Goal: Information Seeking & Learning: Learn about a topic

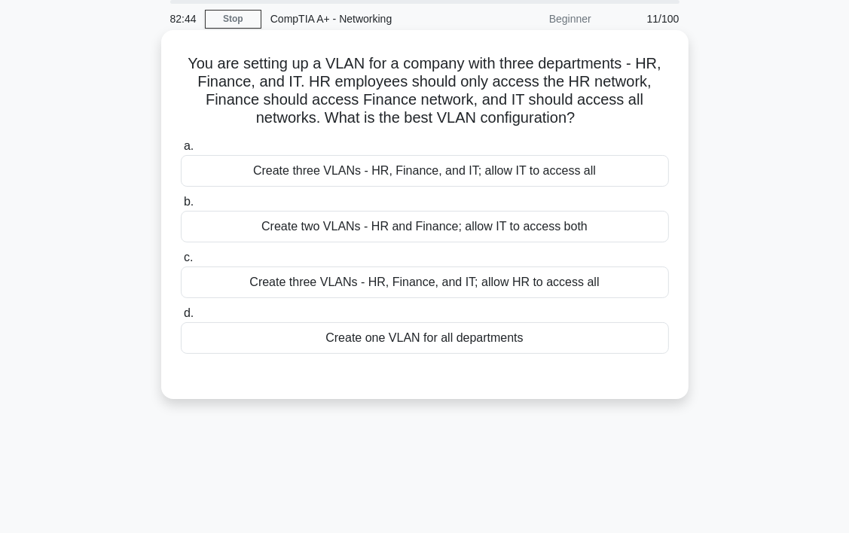
click at [621, 139] on label "a. Create three VLANs - HR, Finance, and IT; allow IT to access all" at bounding box center [425, 162] width 488 height 50
click at [181, 142] on input "a. Create three VLANs - HR, Finance, and IT; allow IT to access all" at bounding box center [181, 147] width 0 height 10
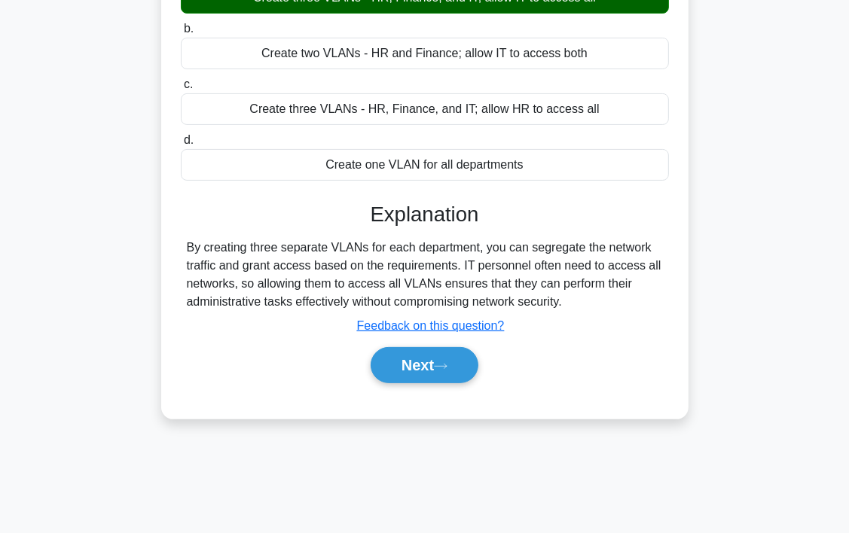
scroll to position [280, 0]
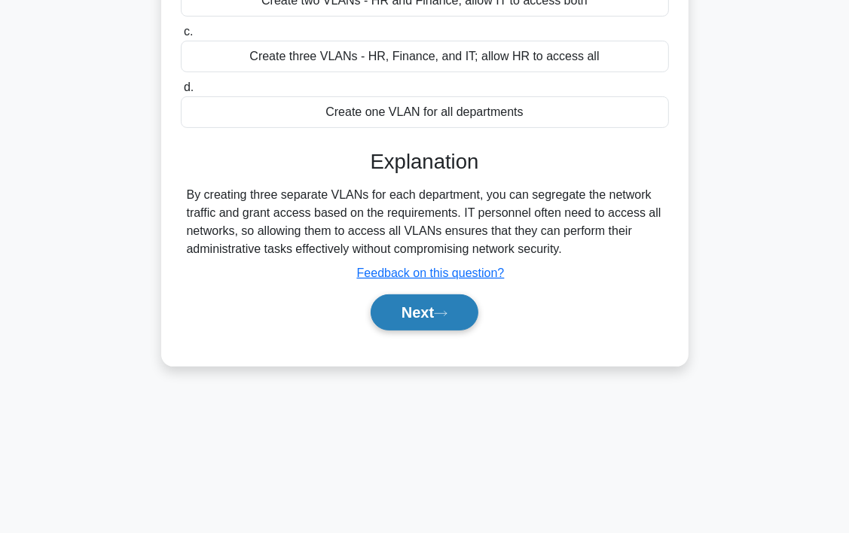
click at [430, 313] on button "Next" at bounding box center [425, 313] width 108 height 36
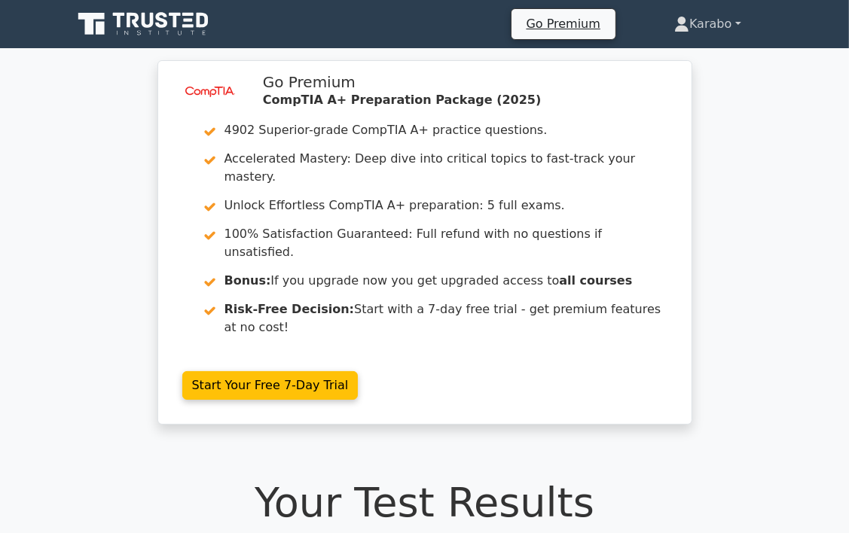
click at [726, 24] on link "Karabo" at bounding box center [707, 24] width 139 height 30
click at [672, 84] on link "Settings" at bounding box center [698, 84] width 119 height 24
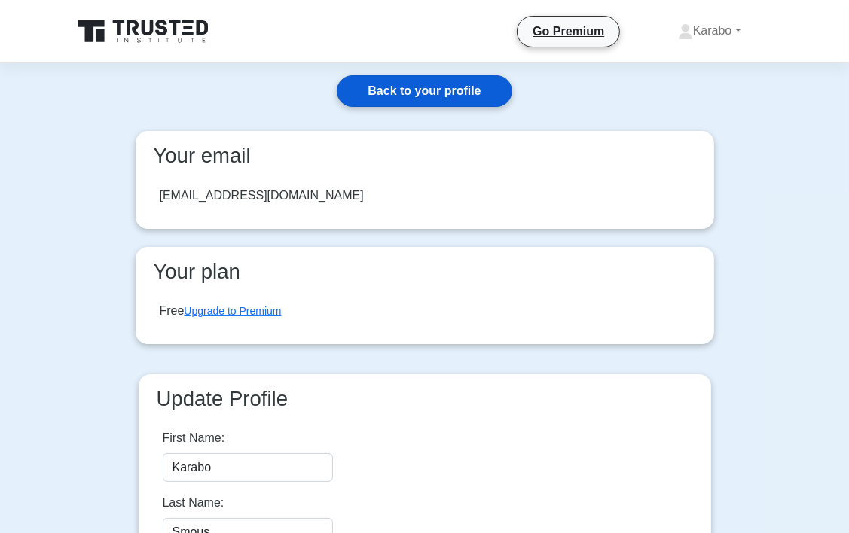
click at [461, 93] on link "Back to your profile" at bounding box center [424, 91] width 175 height 32
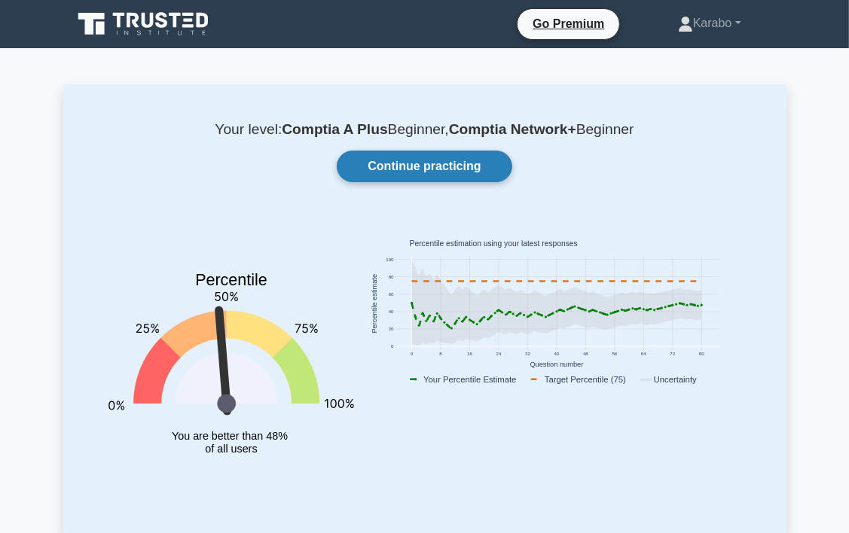
click at [485, 173] on link "Continue practicing" at bounding box center [424, 167] width 175 height 32
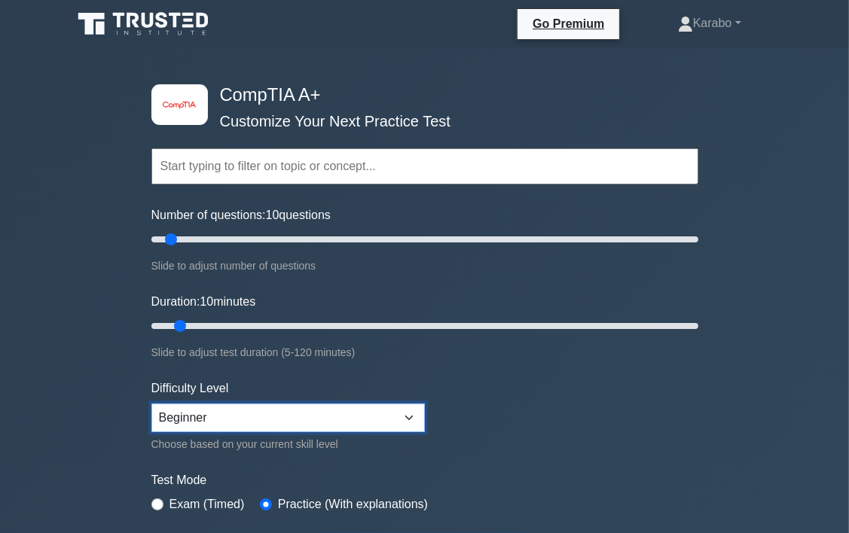
click at [185, 417] on select "Beginner Intermediate Expert" at bounding box center [288, 418] width 274 height 29
select select "intermediate"
click at [151, 404] on select "Beginner Intermediate Expert" at bounding box center [288, 418] width 274 height 29
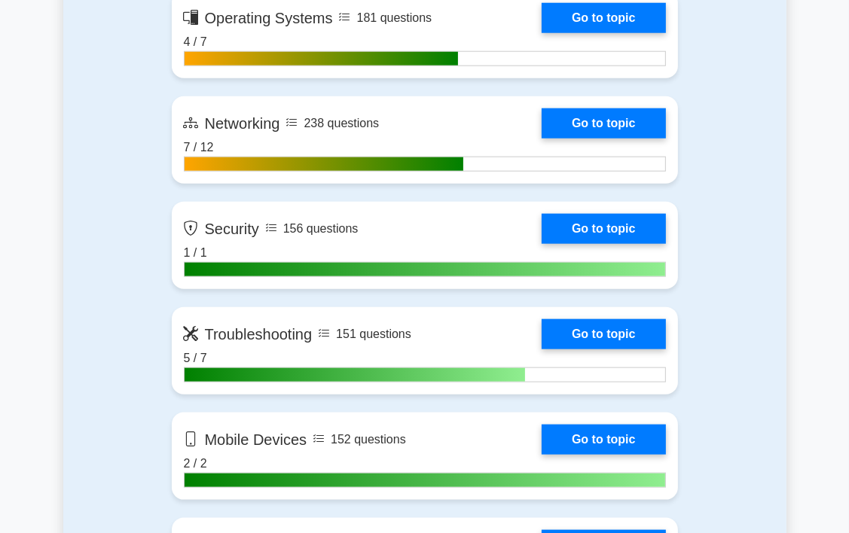
scroll to position [1206, 0]
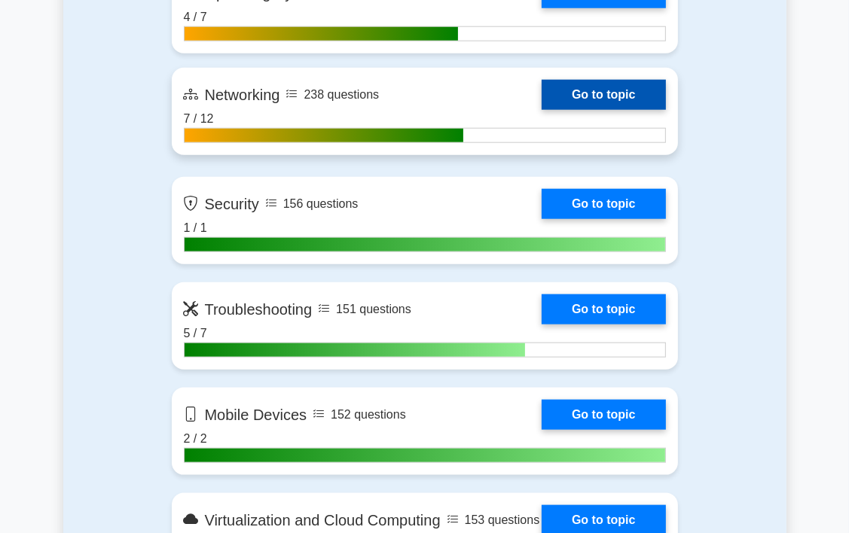
click at [588, 94] on link "Go to topic" at bounding box center [604, 95] width 124 height 30
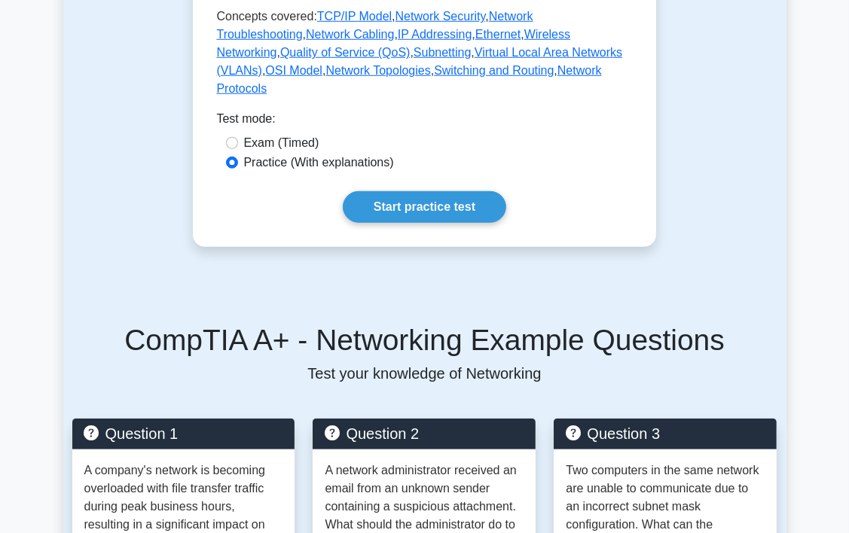
scroll to position [829, 0]
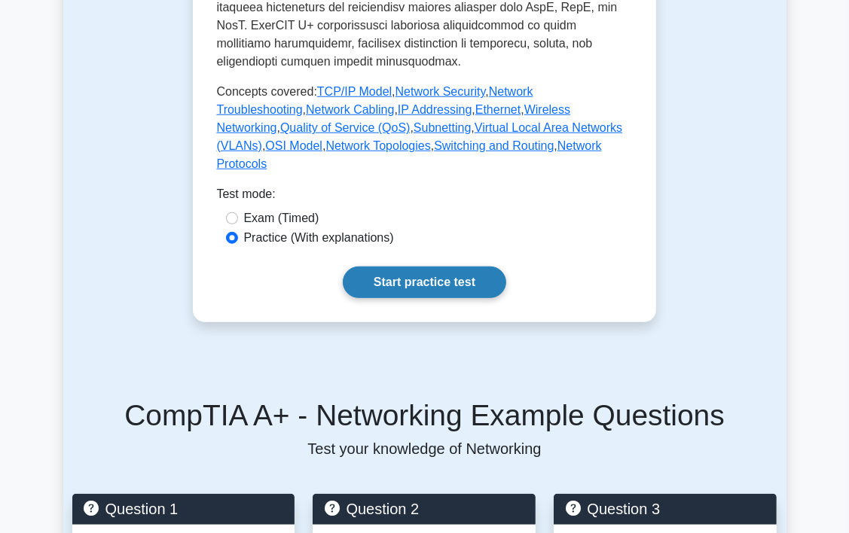
click at [462, 267] on link "Start practice test" at bounding box center [425, 283] width 164 height 32
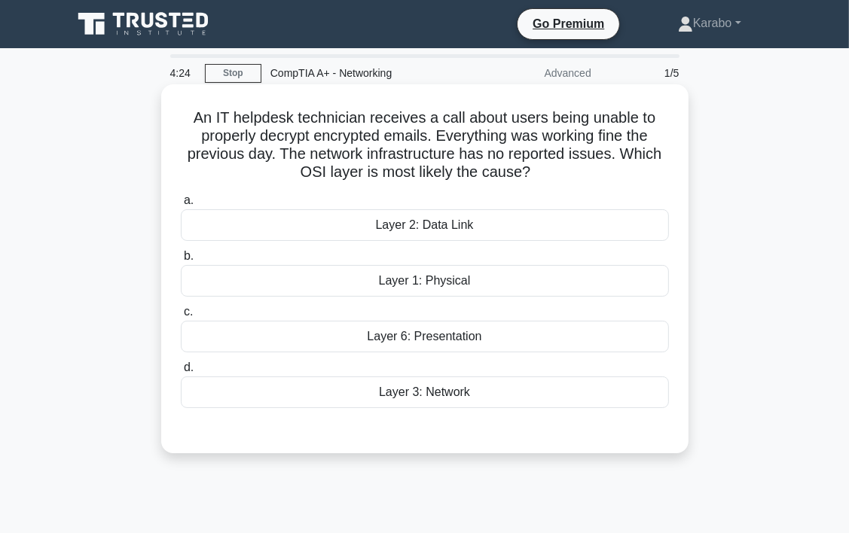
click at [505, 220] on div "Layer 2: Data Link" at bounding box center [425, 225] width 488 height 32
click at [181, 206] on input "a. Layer 2: Data Link" at bounding box center [181, 201] width 0 height 10
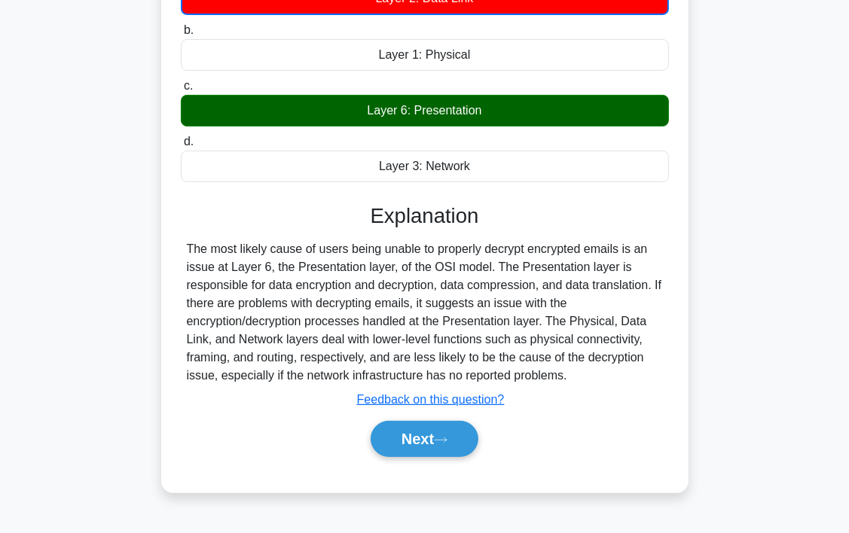
scroll to position [280, 0]
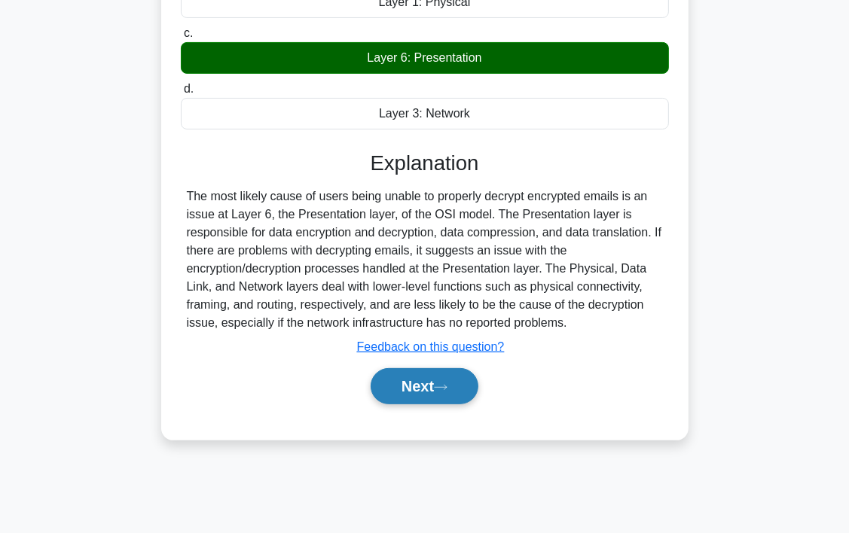
click at [434, 389] on button "Next" at bounding box center [425, 386] width 108 height 36
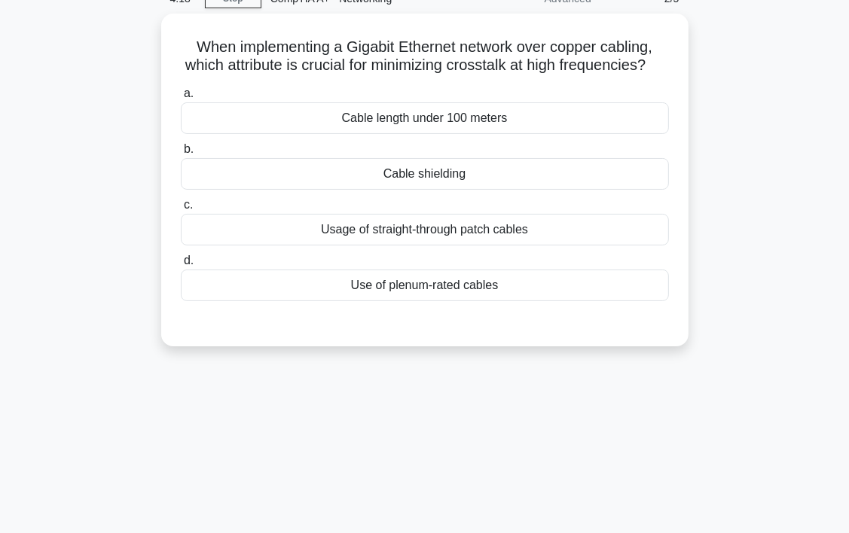
scroll to position [0, 0]
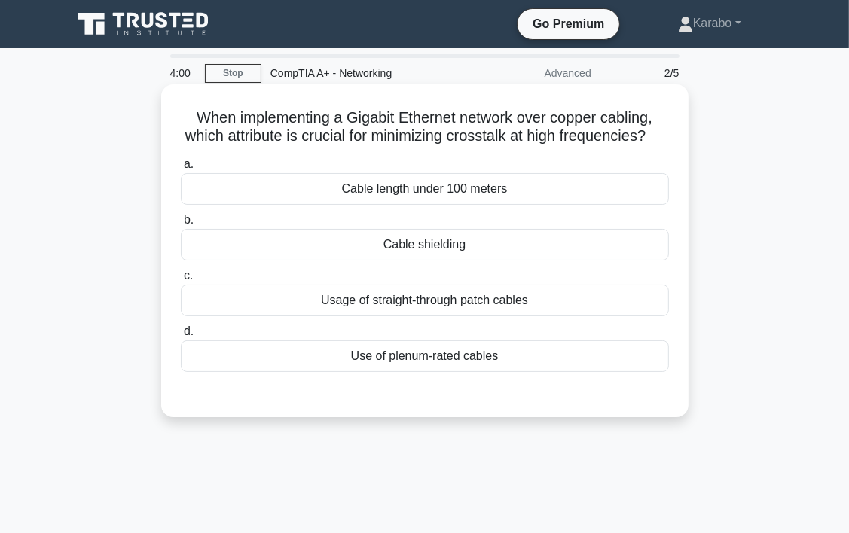
click at [452, 261] on div "Cable shielding" at bounding box center [425, 245] width 488 height 32
click at [181, 225] on input "b. Cable shielding" at bounding box center [181, 221] width 0 height 10
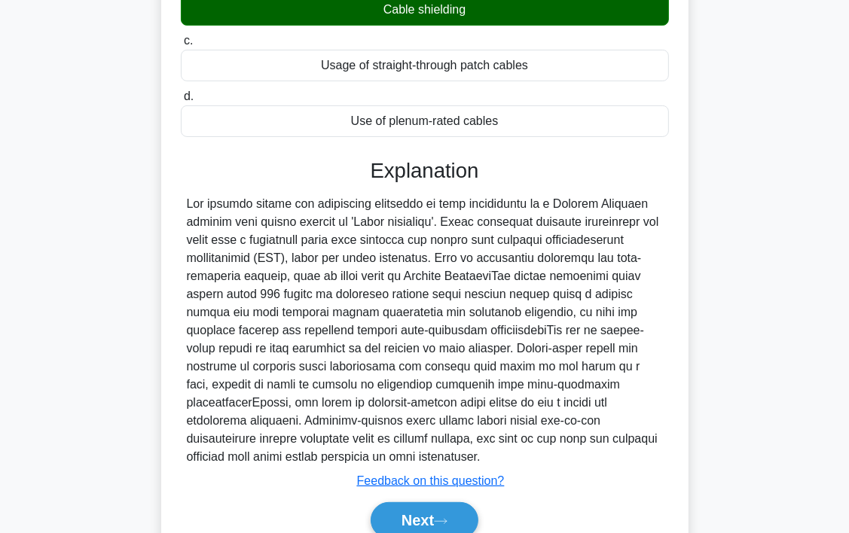
scroll to position [322, 0]
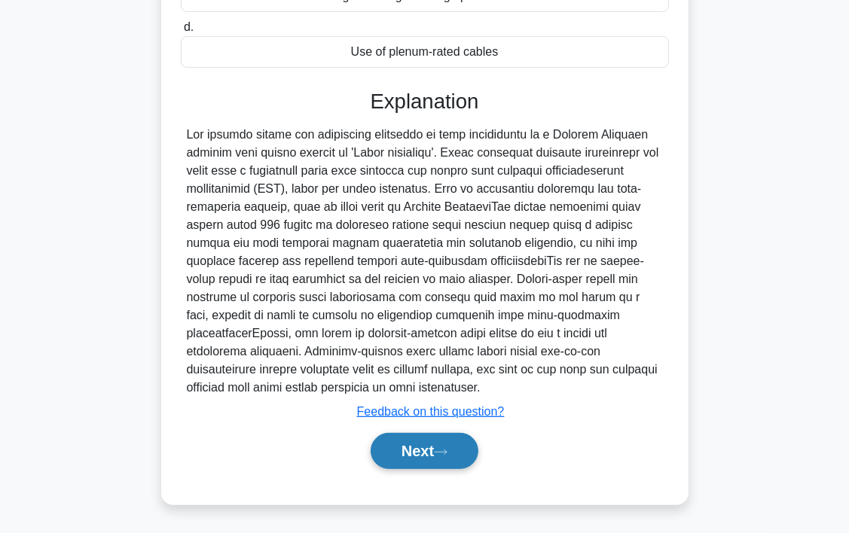
click at [413, 454] on button "Next" at bounding box center [425, 451] width 108 height 36
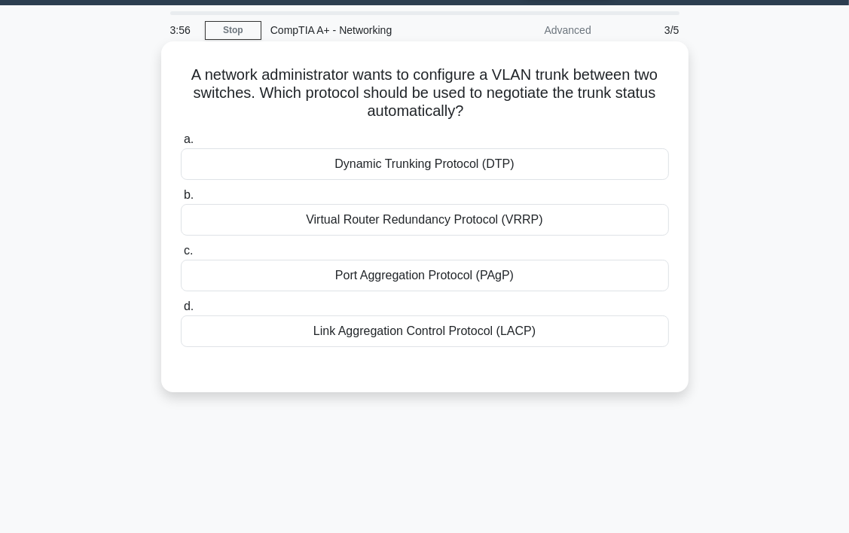
scroll to position [0, 0]
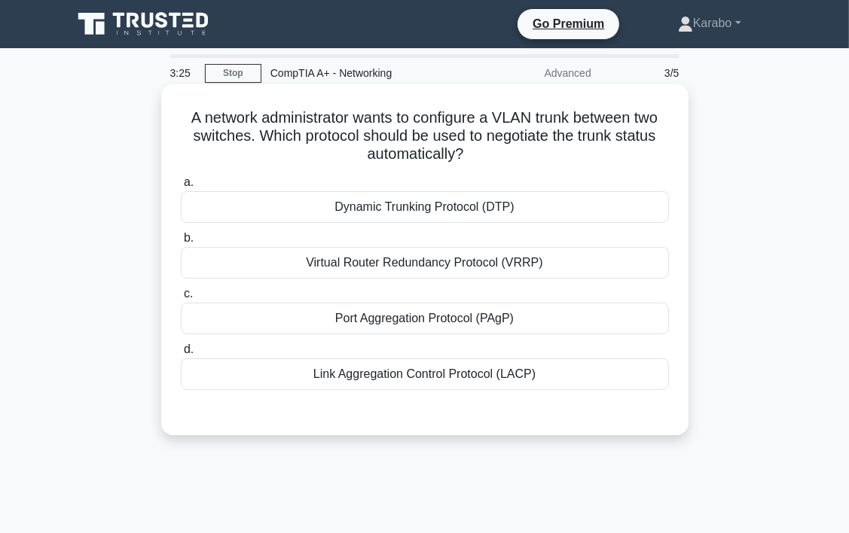
click at [549, 216] on div "Dynamic Trunking Protocol (DTP)" at bounding box center [425, 207] width 488 height 32
click at [181, 188] on input "a. Dynamic Trunking Protocol (DTP)" at bounding box center [181, 183] width 0 height 10
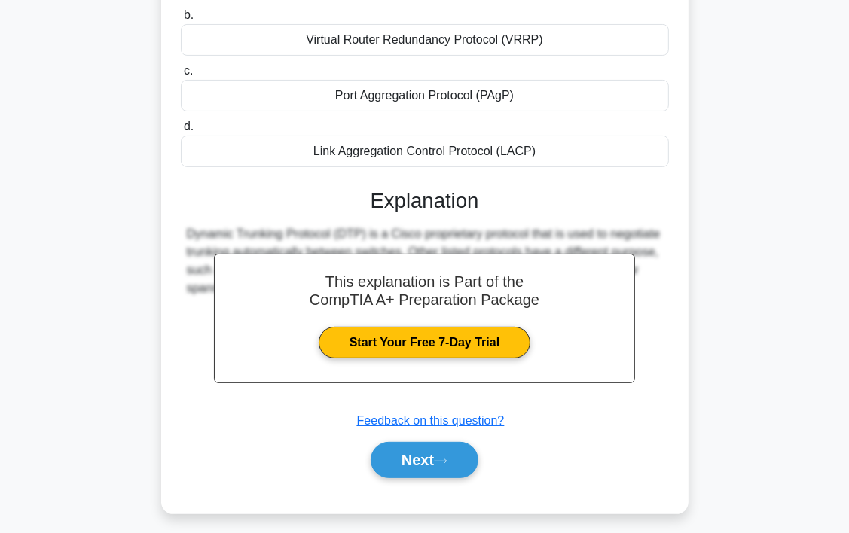
scroll to position [280, 0]
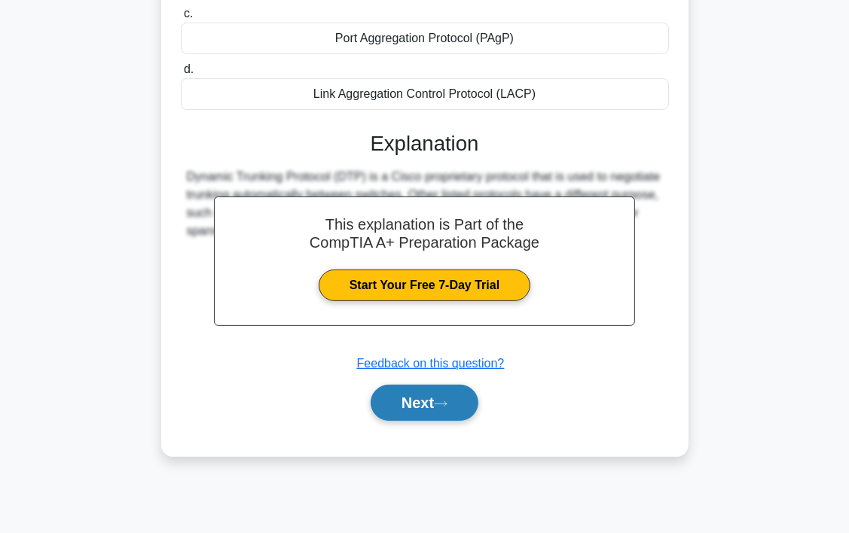
click at [419, 404] on button "Next" at bounding box center [425, 403] width 108 height 36
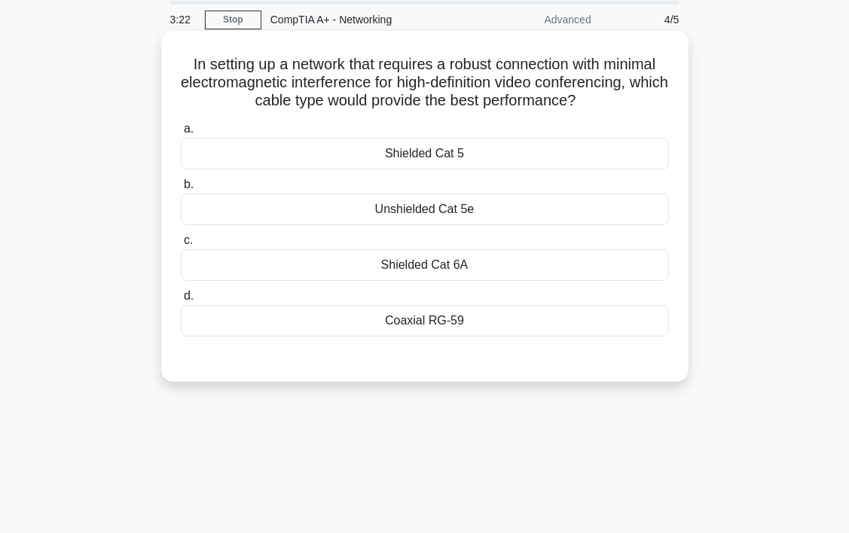
scroll to position [0, 0]
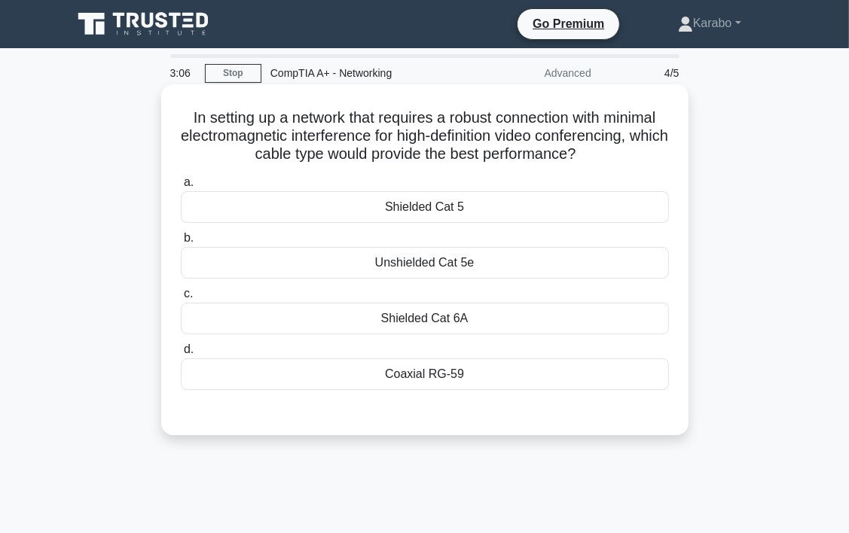
click at [493, 377] on div "Coaxial RG-59" at bounding box center [425, 375] width 488 height 32
click at [181, 355] on input "d. Coaxial RG-59" at bounding box center [181, 350] width 0 height 10
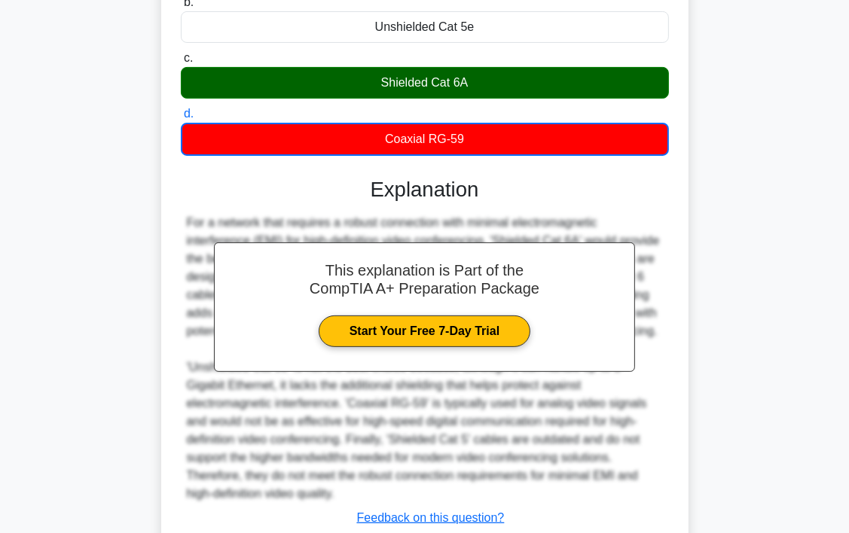
scroll to position [301, 0]
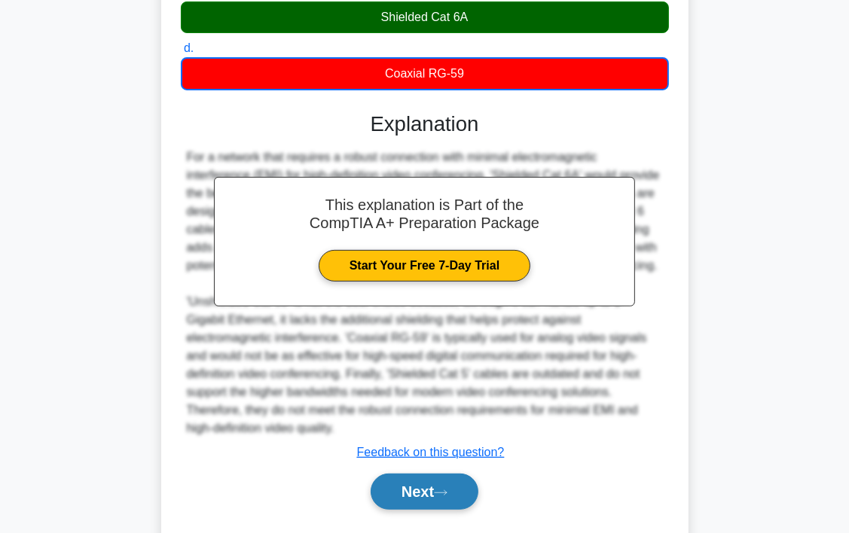
click at [458, 500] on button "Next" at bounding box center [425, 492] width 108 height 36
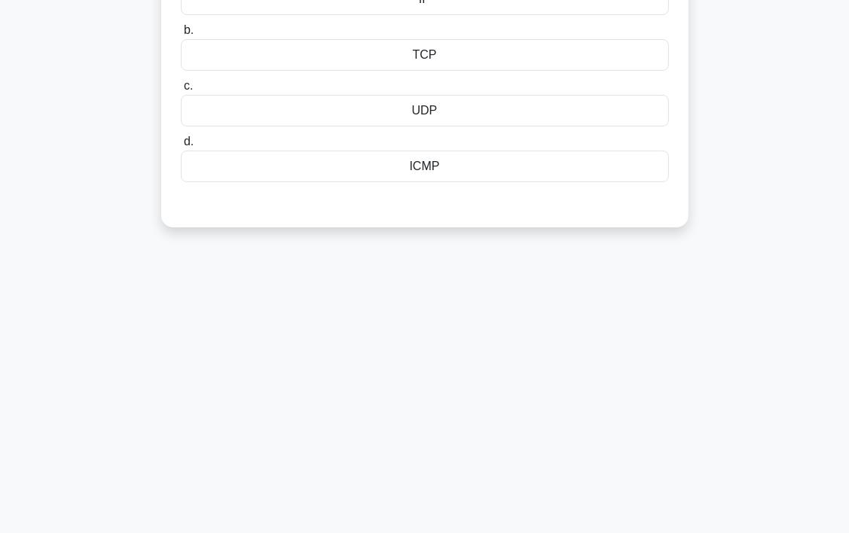
scroll to position [54, 0]
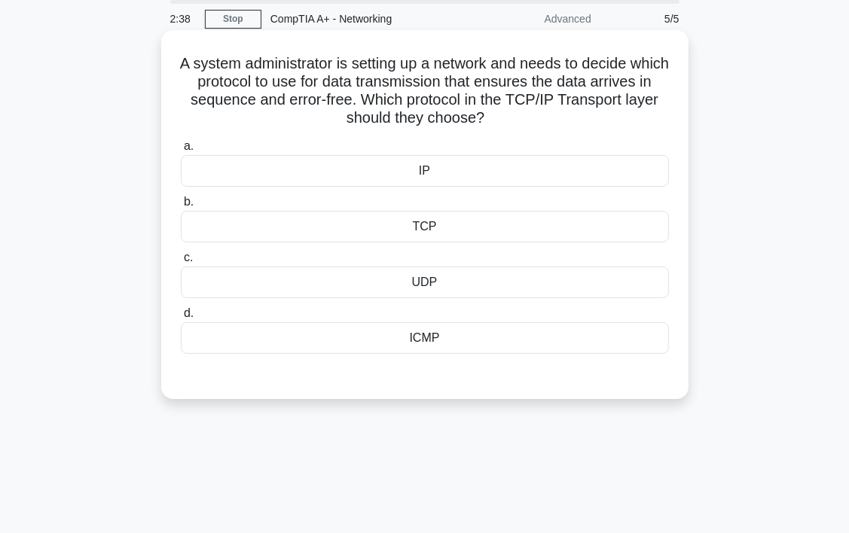
click at [500, 237] on div "TCP" at bounding box center [425, 227] width 488 height 32
click at [181, 207] on input "b. TCP" at bounding box center [181, 202] width 0 height 10
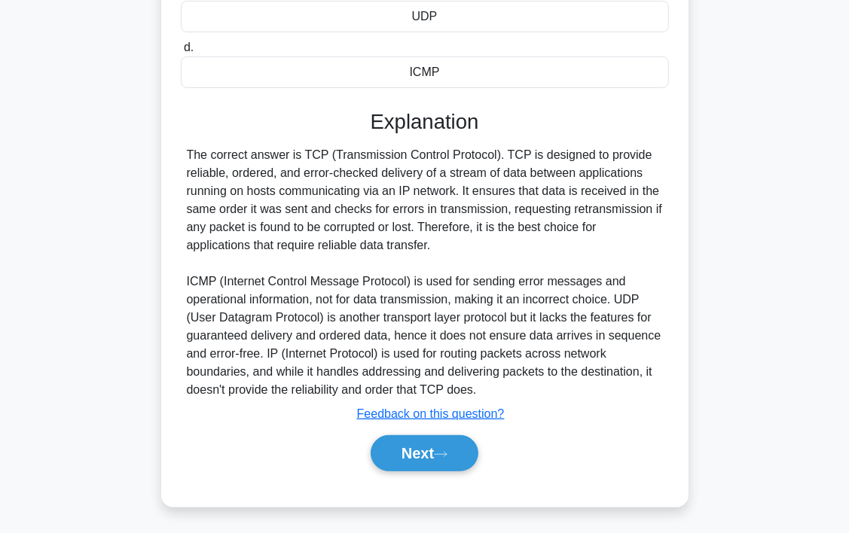
scroll to position [322, 0]
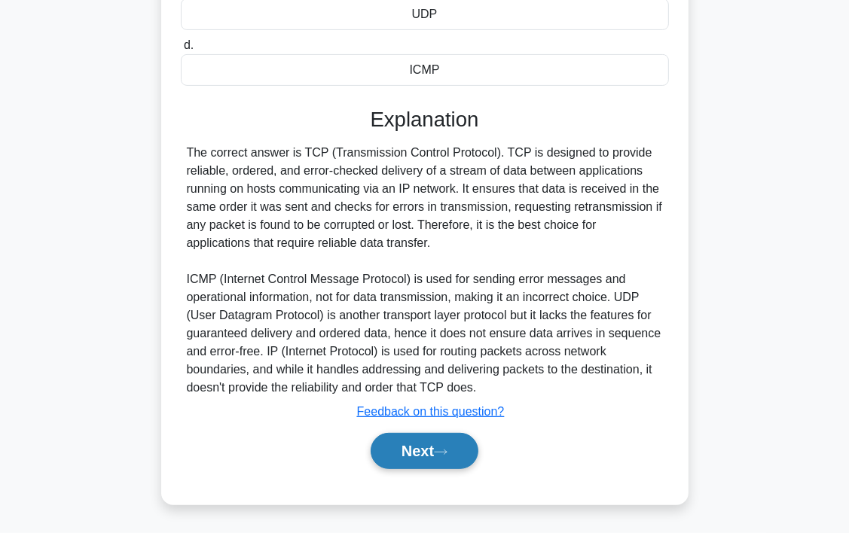
click at [448, 455] on icon at bounding box center [441, 452] width 14 height 8
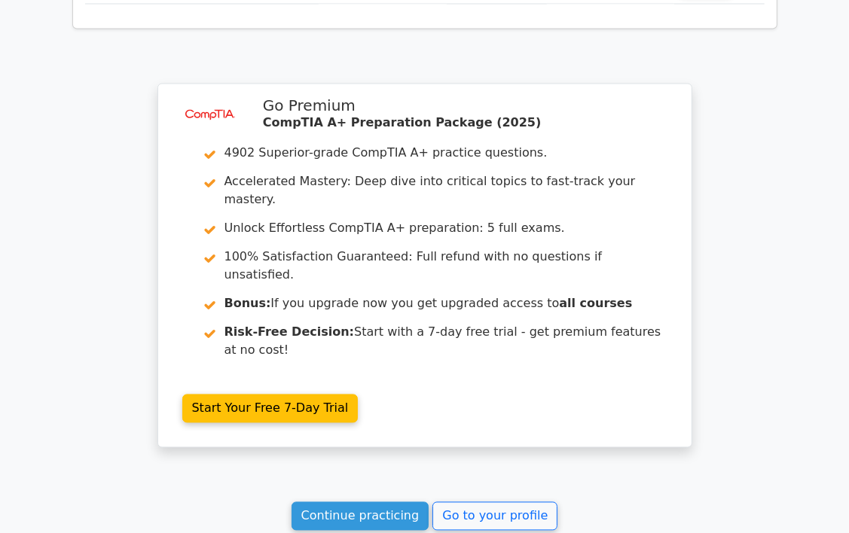
scroll to position [2034, 0]
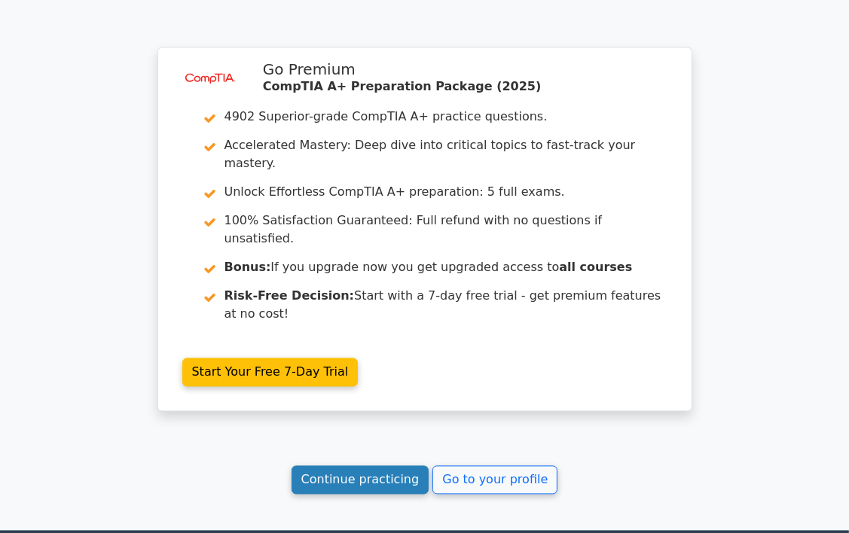
click at [402, 466] on link "Continue practicing" at bounding box center [361, 480] width 138 height 29
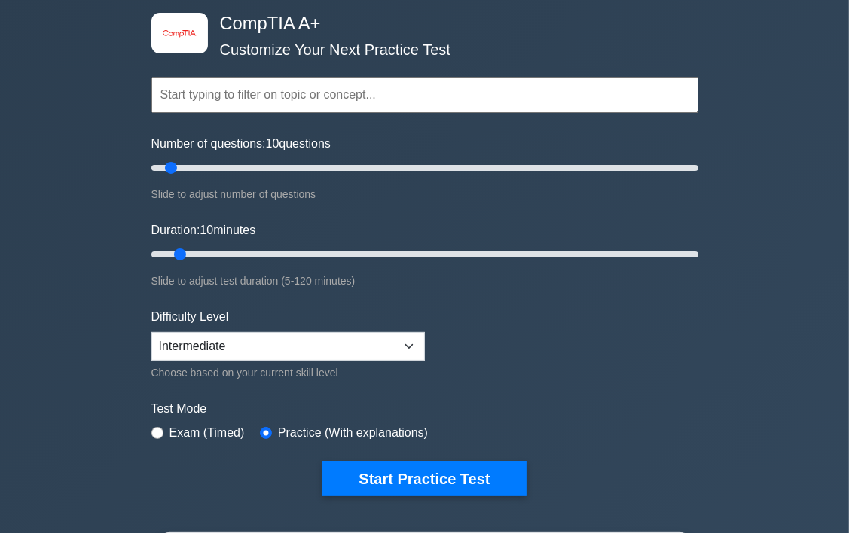
scroll to position [75, 0]
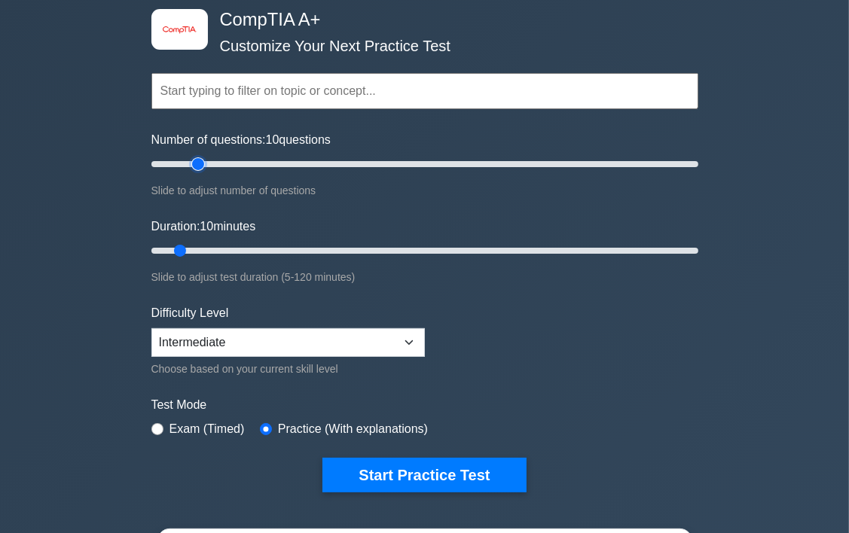
type input "20"
click at [195, 162] on input "Number of questions: 10 questions" at bounding box center [424, 164] width 547 height 18
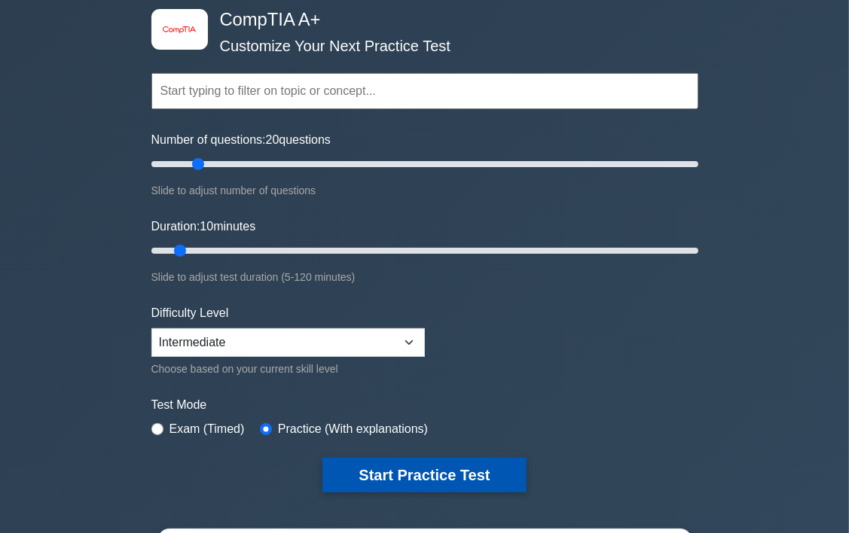
click at [423, 477] on button "Start Practice Test" at bounding box center [423, 475] width 203 height 35
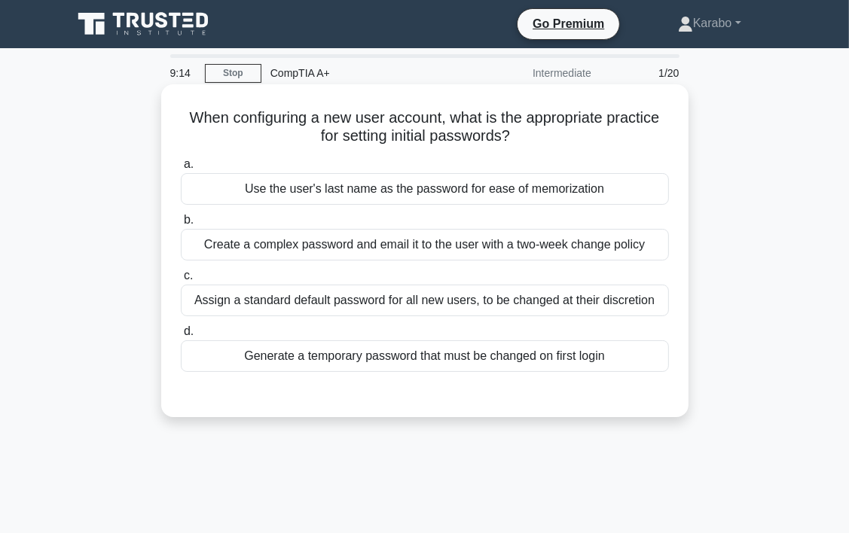
click at [600, 250] on div "Create a complex password and email it to the user with a two-week change policy" at bounding box center [425, 245] width 488 height 32
drag, startPoint x: 600, startPoint y: 250, endPoint x: 566, endPoint y: 248, distance: 34.0
click at [566, 250] on div "Create a complex password and email it to the user with a two-week change policy" at bounding box center [425, 245] width 488 height 32
click at [181, 225] on input "b. Create a complex password and email it to the user with a two-week change po…" at bounding box center [181, 221] width 0 height 10
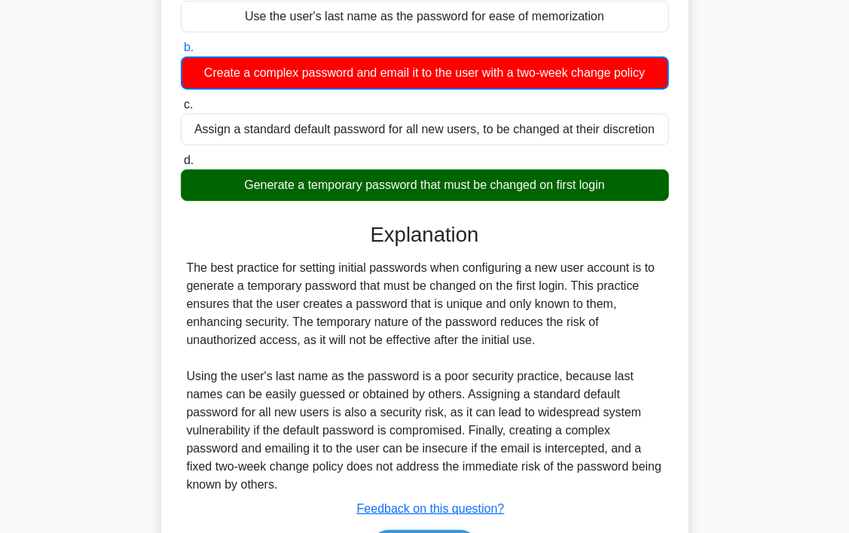
scroll to position [280, 0]
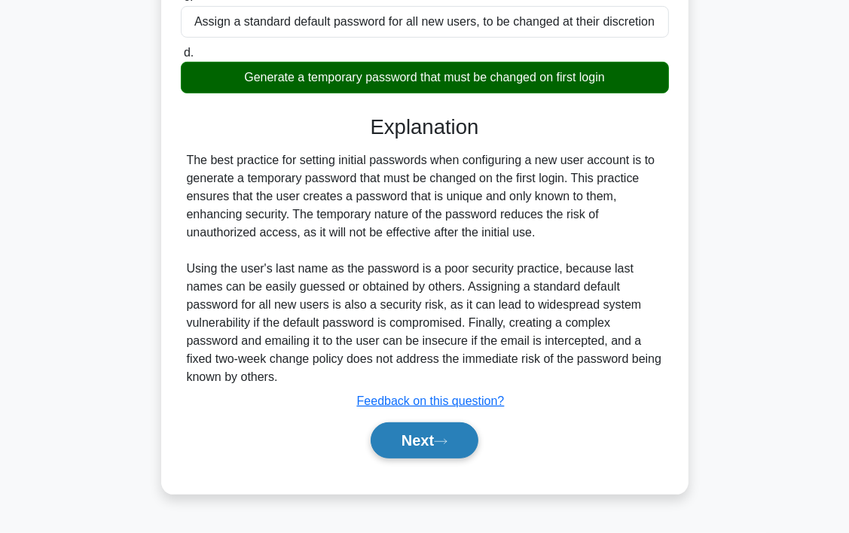
click at [466, 426] on button "Next" at bounding box center [425, 441] width 108 height 36
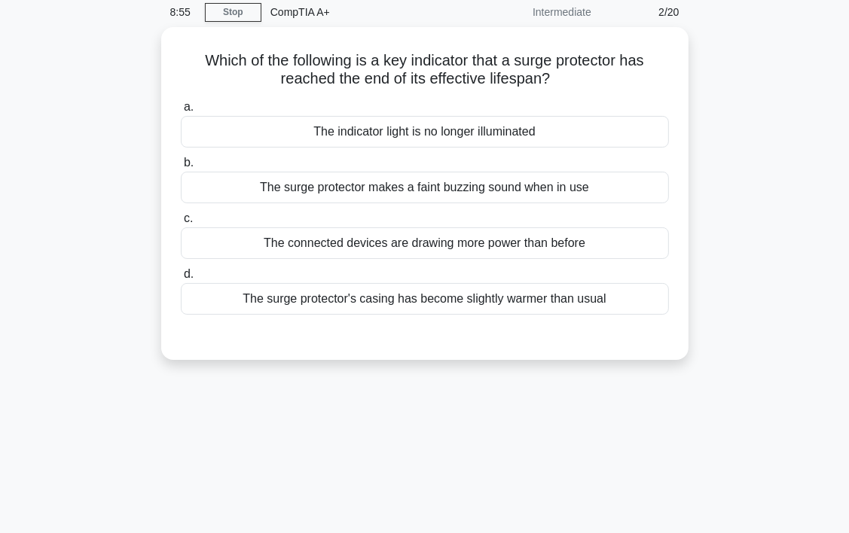
scroll to position [75, 0]
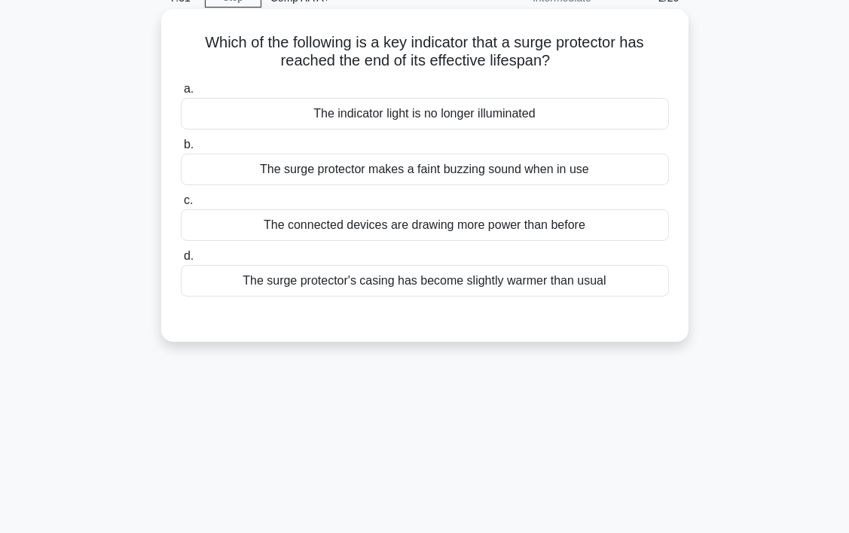
click at [507, 274] on div "The surge protector's casing has become slightly warmer than usual" at bounding box center [425, 281] width 488 height 32
click at [181, 261] on input "d. The surge protector's casing has become slightly warmer than usual" at bounding box center [181, 257] width 0 height 10
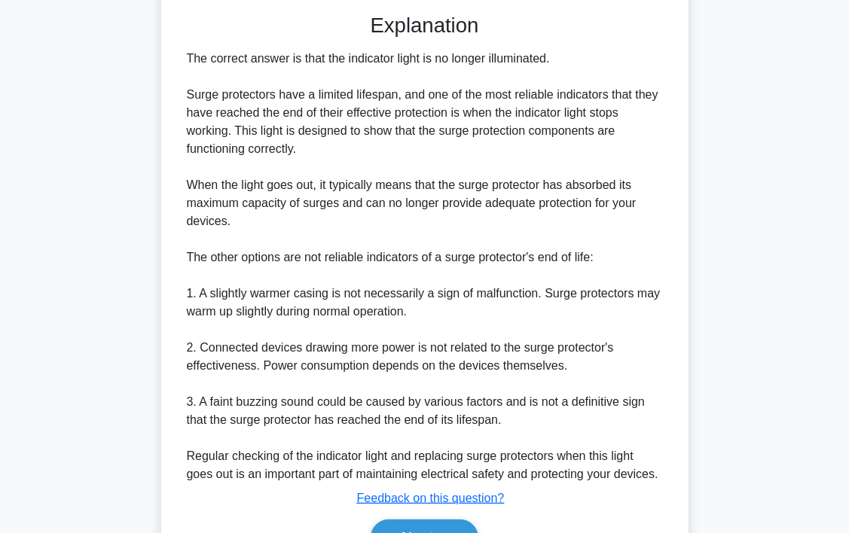
scroll to position [452, 0]
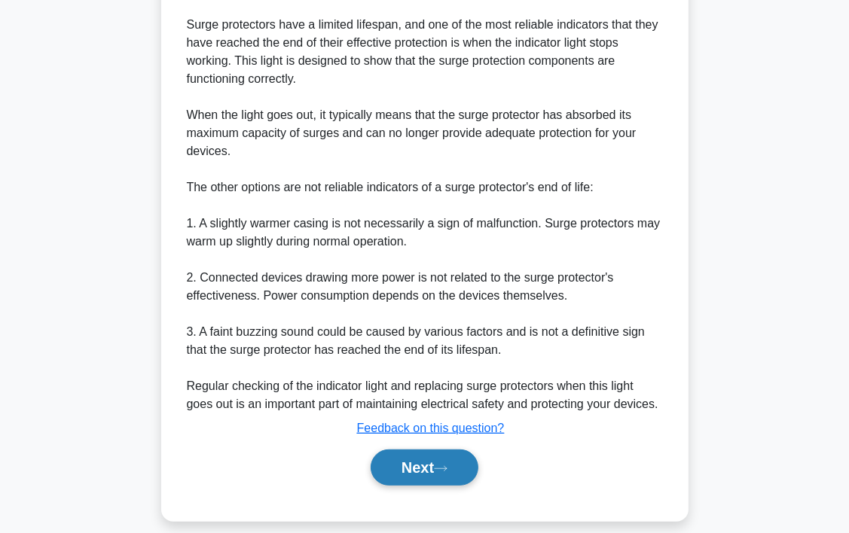
click at [381, 481] on button "Next" at bounding box center [425, 468] width 108 height 36
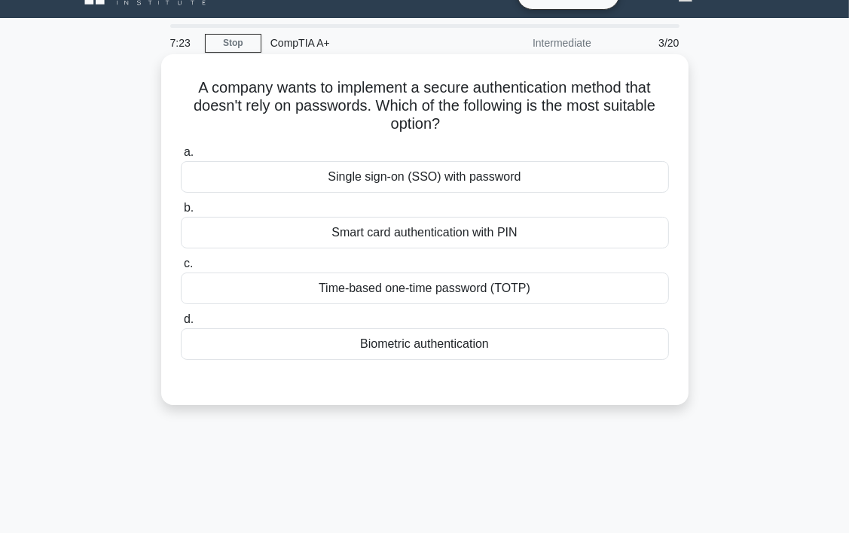
scroll to position [0, 0]
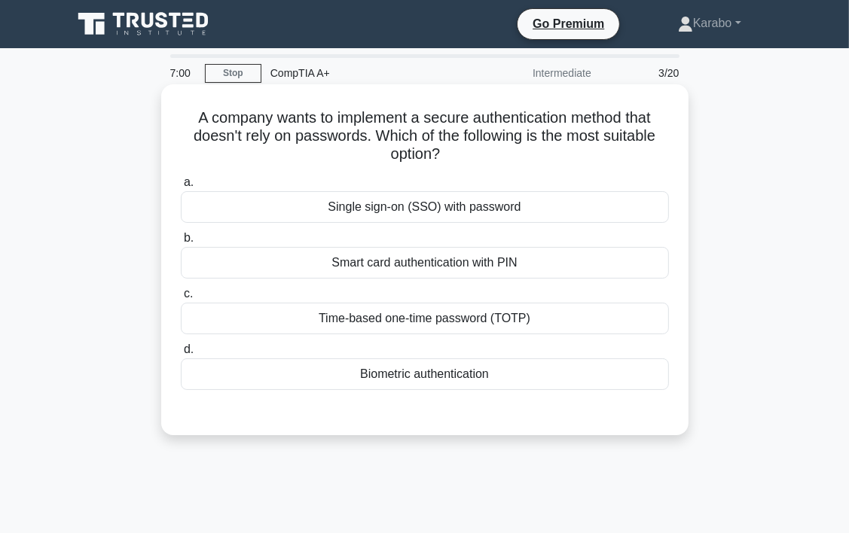
click at [505, 329] on div "Time-based one-time password (TOTP)" at bounding box center [425, 319] width 488 height 32
click at [181, 299] on input "c. Time-based one-time password (TOTP)" at bounding box center [181, 294] width 0 height 10
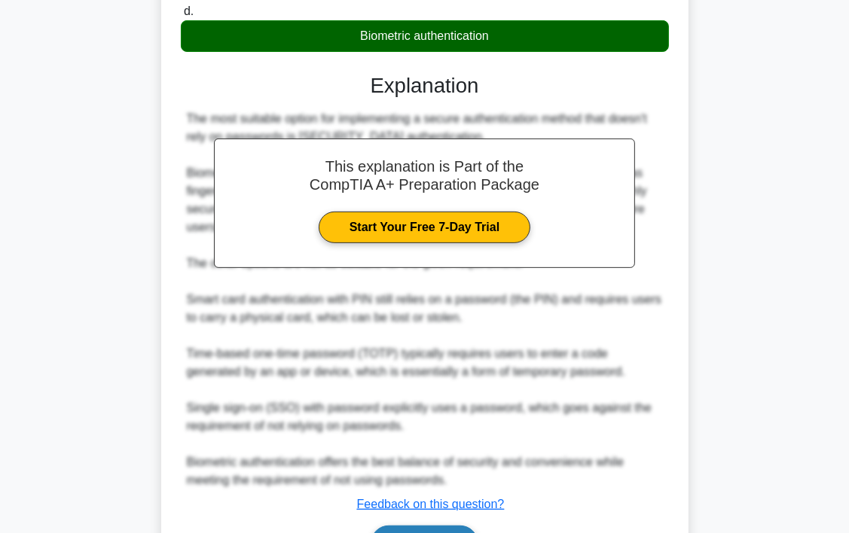
scroll to position [432, 0]
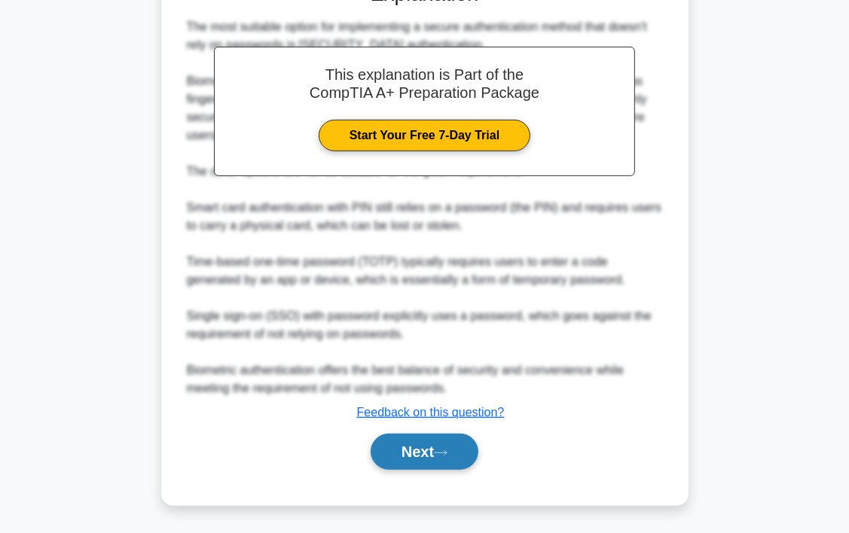
click at [423, 471] on div "Next" at bounding box center [425, 452] width 488 height 48
click at [425, 457] on button "Next" at bounding box center [425, 452] width 108 height 36
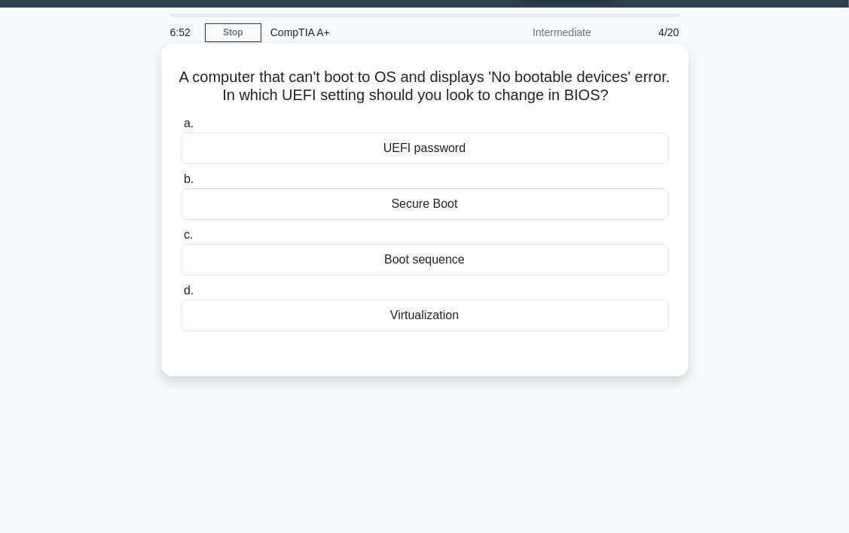
scroll to position [0, 0]
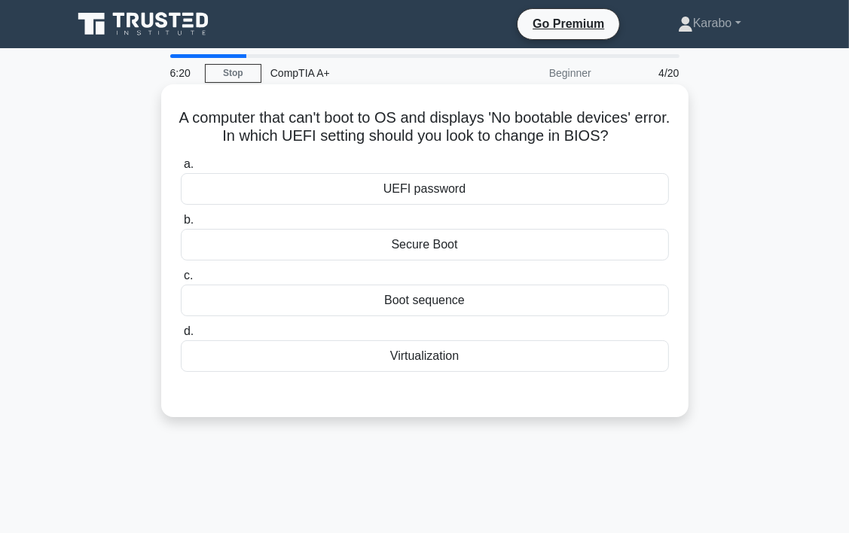
click at [449, 253] on div "Secure Boot" at bounding box center [425, 245] width 488 height 32
click at [181, 225] on input "b. Secure Boot" at bounding box center [181, 221] width 0 height 10
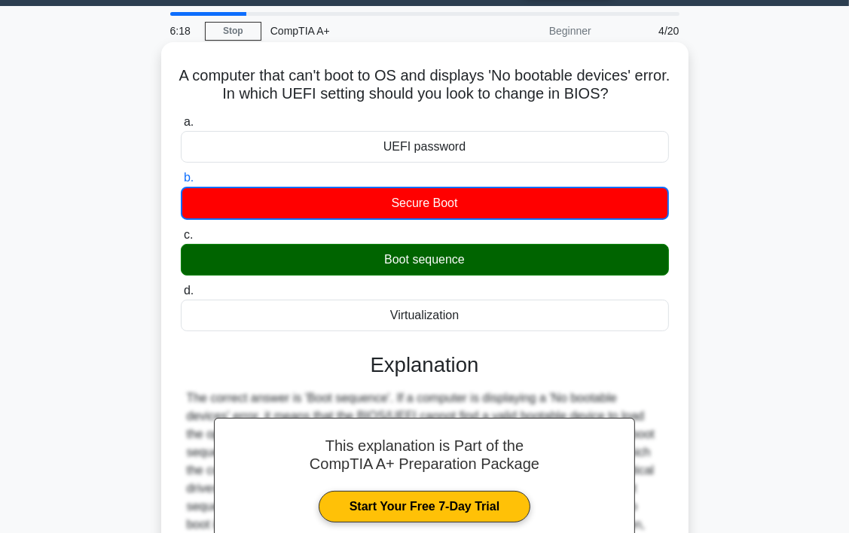
scroll to position [280, 0]
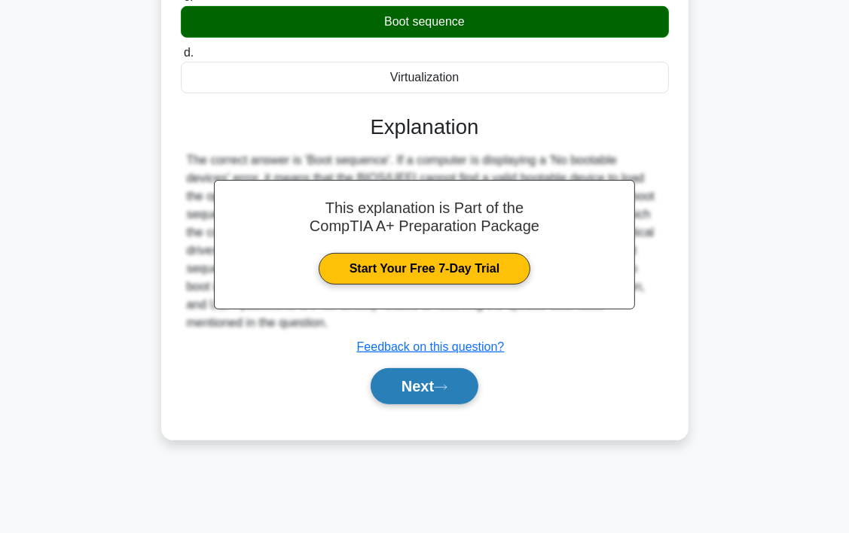
click at [452, 403] on button "Next" at bounding box center [425, 386] width 108 height 36
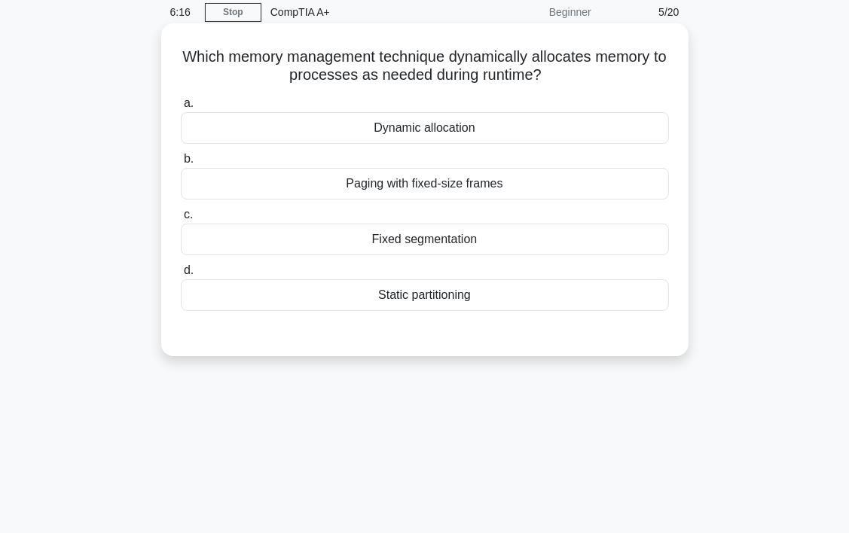
scroll to position [0, 0]
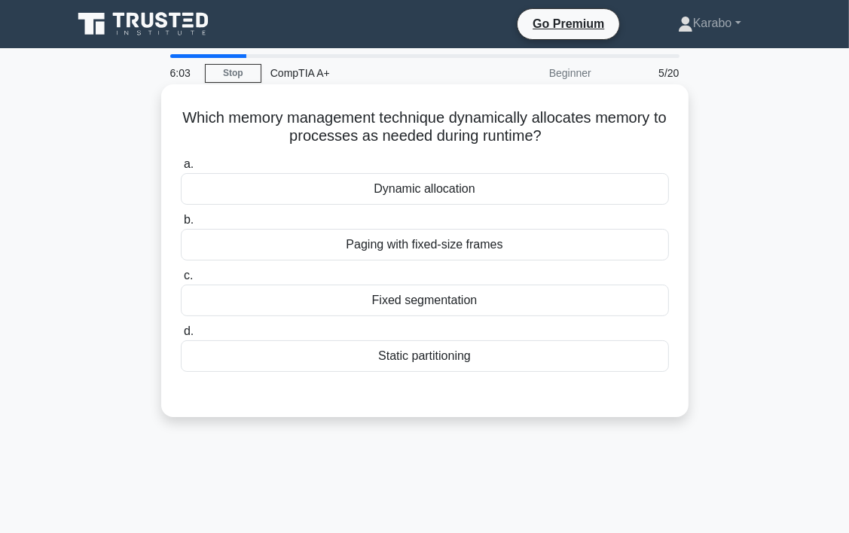
click at [476, 191] on div "Dynamic allocation" at bounding box center [425, 189] width 488 height 32
click at [181, 170] on input "a. Dynamic allocation" at bounding box center [181, 165] width 0 height 10
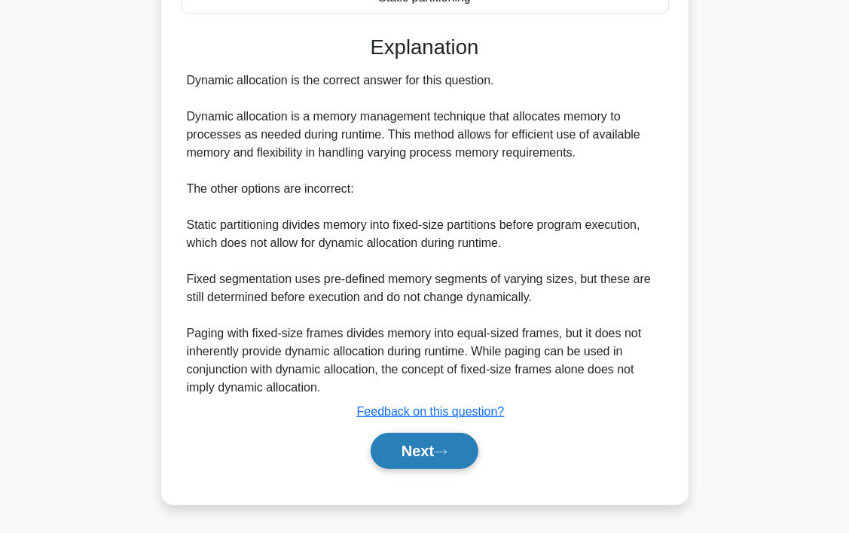
click at [422, 455] on button "Next" at bounding box center [425, 451] width 108 height 36
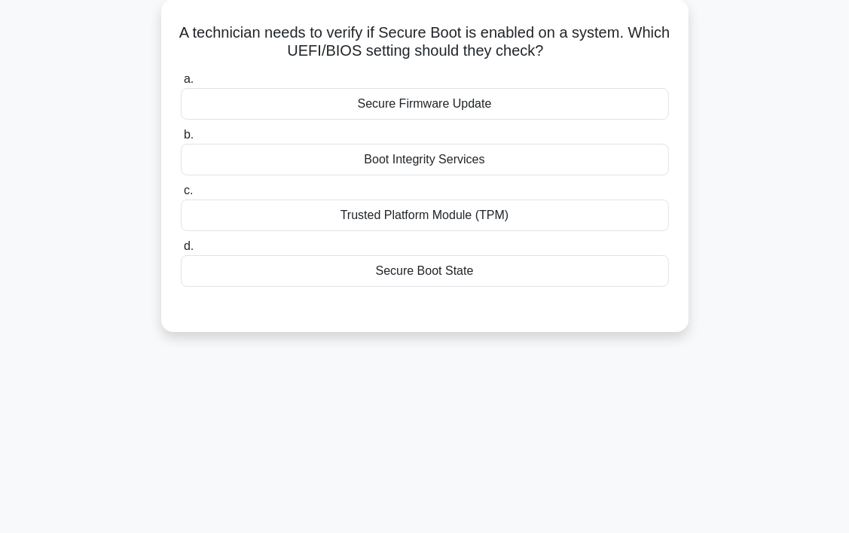
scroll to position [54, 0]
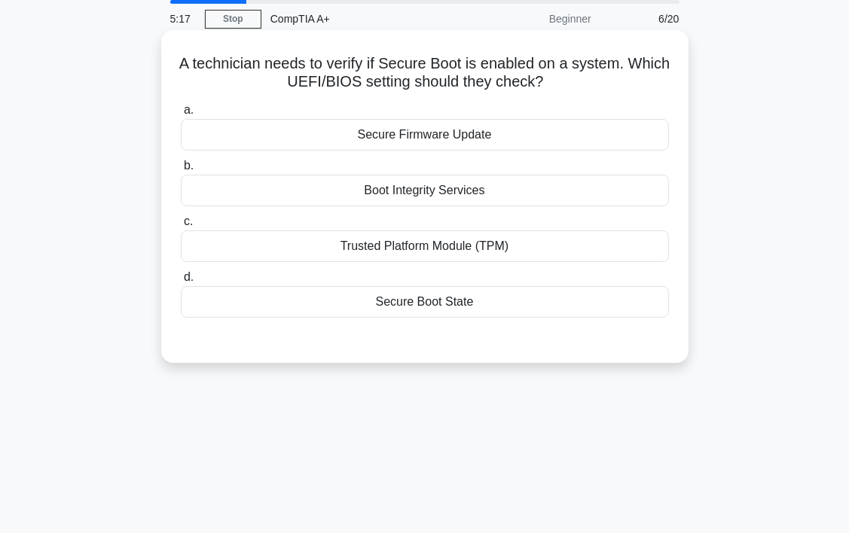
click at [461, 238] on div "Trusted Platform Module (TPM)" at bounding box center [425, 247] width 488 height 32
click at [181, 227] on input "c. Trusted Platform Module (TPM)" at bounding box center [181, 222] width 0 height 10
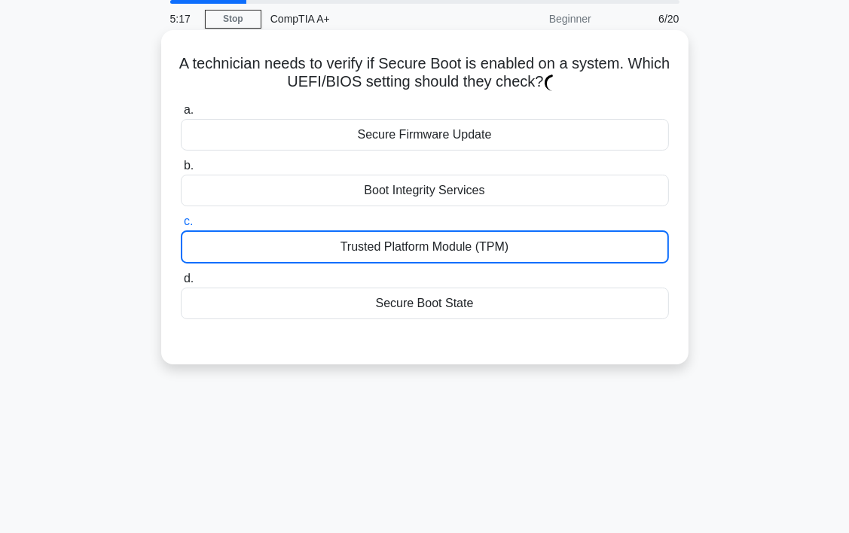
drag, startPoint x: 461, startPoint y: 253, endPoint x: 464, endPoint y: 243, distance: 10.2
click at [464, 246] on div "Trusted Platform Module (TPM)" at bounding box center [425, 247] width 488 height 33
click at [181, 227] on input "c. Trusted Platform Module (TPM)" at bounding box center [181, 222] width 0 height 10
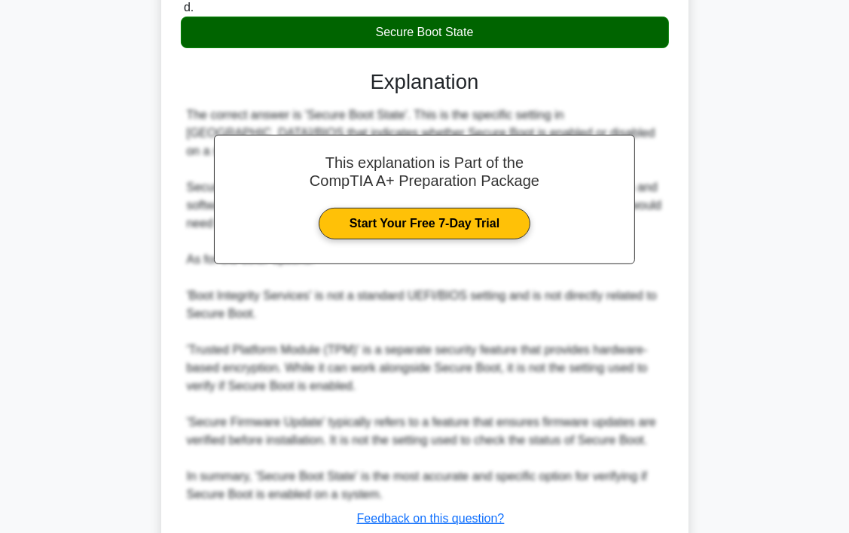
scroll to position [356, 0]
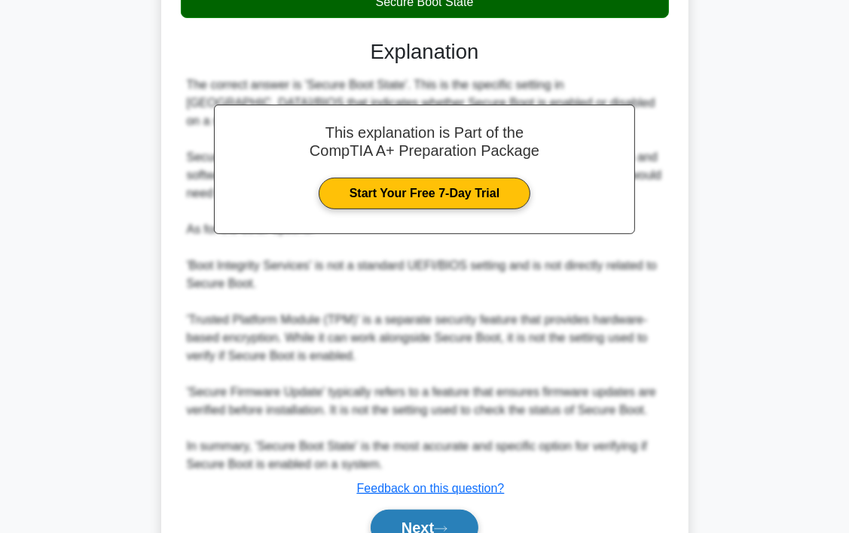
click at [443, 525] on icon at bounding box center [441, 529] width 14 height 8
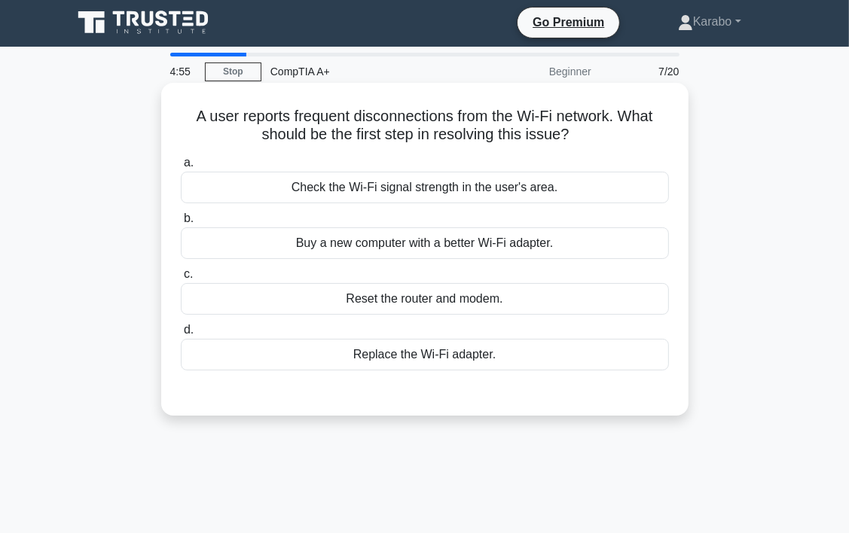
scroll to position [0, 0]
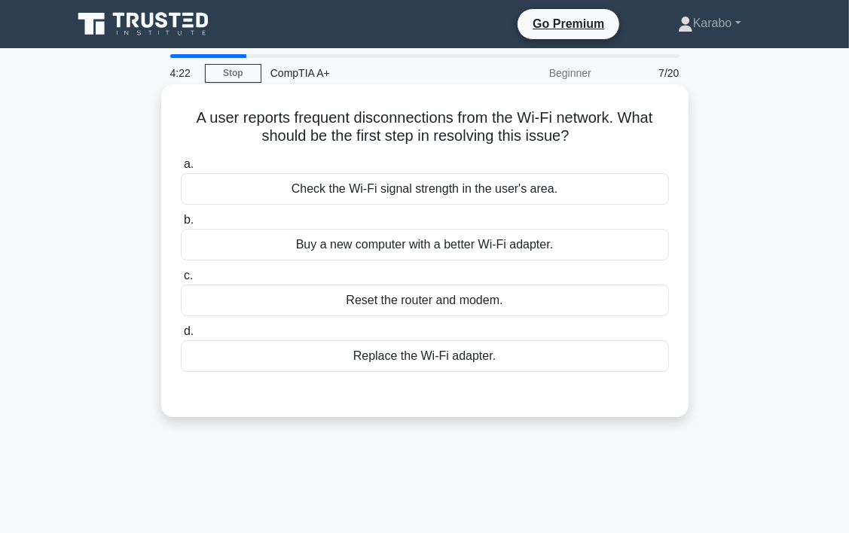
click at [428, 187] on div "Check the Wi-Fi signal strength in the user's area." at bounding box center [425, 189] width 488 height 32
click at [181, 170] on input "a. Check the Wi-Fi signal strength in the user's area." at bounding box center [181, 165] width 0 height 10
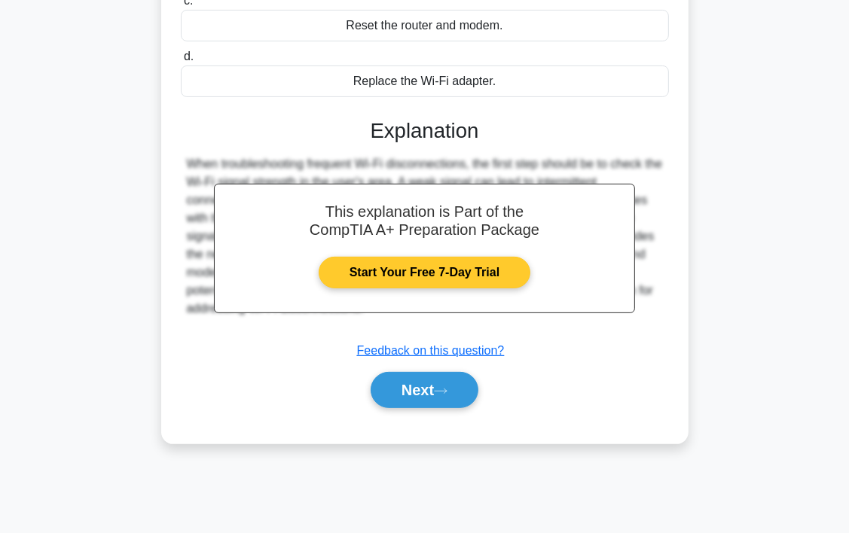
scroll to position [280, 0]
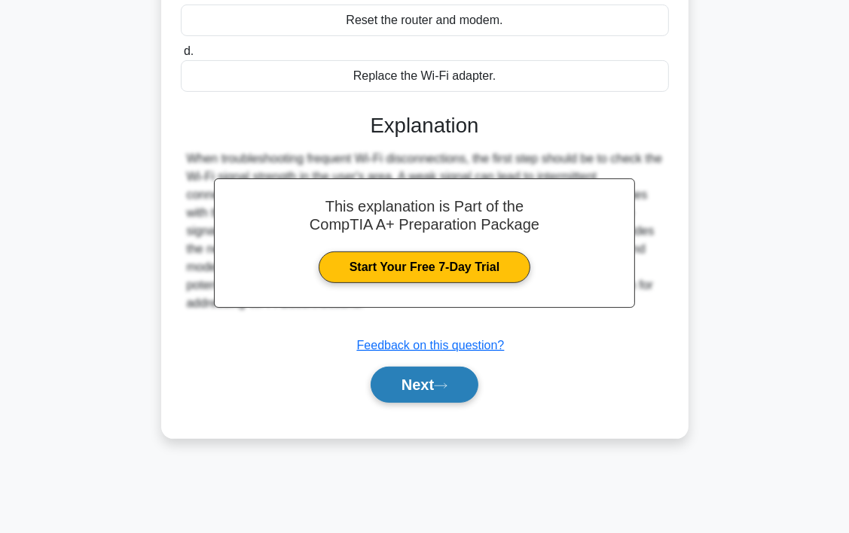
click at [411, 383] on button "Next" at bounding box center [425, 385] width 108 height 36
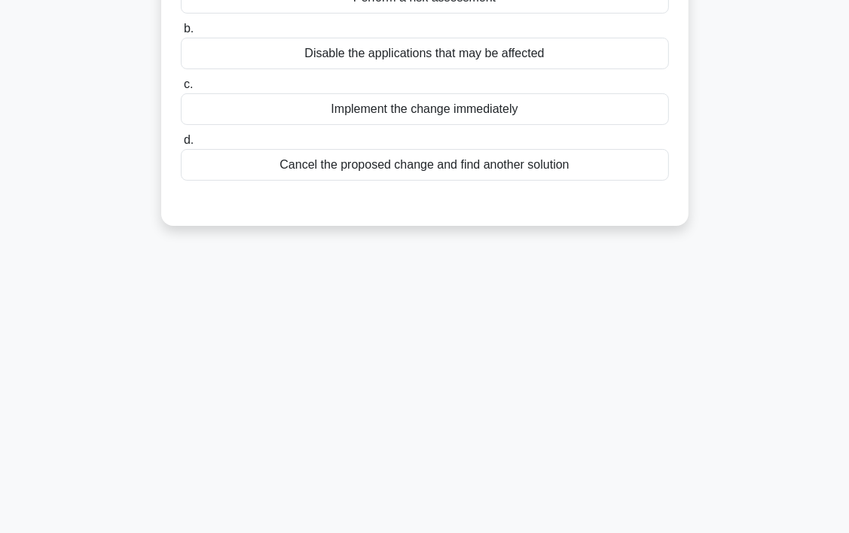
scroll to position [0, 0]
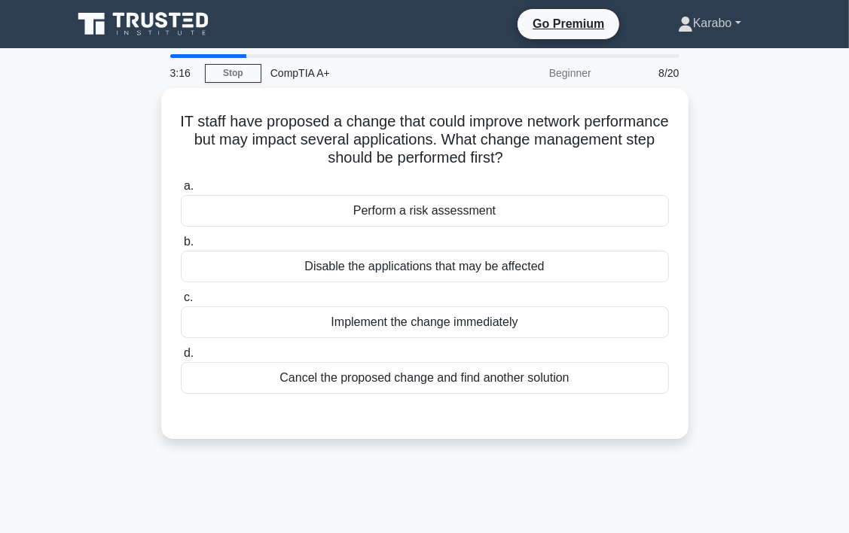
click at [714, 18] on link "Karabo" at bounding box center [710, 23] width 136 height 30
click at [689, 75] on link "Settings" at bounding box center [702, 83] width 119 height 24
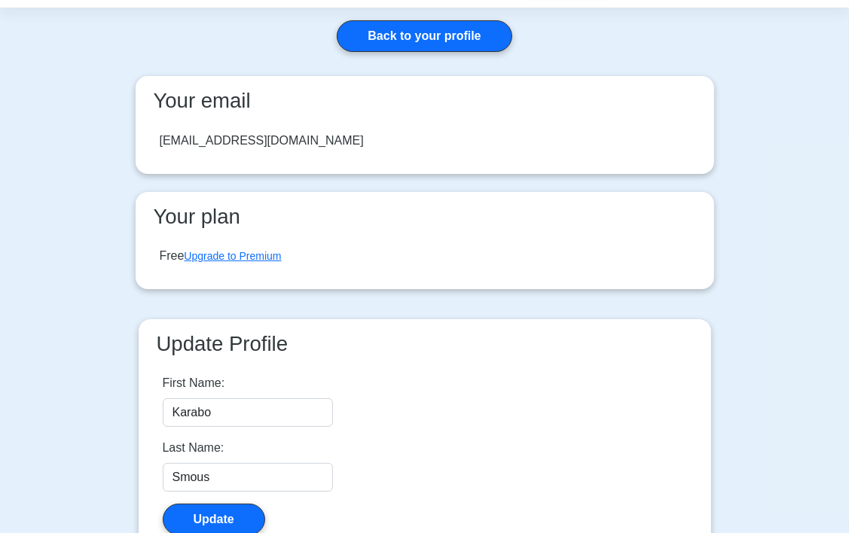
scroll to position [75, 0]
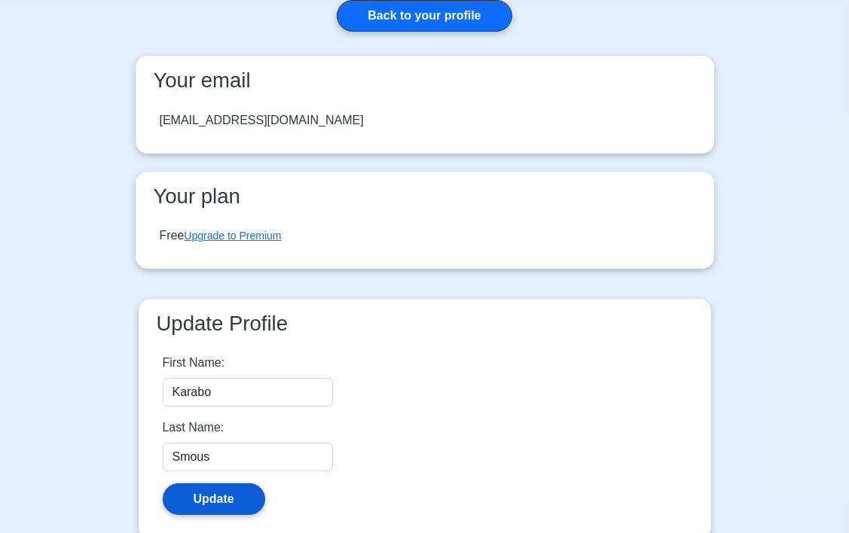
click at [225, 495] on button "Update" at bounding box center [214, 500] width 102 height 32
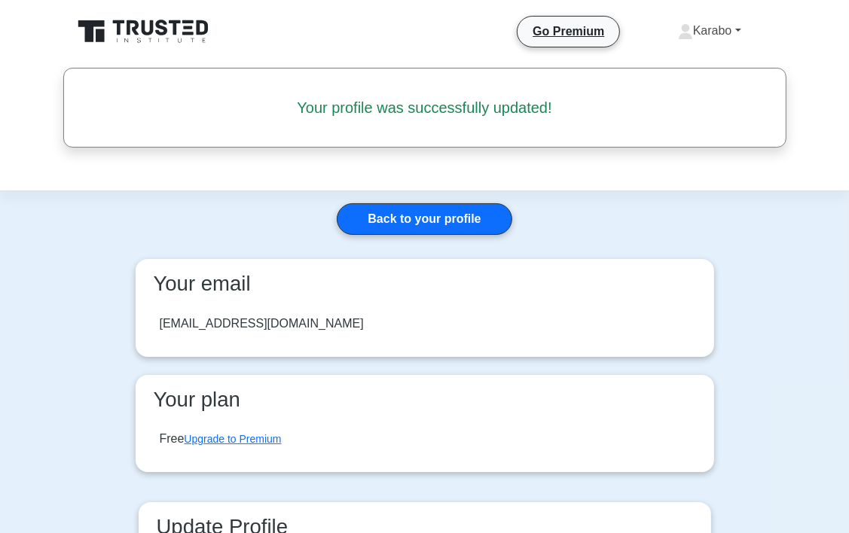
click at [710, 27] on link "Karabo" at bounding box center [710, 31] width 136 height 30
click at [699, 93] on link "Settings" at bounding box center [702, 90] width 119 height 24
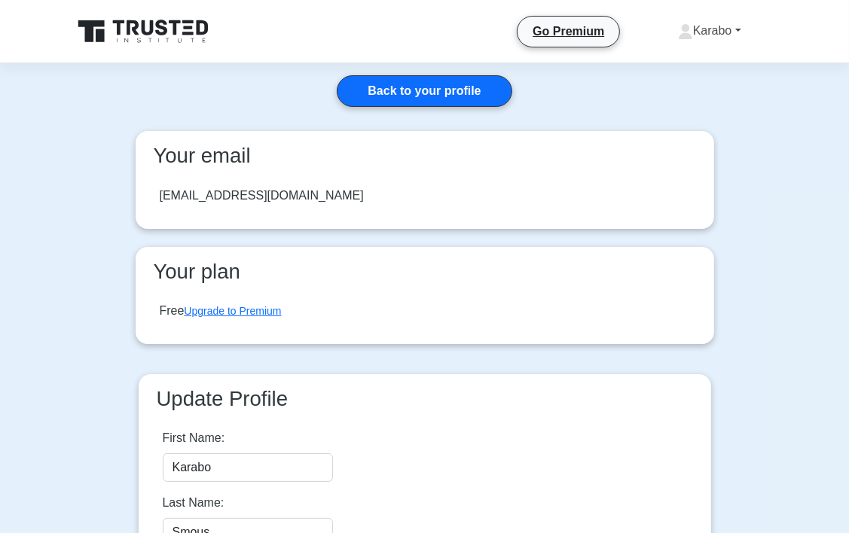
click at [705, 39] on link "Karabo" at bounding box center [710, 31] width 136 height 30
click at [785, 154] on main "Back to your profile Your email [EMAIL_ADDRESS][DOMAIN_NAME] Your plan Free Upg…" at bounding box center [424, 353] width 849 height 581
click at [458, 96] on link "Back to your profile" at bounding box center [424, 91] width 175 height 32
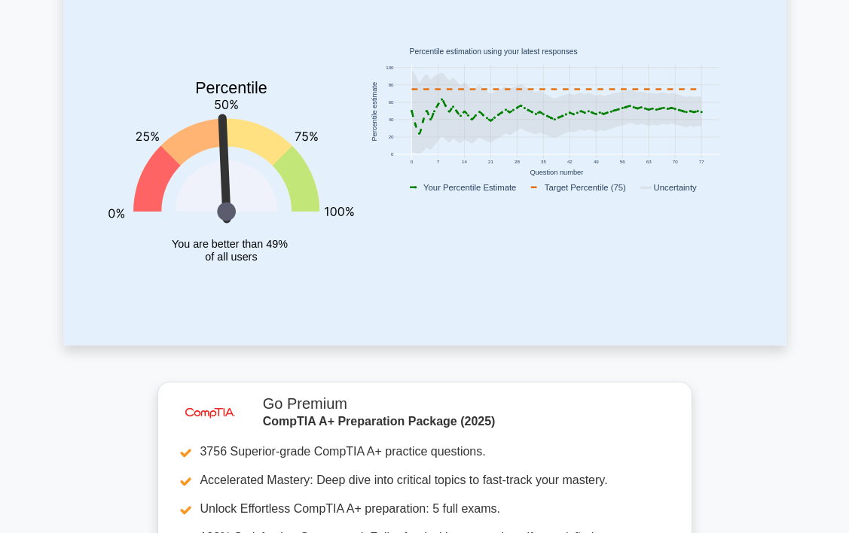
scroll to position [75, 0]
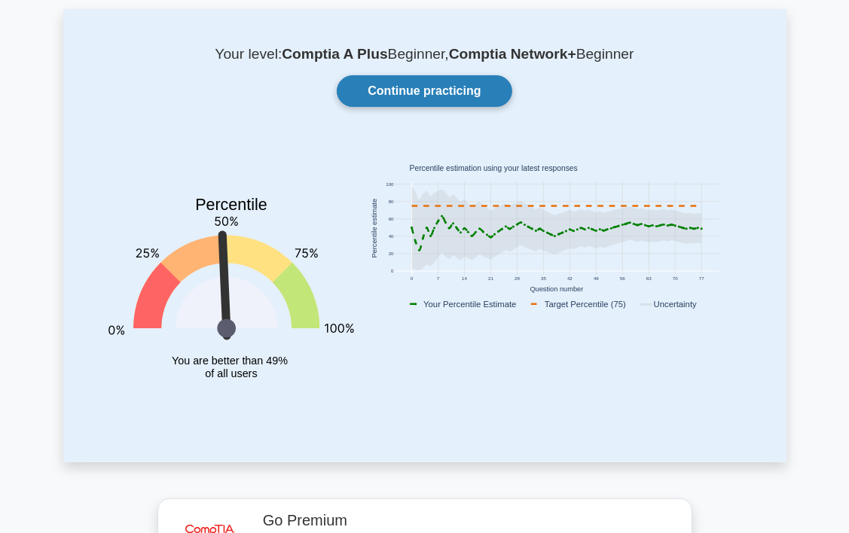
click at [418, 96] on link "Continue practicing" at bounding box center [424, 91] width 175 height 32
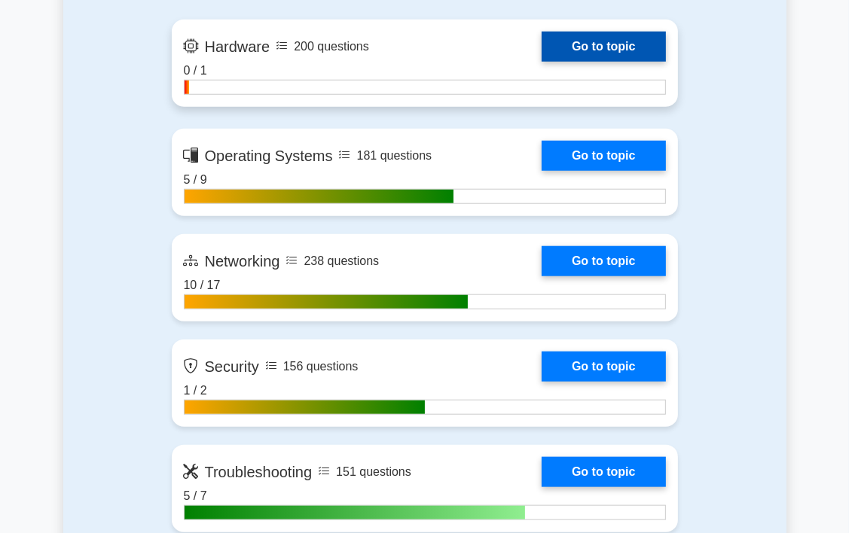
scroll to position [1130, 0]
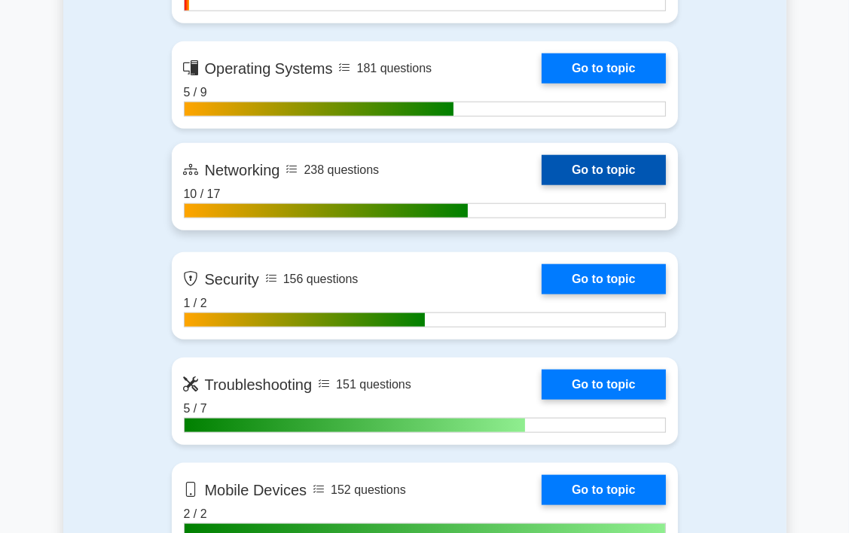
click at [612, 175] on link "Go to topic" at bounding box center [604, 170] width 124 height 30
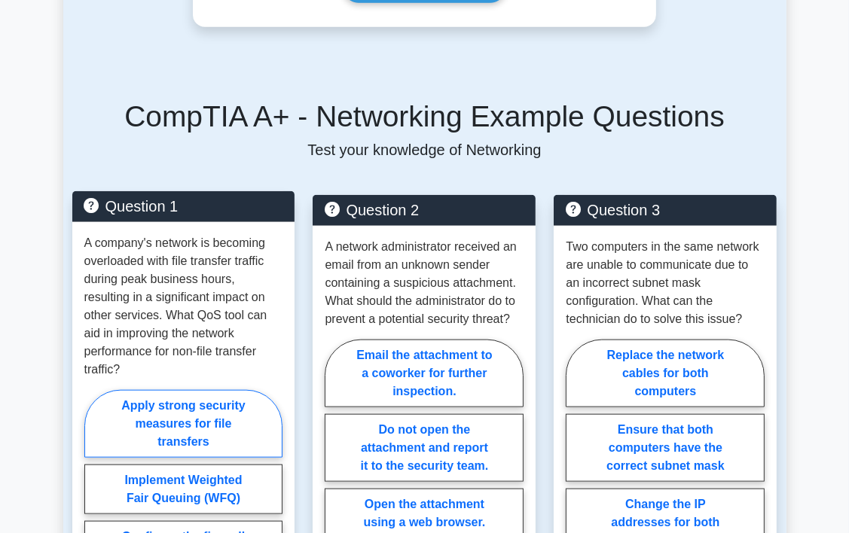
scroll to position [1130, 0]
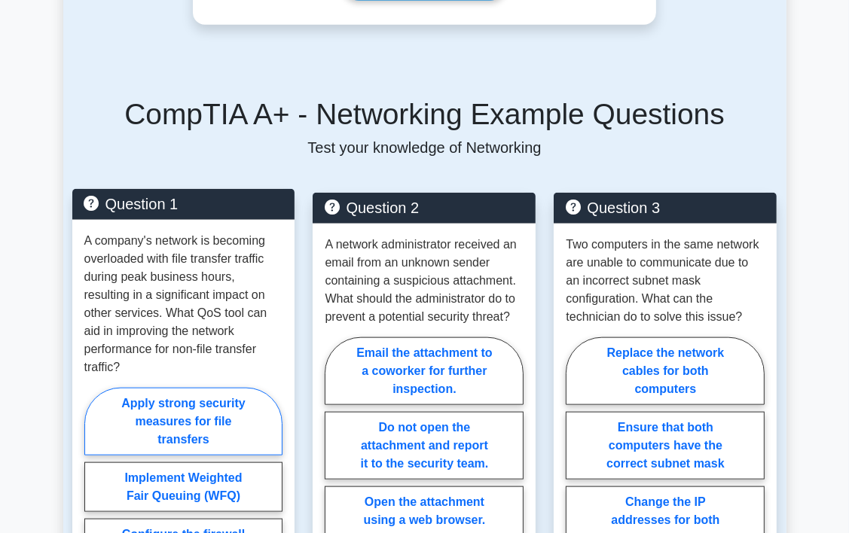
click at [208, 388] on label "Apply strong security measures for file transfers" at bounding box center [183, 422] width 199 height 68
click at [94, 515] on input "Apply strong security measures for file transfers" at bounding box center [89, 520] width 10 height 10
radio input "true"
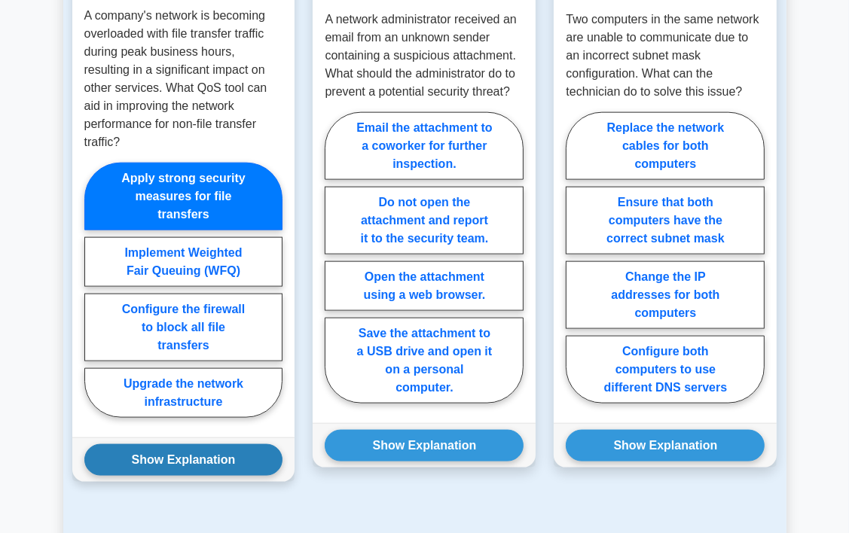
scroll to position [1356, 0]
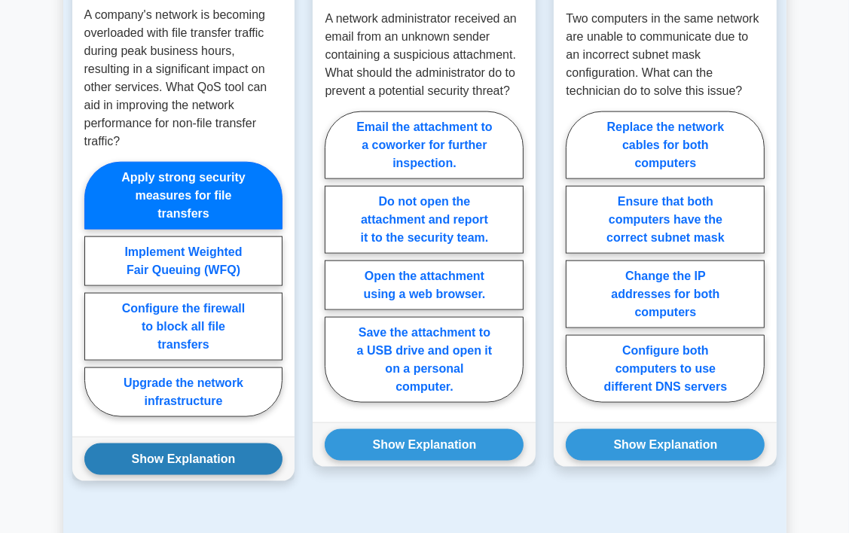
click at [219, 444] on button "Show Explanation" at bounding box center [183, 460] width 199 height 32
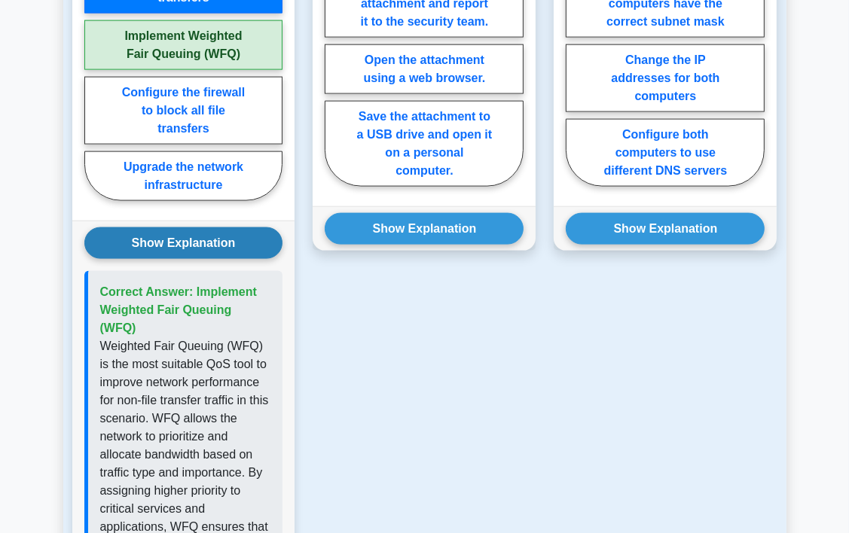
scroll to position [1582, 0]
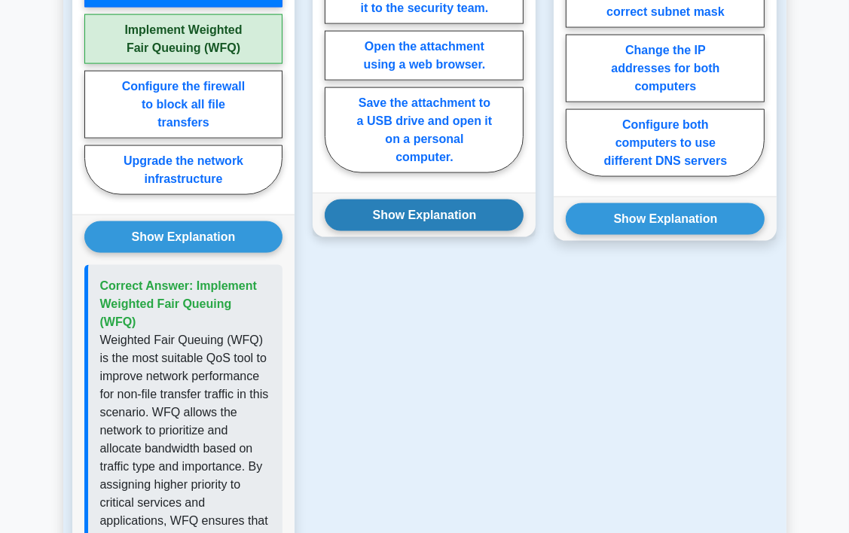
click at [441, 200] on button "Show Explanation" at bounding box center [424, 216] width 199 height 32
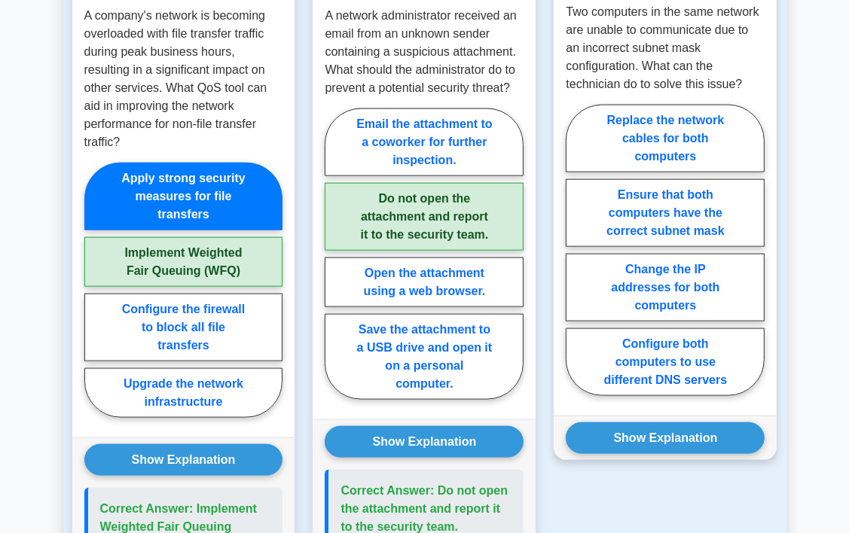
scroll to position [1356, 0]
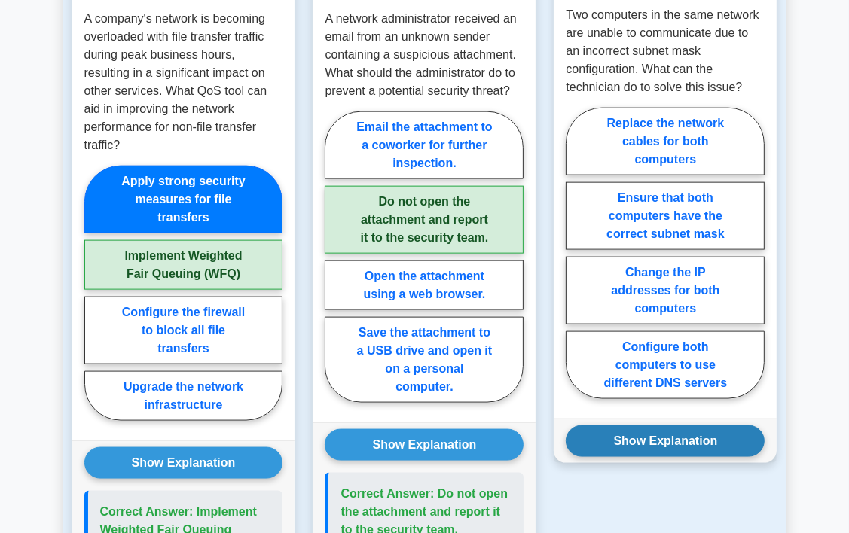
click at [676, 426] on button "Show Explanation" at bounding box center [665, 442] width 199 height 32
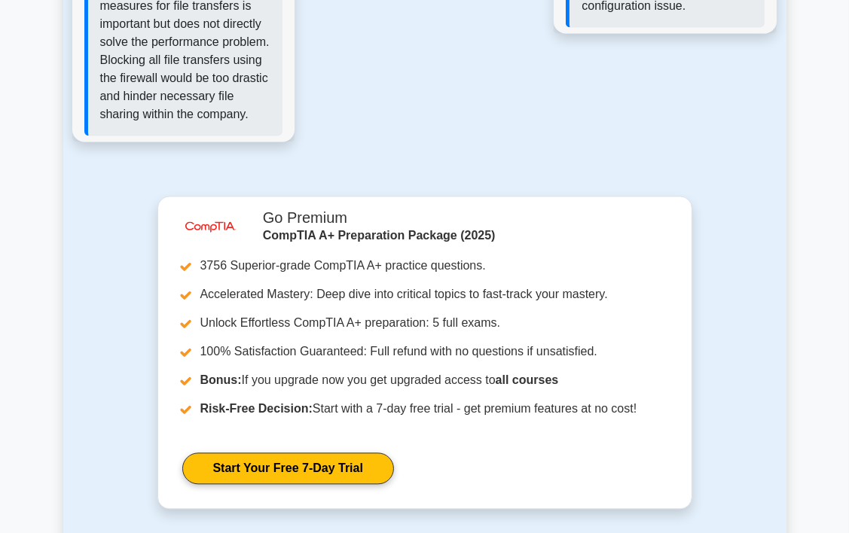
scroll to position [2562, 0]
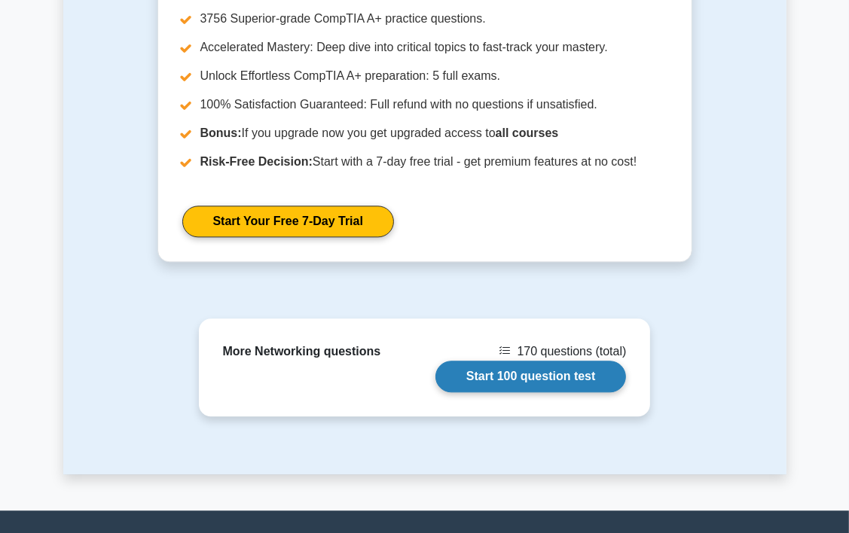
click at [512, 361] on link "Start 100 question test" at bounding box center [531, 377] width 191 height 32
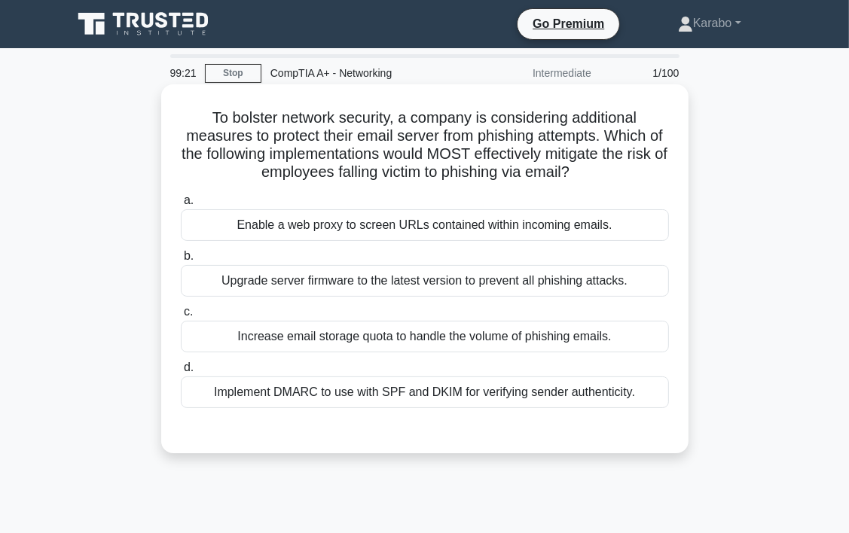
click at [342, 285] on div "Upgrade server firmware to the latest version to prevent all phishing attacks." at bounding box center [425, 281] width 488 height 32
click at [181, 261] on input "b. Upgrade server firmware to the latest version to prevent all phishing attack…" at bounding box center [181, 257] width 0 height 10
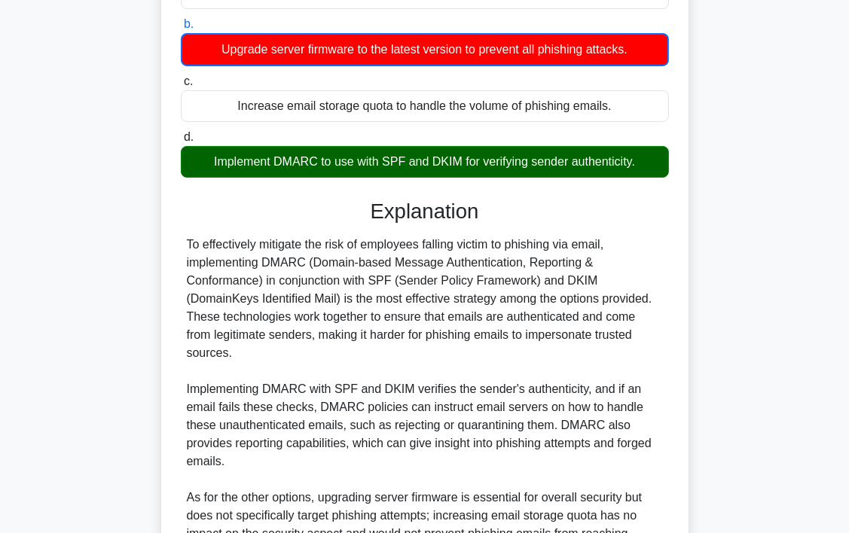
scroll to position [432, 0]
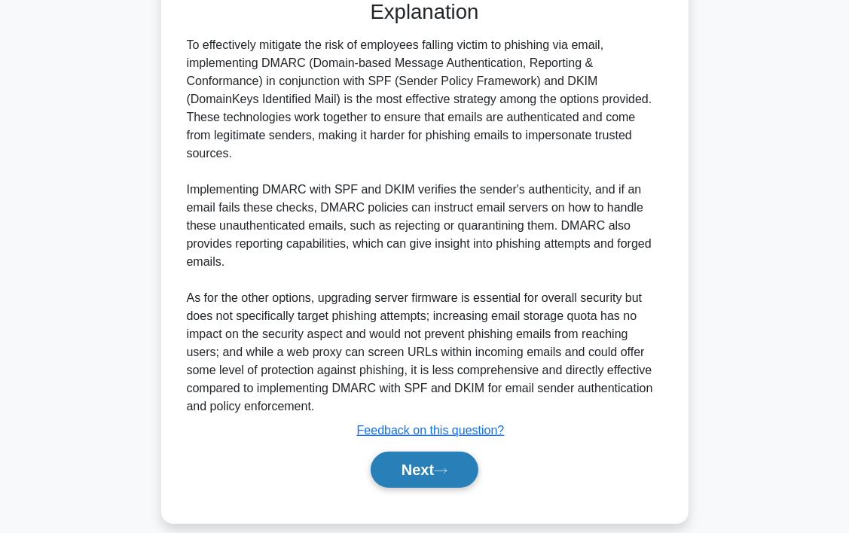
click at [434, 452] on button "Next" at bounding box center [425, 470] width 108 height 36
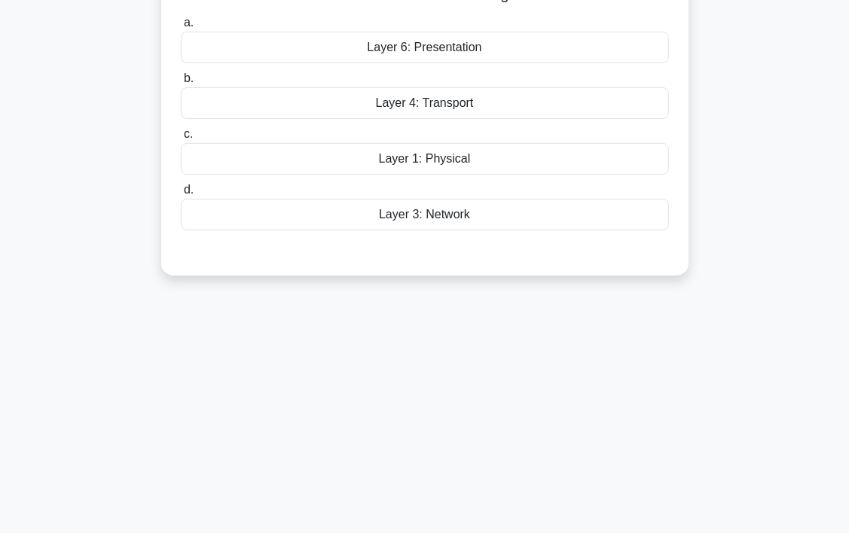
scroll to position [0, 0]
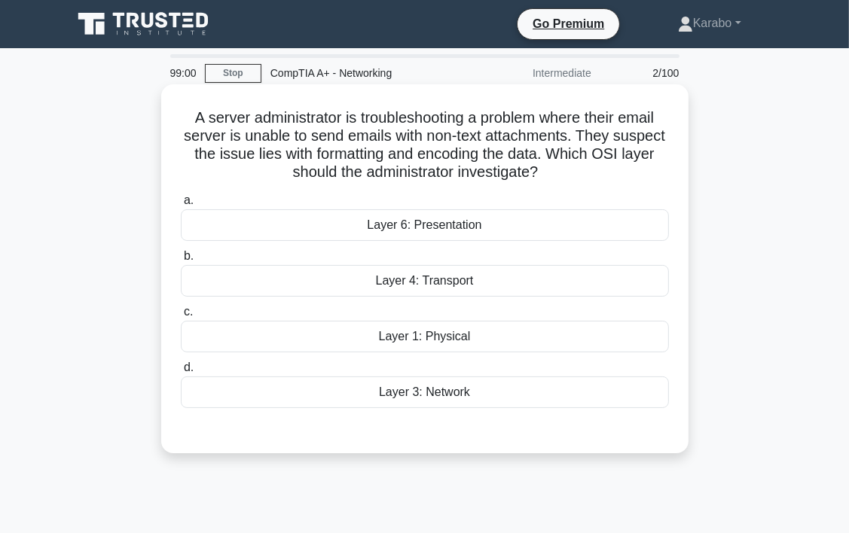
click at [448, 225] on div "Layer 6: Presentation" at bounding box center [425, 225] width 488 height 32
click at [181, 206] on input "a. Layer 6: Presentation" at bounding box center [181, 201] width 0 height 10
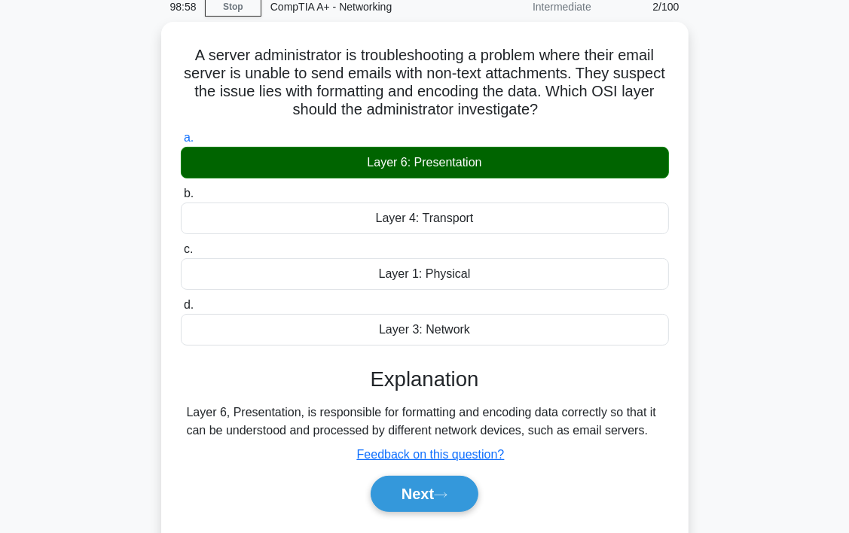
scroll to position [280, 0]
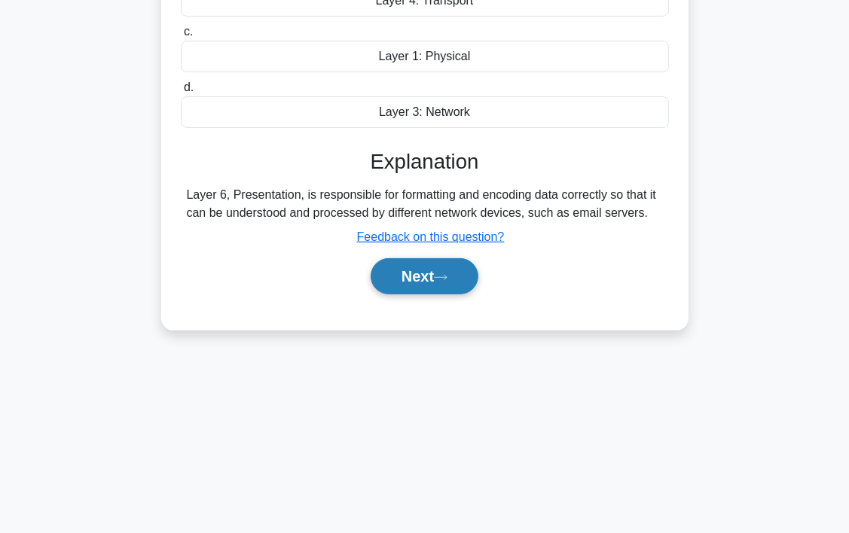
click at [399, 259] on button "Next" at bounding box center [425, 276] width 108 height 36
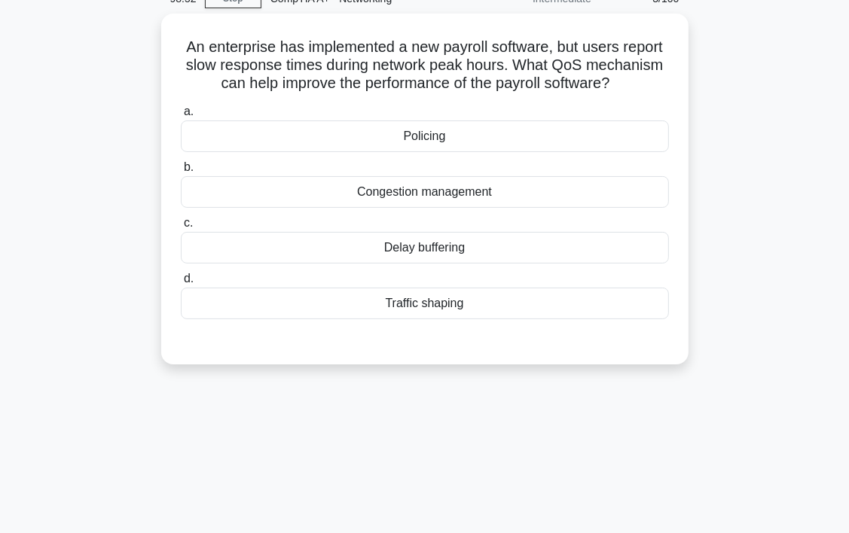
scroll to position [54, 0]
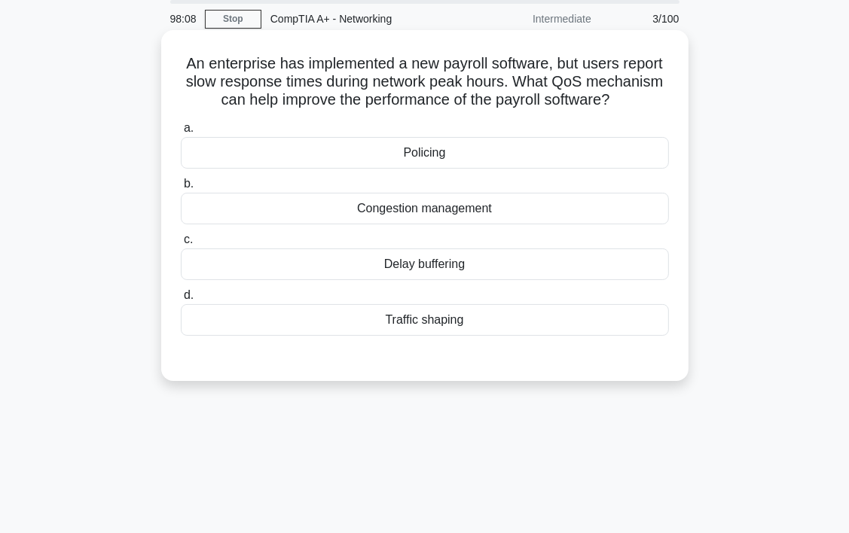
drag, startPoint x: 441, startPoint y: 252, endPoint x: 442, endPoint y: 262, distance: 10.7
click at [442, 262] on div "Delay buffering" at bounding box center [425, 265] width 488 height 32
click at [181, 245] on input "c. Delay buffering" at bounding box center [181, 240] width 0 height 10
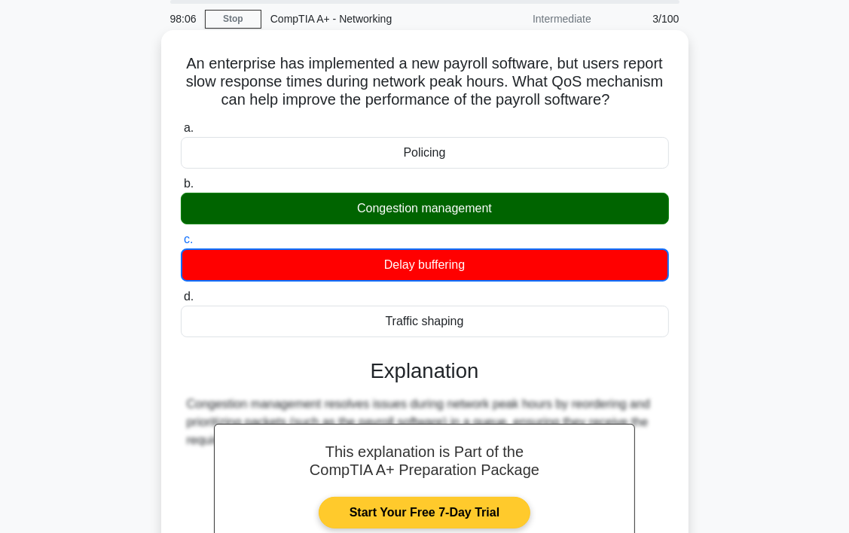
scroll to position [205, 0]
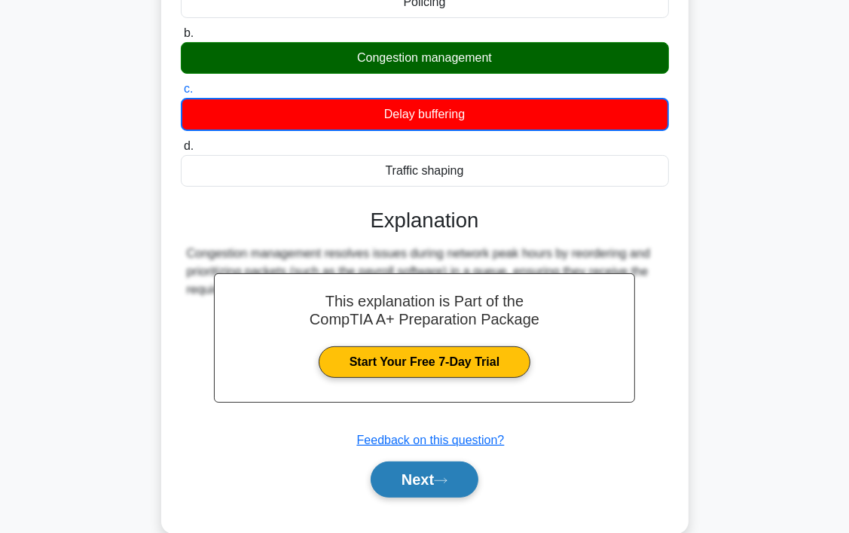
click at [415, 481] on button "Next" at bounding box center [425, 480] width 108 height 36
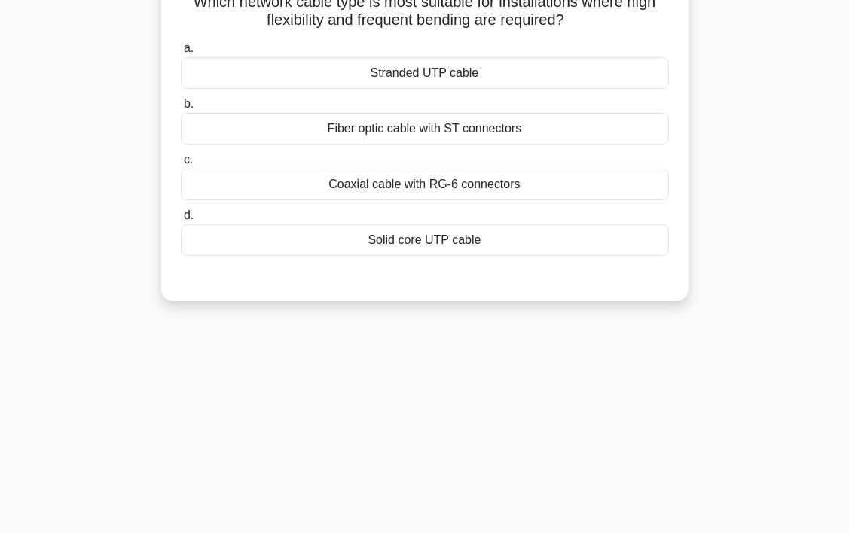
scroll to position [0, 0]
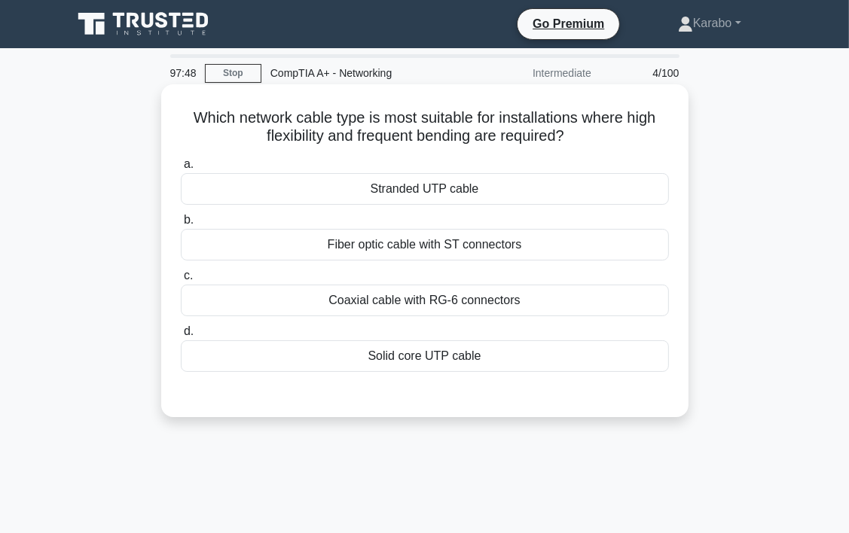
click at [389, 355] on div "Solid core UTP cable" at bounding box center [425, 357] width 488 height 32
click at [181, 337] on input "d. Solid core UTP cable" at bounding box center [181, 332] width 0 height 10
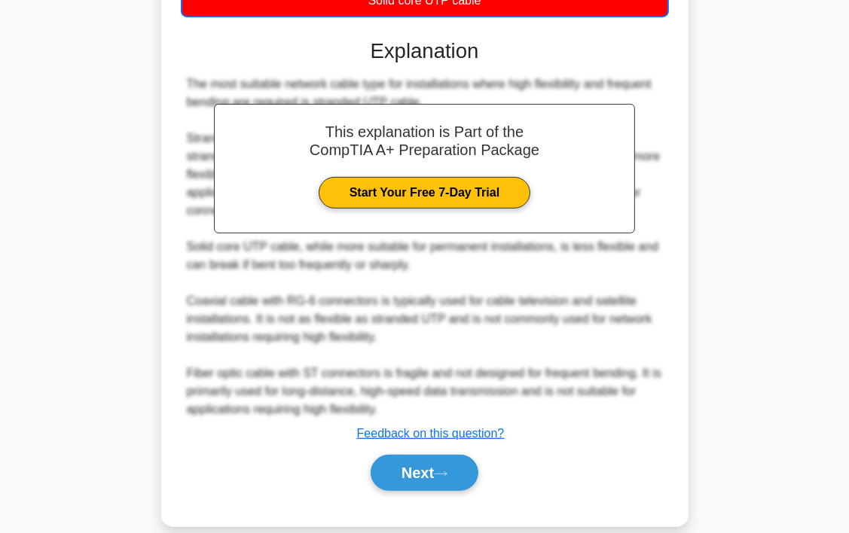
scroll to position [378, 0]
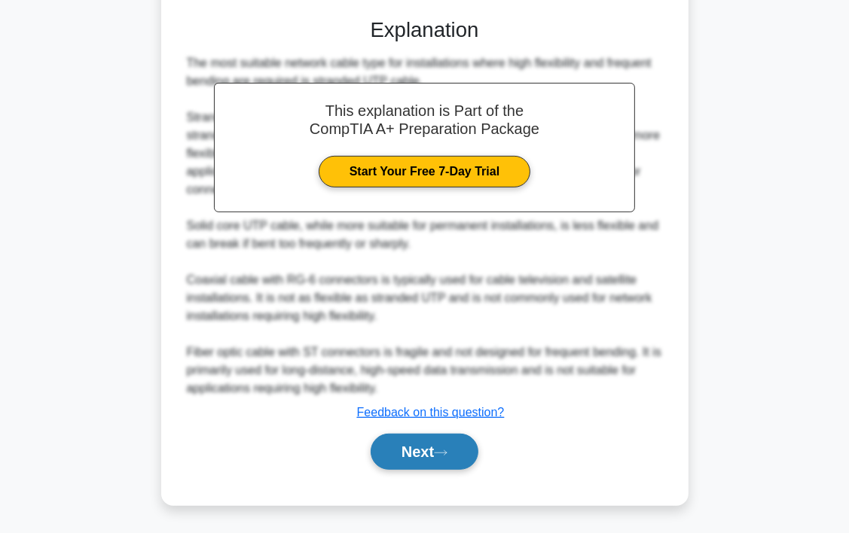
click at [421, 434] on button "Next" at bounding box center [425, 452] width 108 height 36
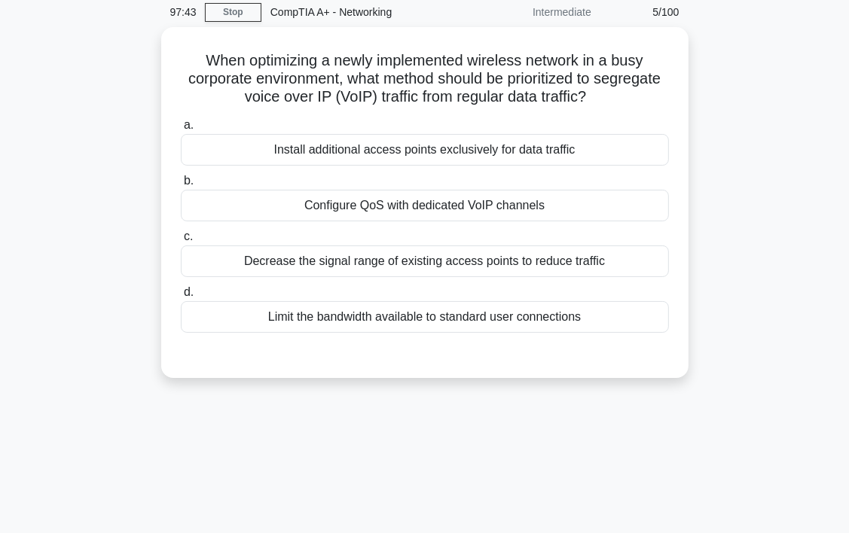
scroll to position [54, 0]
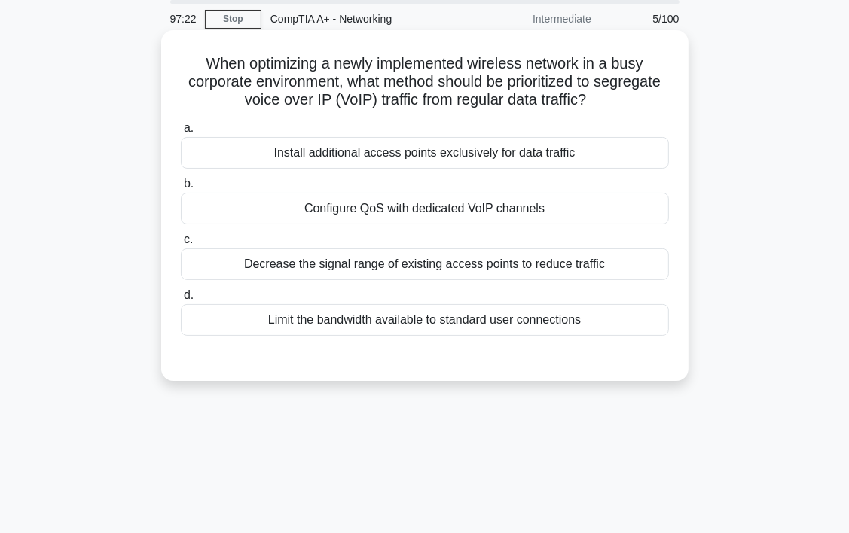
click at [284, 211] on div "Configure QoS with dedicated VoIP channels" at bounding box center [425, 209] width 488 height 32
click at [181, 189] on input "b. Configure QoS with dedicated VoIP channels" at bounding box center [181, 184] width 0 height 10
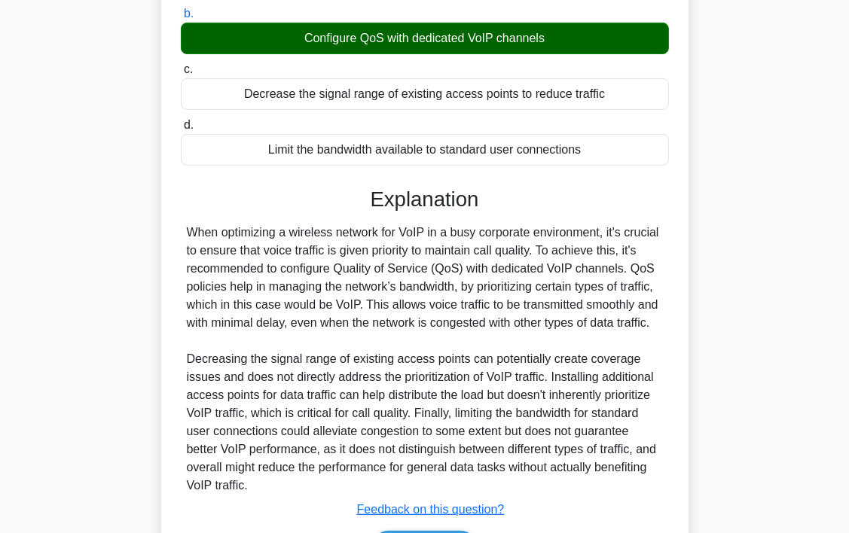
scroll to position [322, 0]
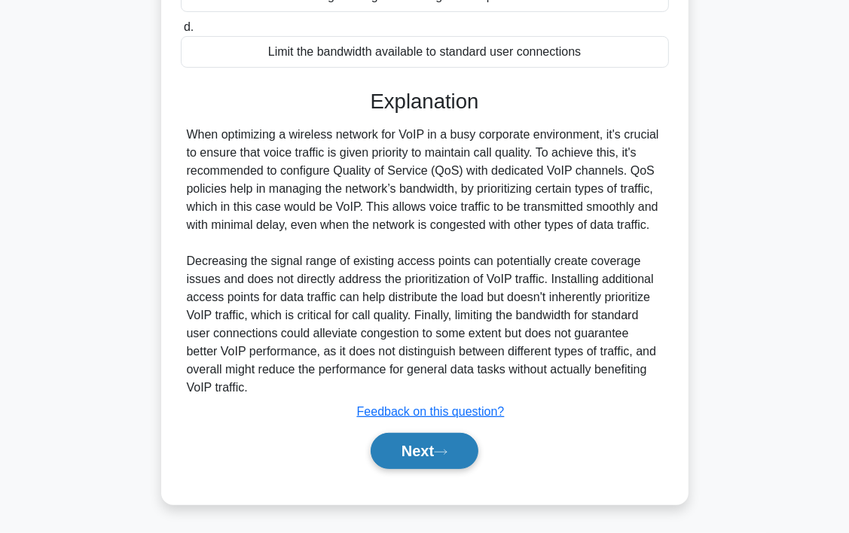
click at [410, 458] on button "Next" at bounding box center [425, 451] width 108 height 36
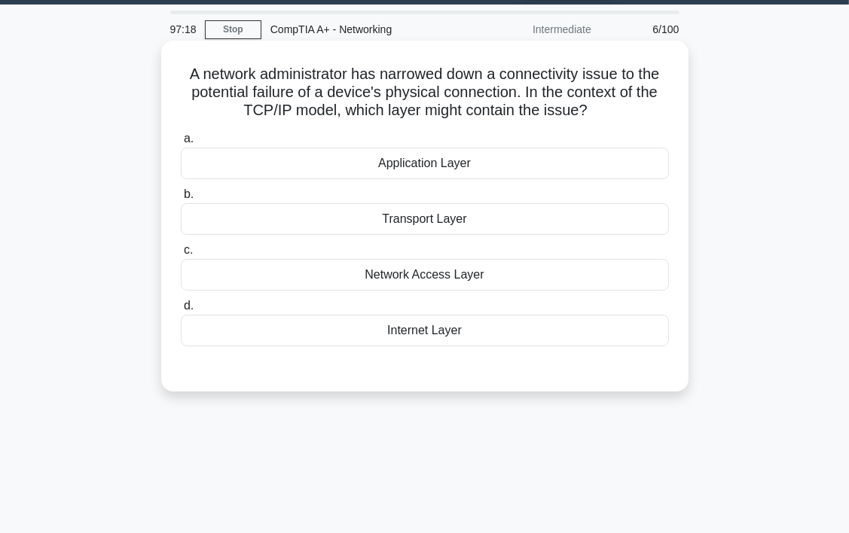
scroll to position [0, 0]
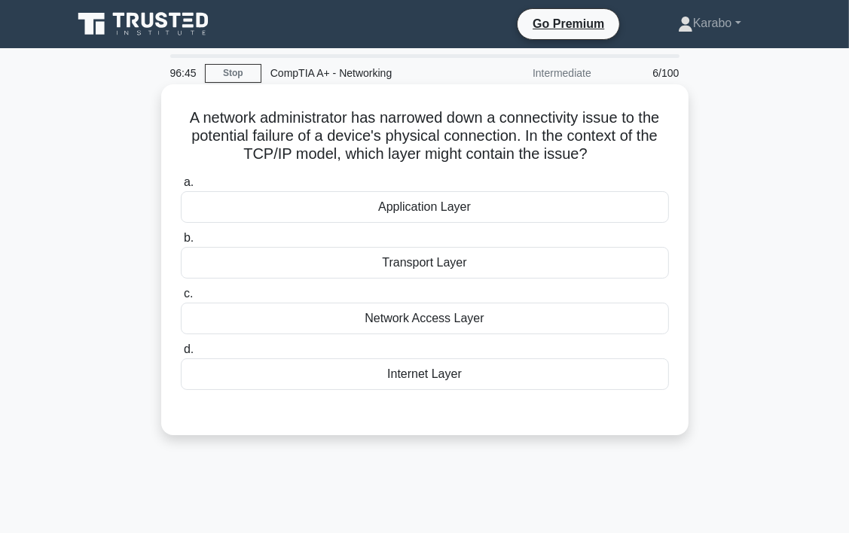
click at [549, 386] on div "Internet Layer" at bounding box center [425, 375] width 488 height 32
click at [181, 355] on input "d. Internet Layer" at bounding box center [181, 350] width 0 height 10
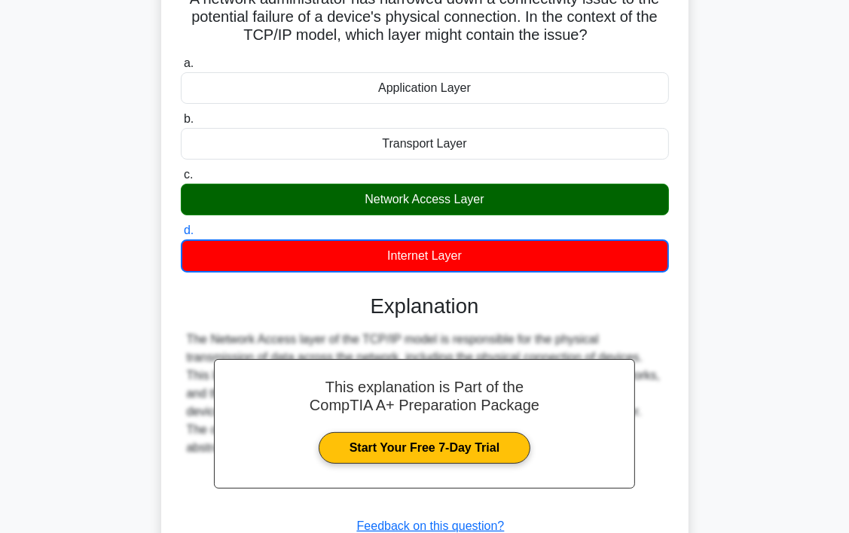
scroll to position [226, 0]
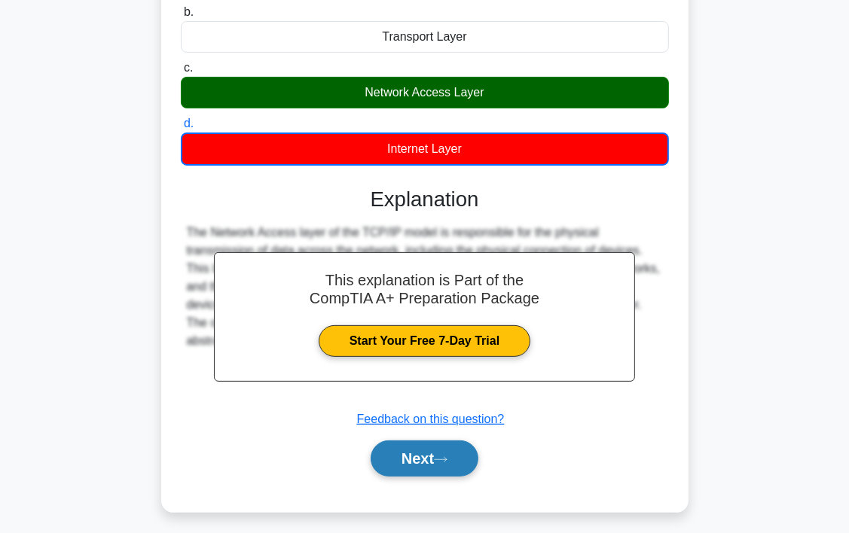
click at [445, 454] on button "Next" at bounding box center [425, 459] width 108 height 36
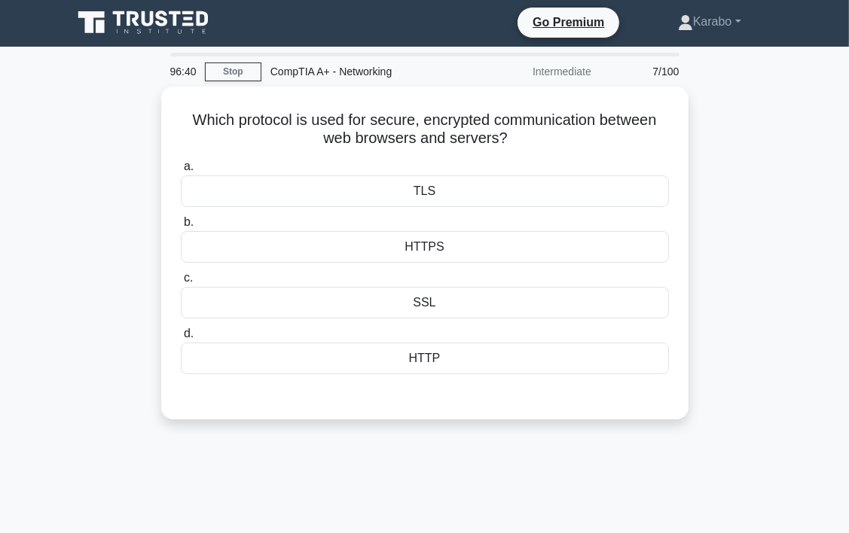
scroll to position [0, 0]
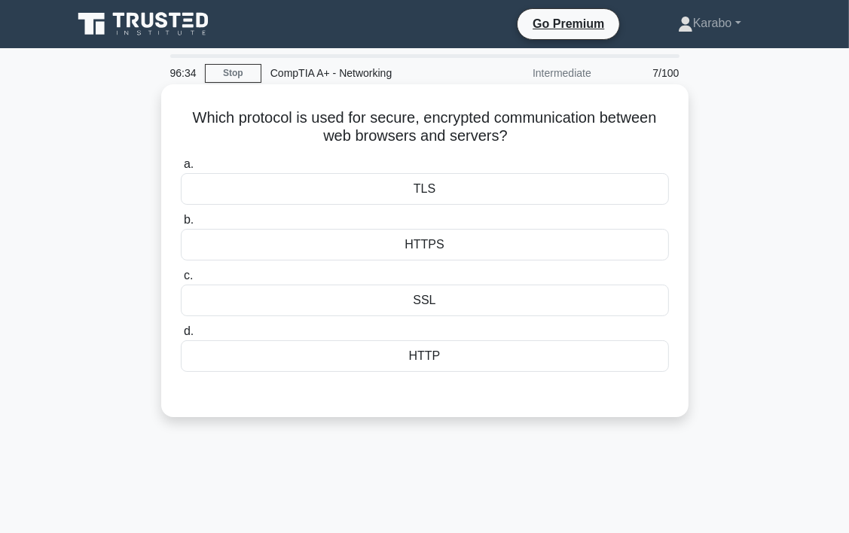
click at [540, 254] on div "HTTPS" at bounding box center [425, 245] width 488 height 32
click at [181, 225] on input "b. HTTPS" at bounding box center [181, 221] width 0 height 10
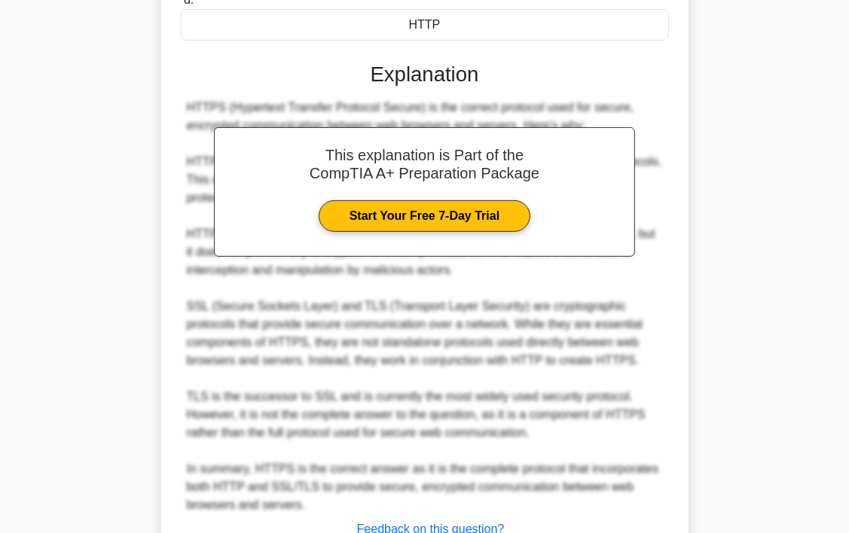
scroll to position [377, 0]
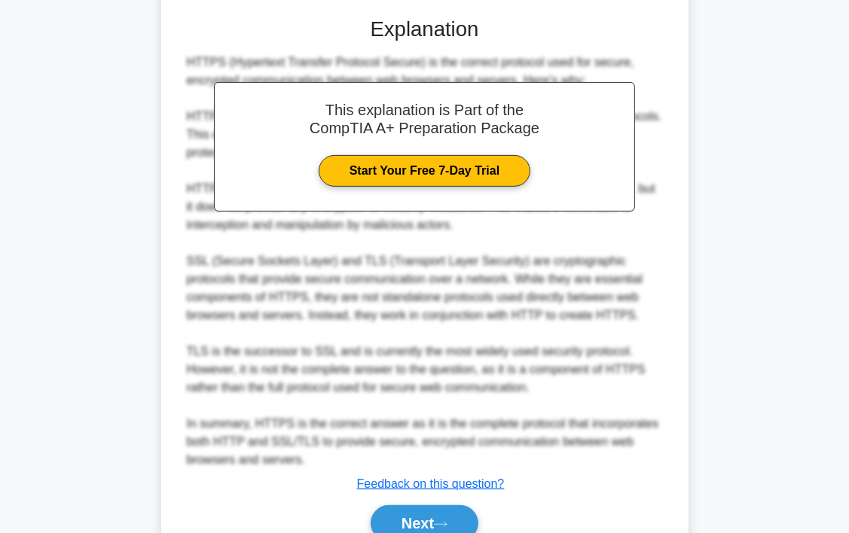
click at [446, 503] on div "Next" at bounding box center [425, 524] width 488 height 48
click at [451, 512] on button "Next" at bounding box center [425, 524] width 108 height 36
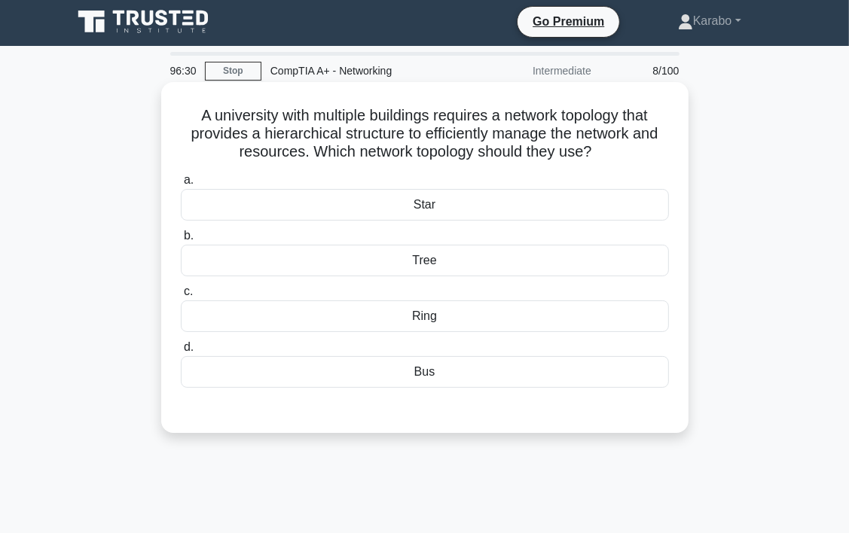
scroll to position [0, 0]
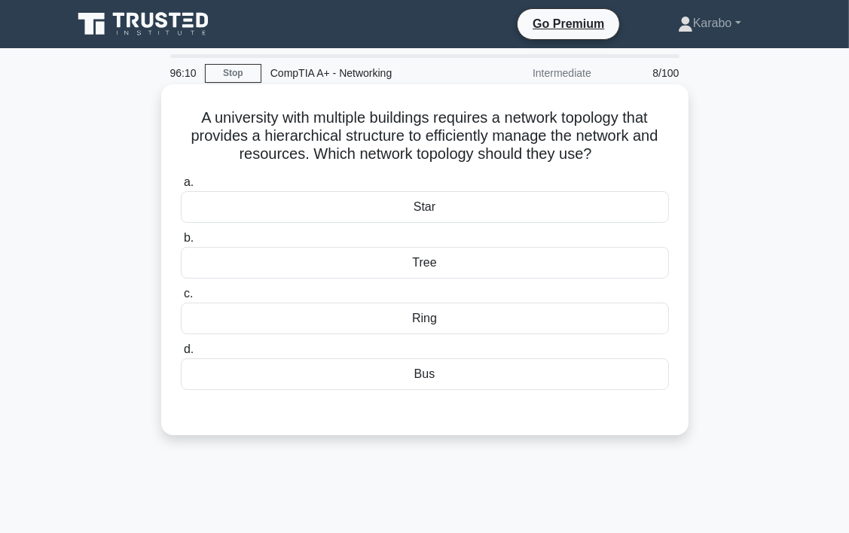
click at [488, 386] on div "Bus" at bounding box center [425, 375] width 488 height 32
click at [181, 355] on input "d. Bus" at bounding box center [181, 350] width 0 height 10
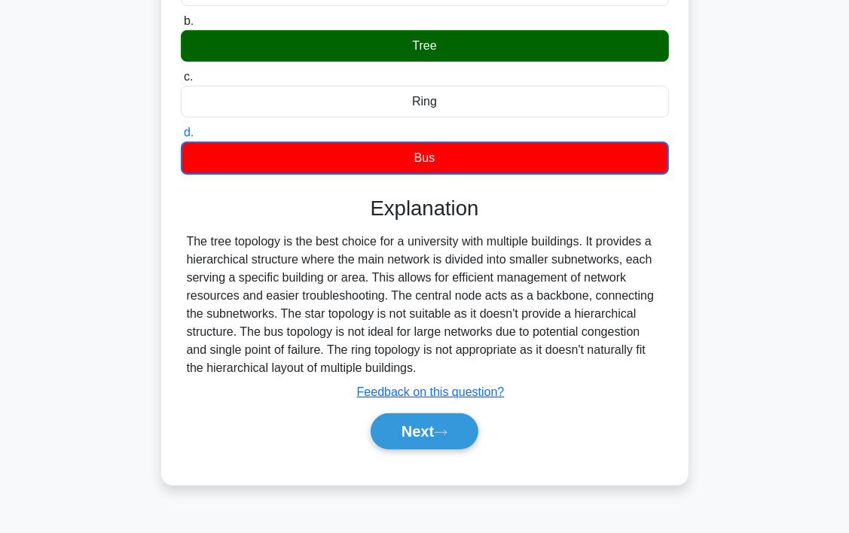
scroll to position [226, 0]
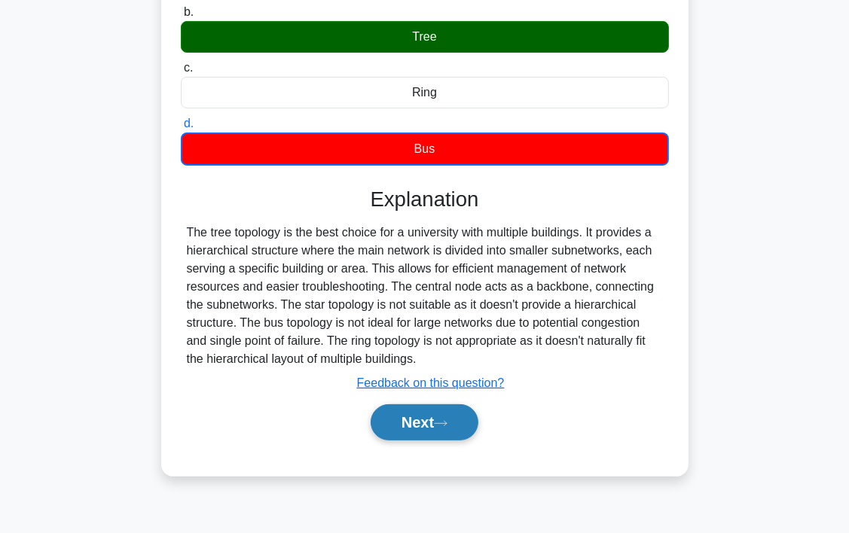
drag, startPoint x: 439, startPoint y: 429, endPoint x: 428, endPoint y: 410, distance: 22.3
click at [432, 420] on button "Next" at bounding box center [425, 423] width 108 height 36
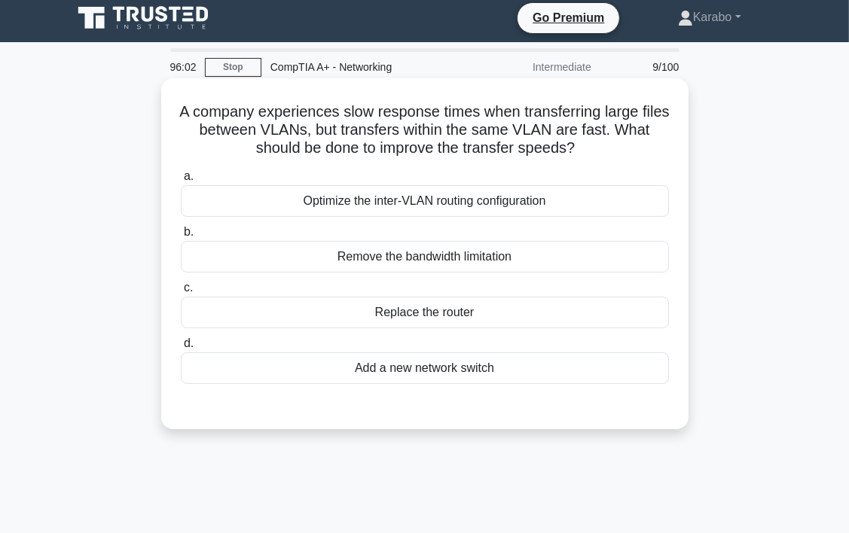
scroll to position [0, 0]
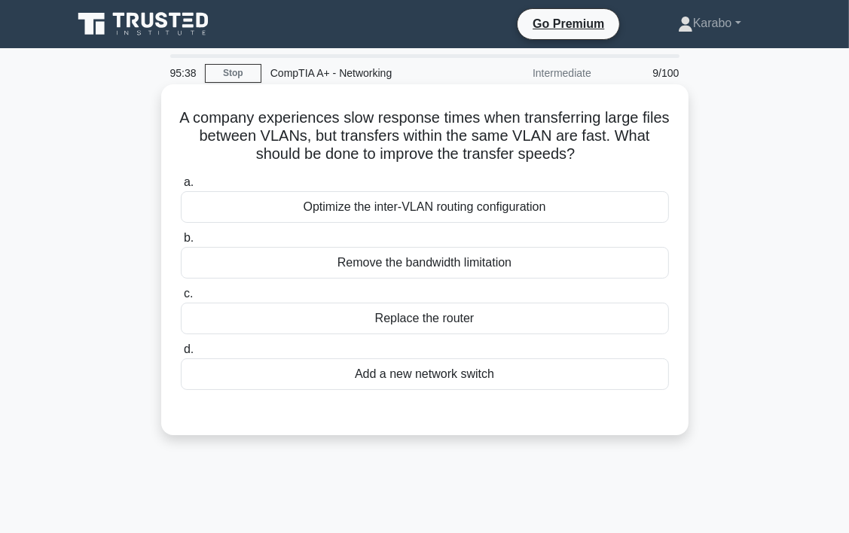
click at [450, 211] on div "Optimize the inter-VLAN routing configuration" at bounding box center [425, 207] width 488 height 32
click at [181, 188] on input "a. Optimize the inter-VLAN routing configuration" at bounding box center [181, 183] width 0 height 10
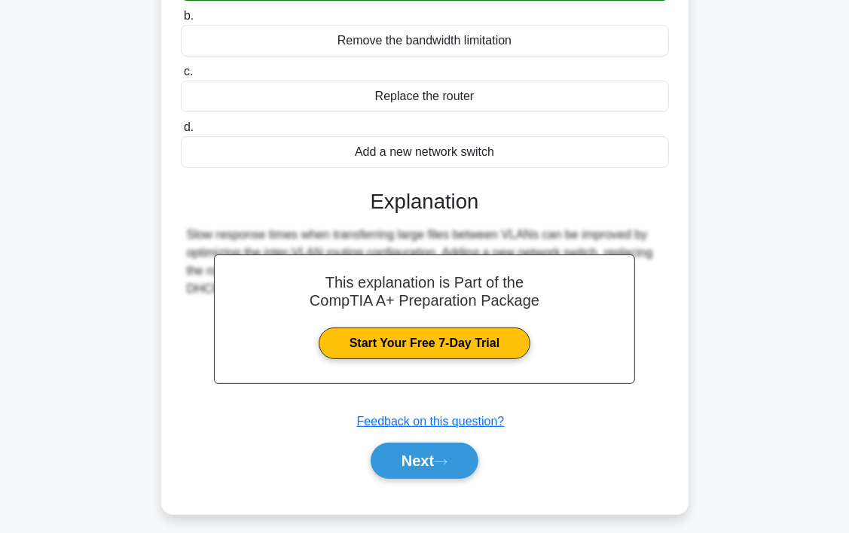
scroll to position [226, 0]
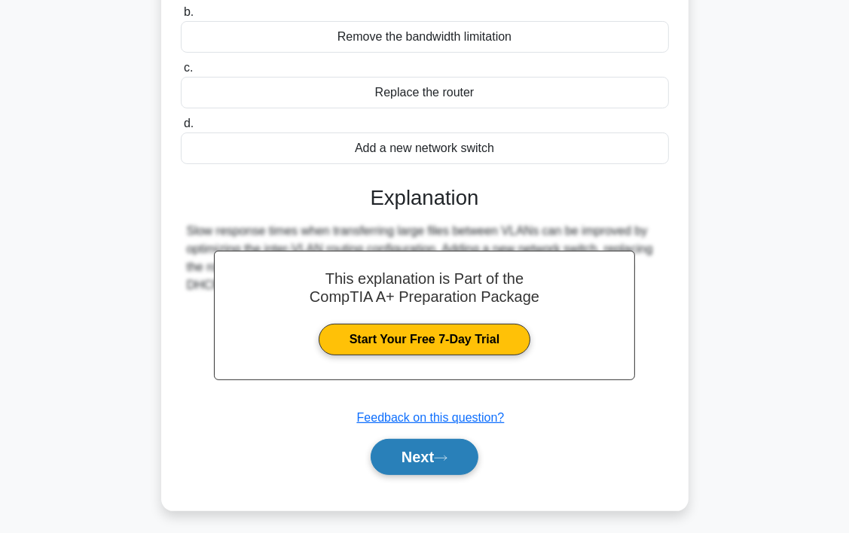
click at [448, 462] on icon at bounding box center [441, 458] width 14 height 8
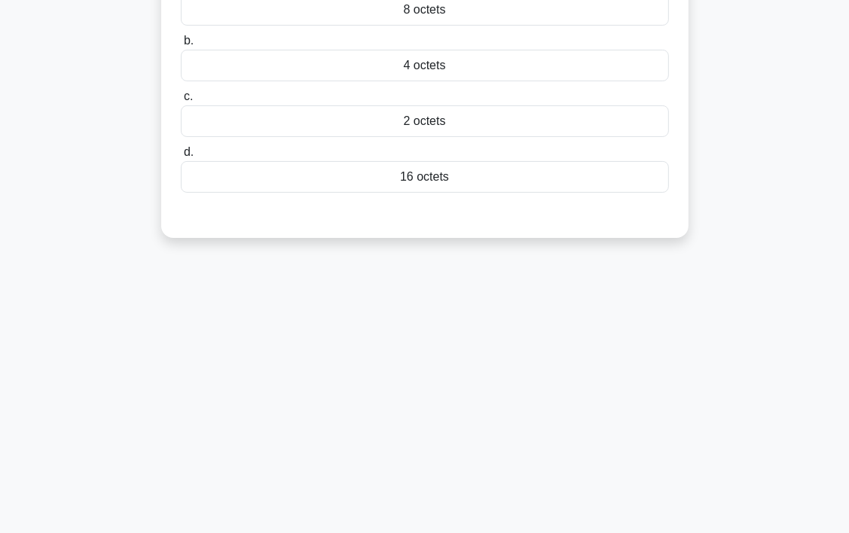
scroll to position [0, 0]
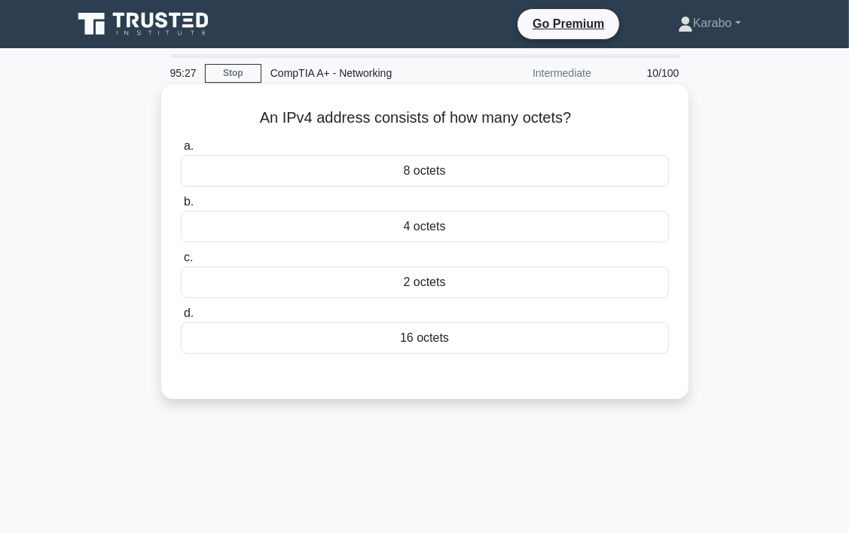
click at [496, 231] on div "4 octets" at bounding box center [425, 227] width 488 height 32
click at [181, 207] on input "b. 4 octets" at bounding box center [181, 202] width 0 height 10
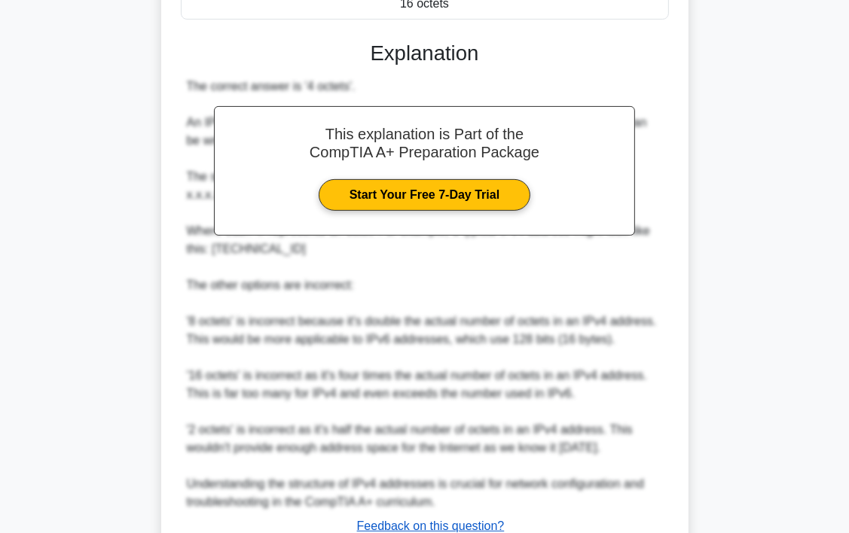
scroll to position [449, 0]
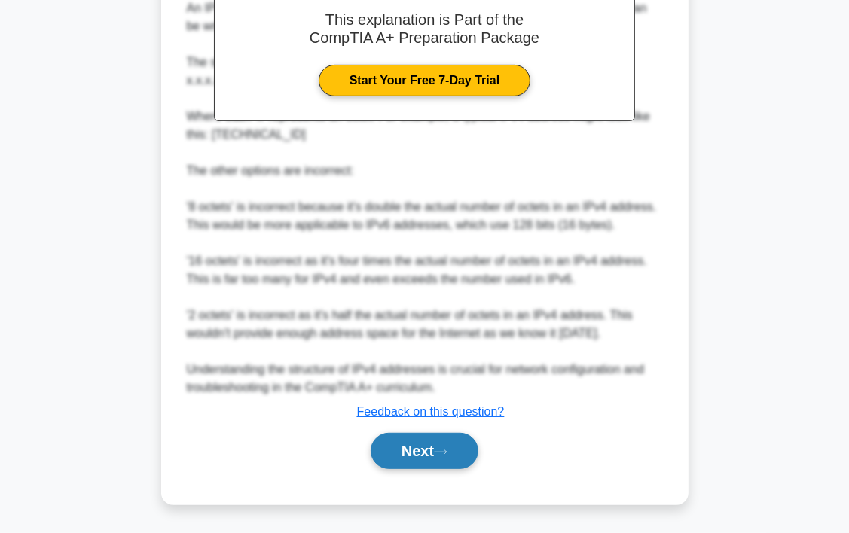
click at [436, 458] on button "Next" at bounding box center [425, 451] width 108 height 36
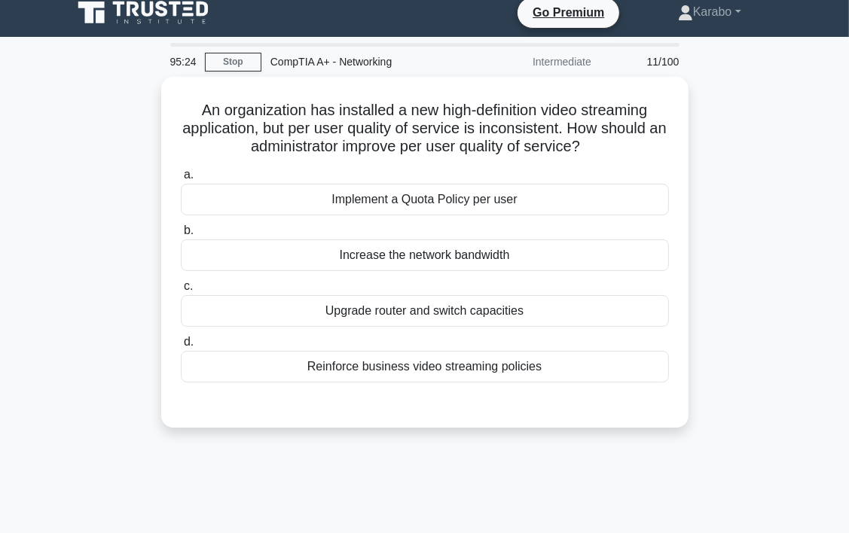
scroll to position [0, 0]
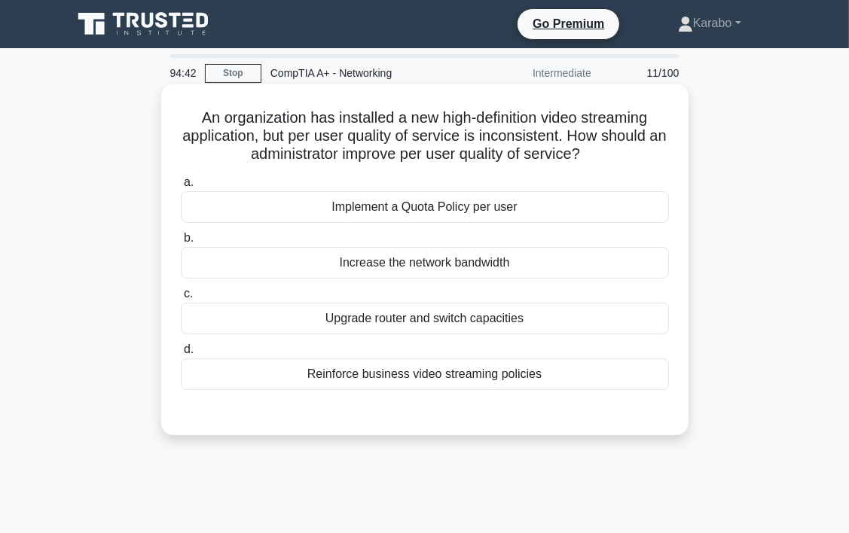
click at [470, 268] on div "Increase the network bandwidth" at bounding box center [425, 263] width 488 height 32
click at [181, 243] on input "b. Increase the network bandwidth" at bounding box center [181, 239] width 0 height 10
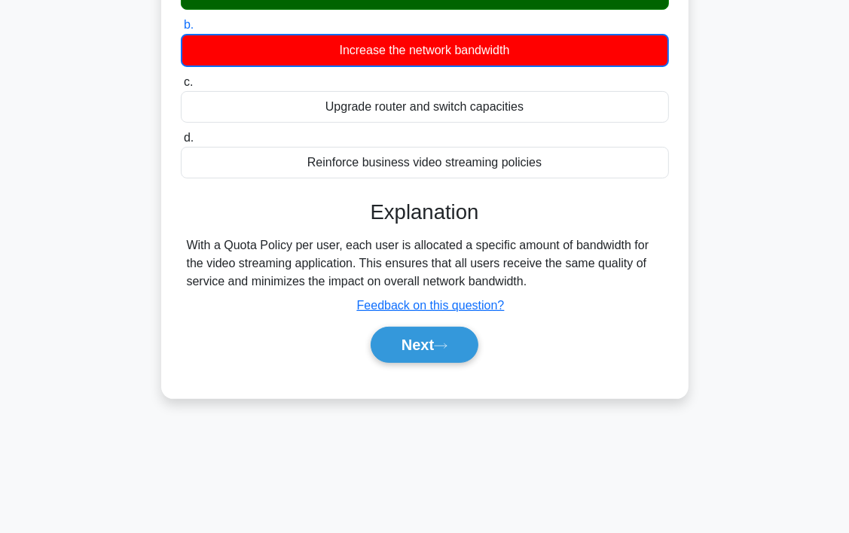
scroll to position [226, 0]
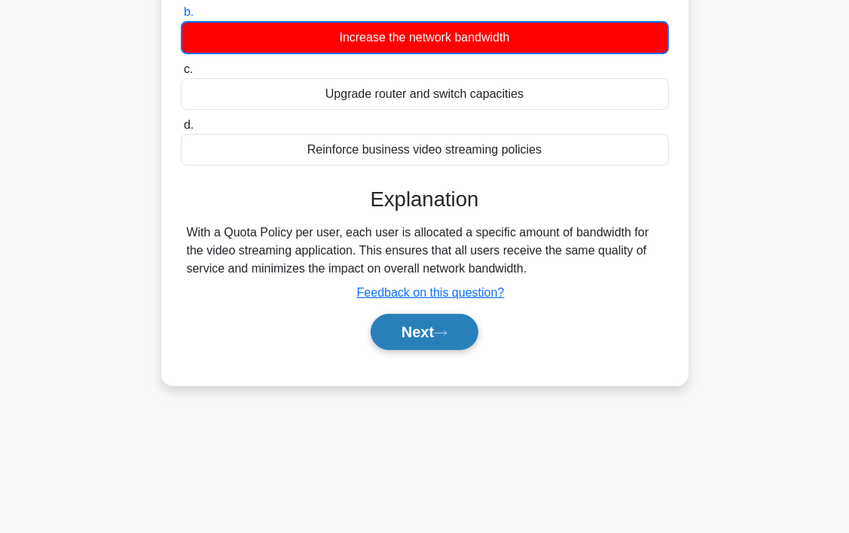
click at [417, 338] on button "Next" at bounding box center [425, 332] width 108 height 36
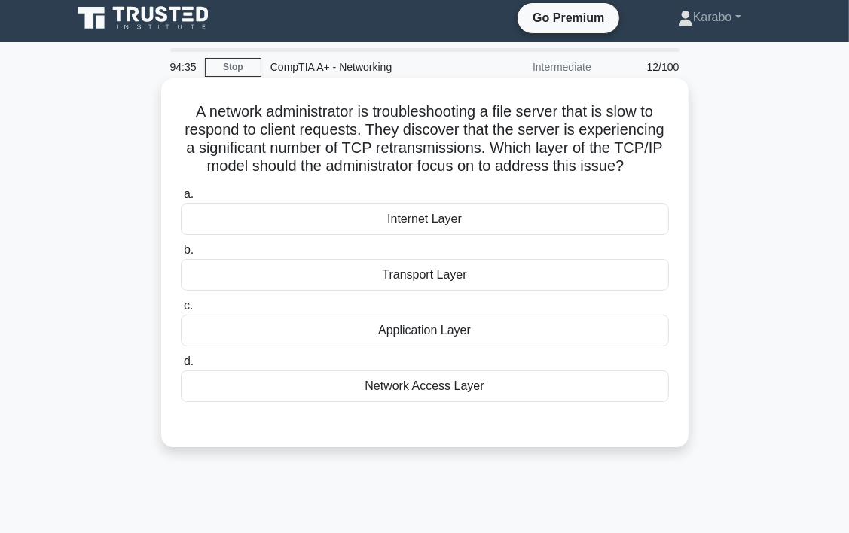
scroll to position [0, 0]
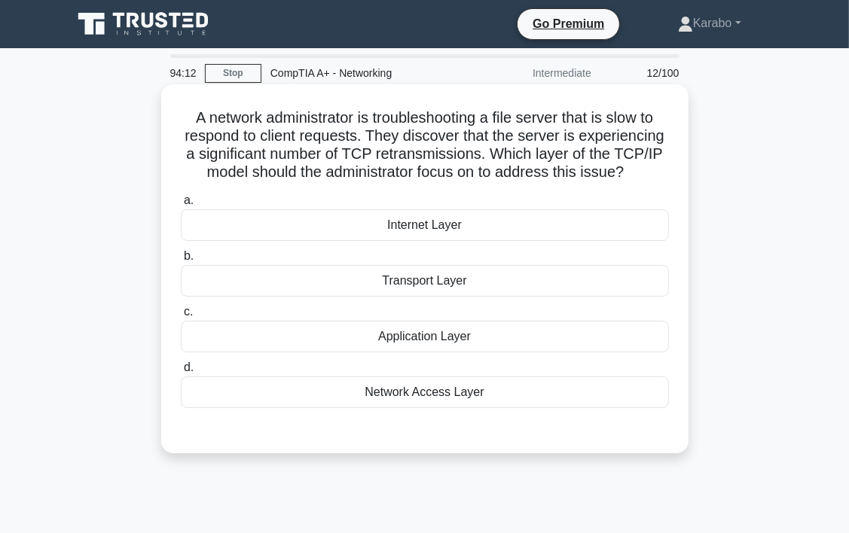
click at [490, 398] on div "Network Access Layer" at bounding box center [425, 393] width 488 height 32
click at [181, 373] on input "d. Network Access Layer" at bounding box center [181, 368] width 0 height 10
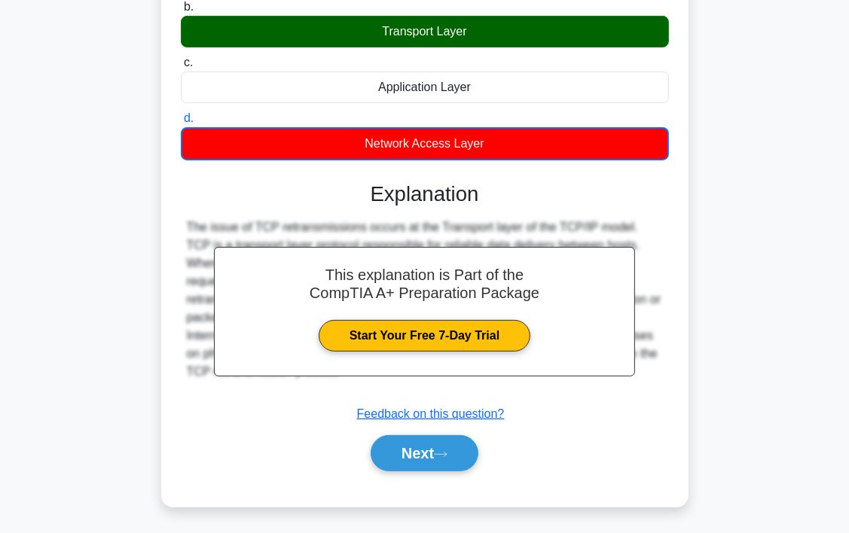
scroll to position [280, 0]
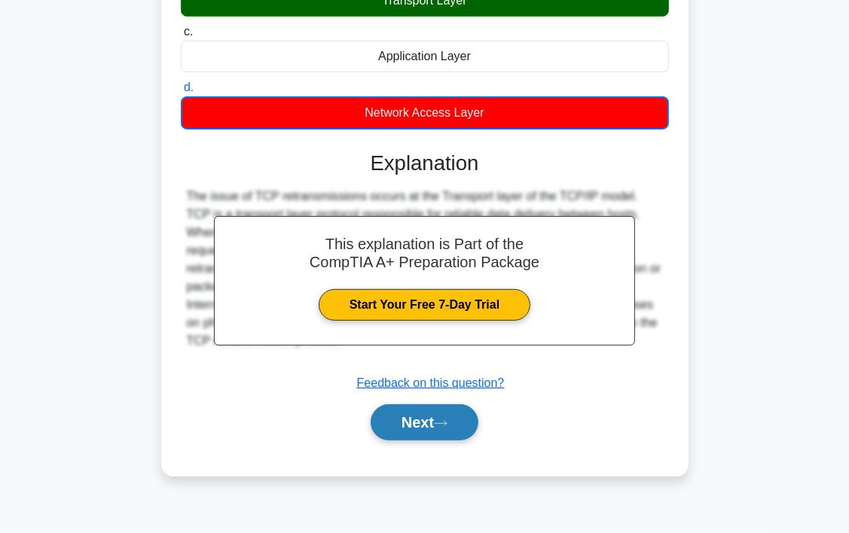
click at [425, 422] on button "Next" at bounding box center [425, 423] width 108 height 36
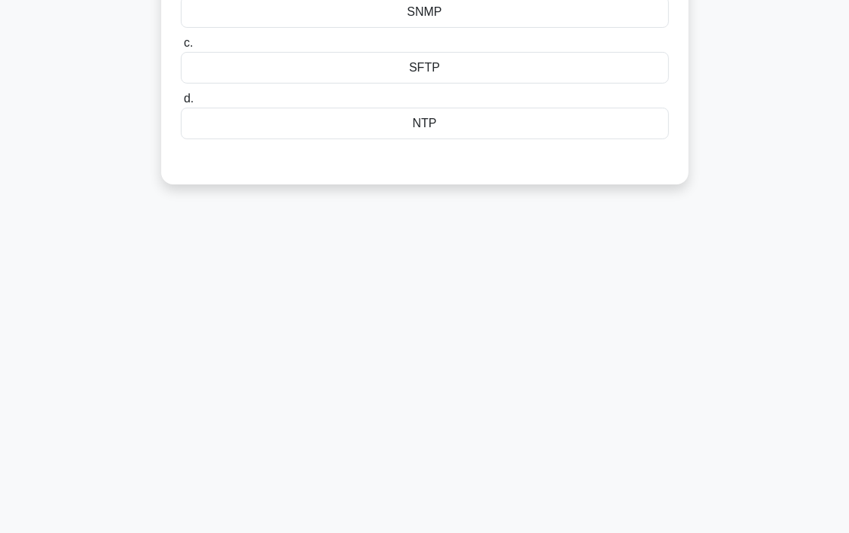
scroll to position [54, 0]
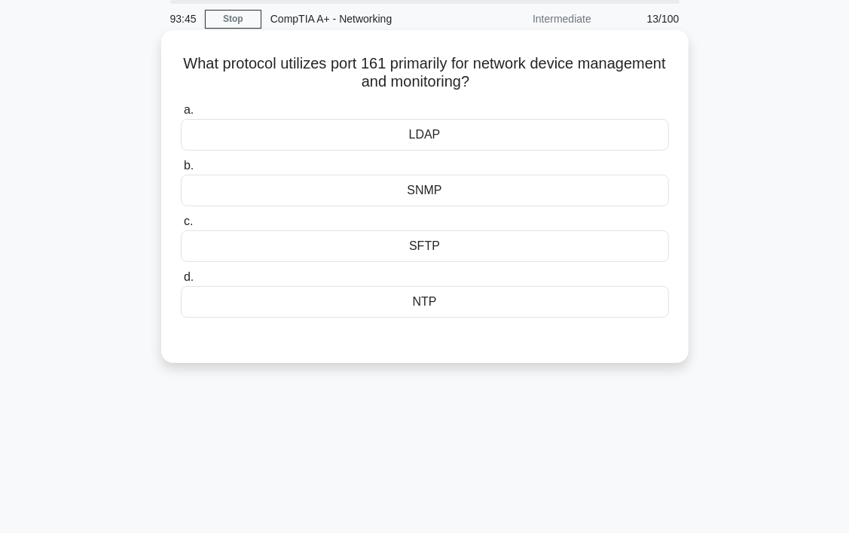
click at [506, 198] on div "SNMP" at bounding box center [425, 191] width 488 height 32
click at [181, 171] on input "b. SNMP" at bounding box center [181, 166] width 0 height 10
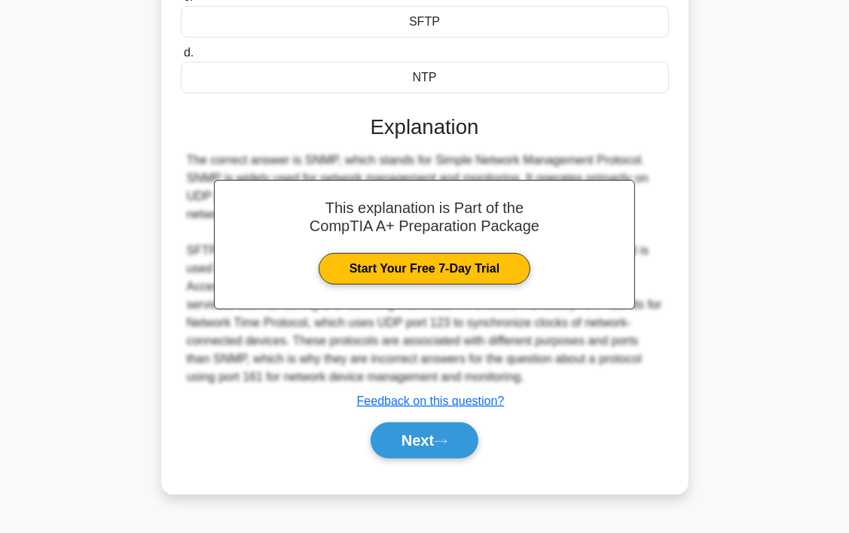
scroll to position [280, 0]
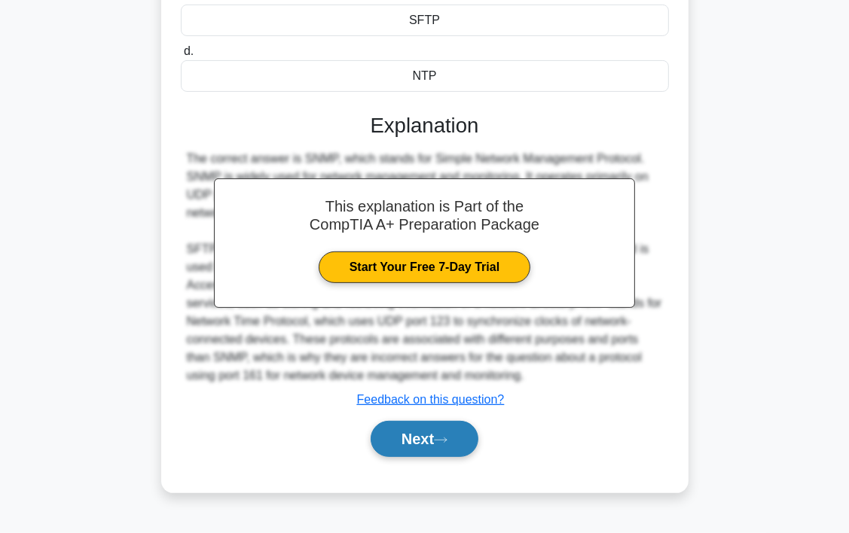
click at [446, 434] on button "Next" at bounding box center [425, 439] width 108 height 36
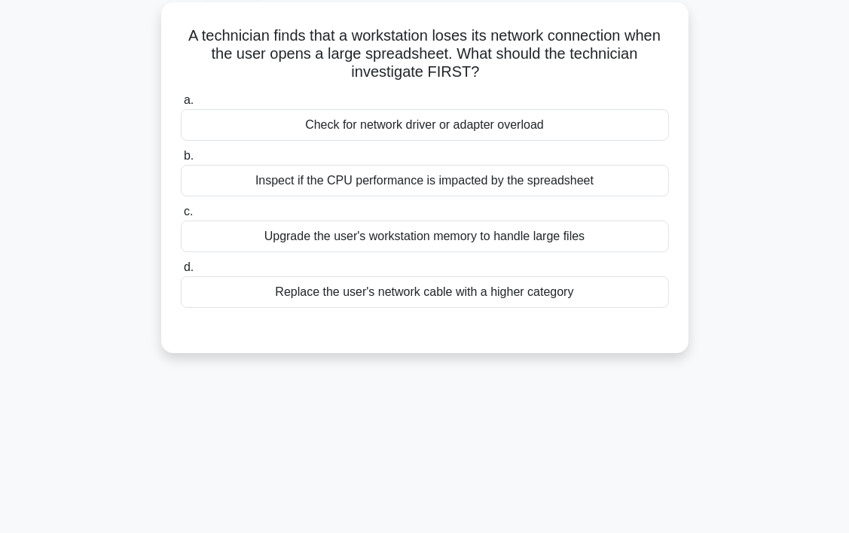
scroll to position [54, 0]
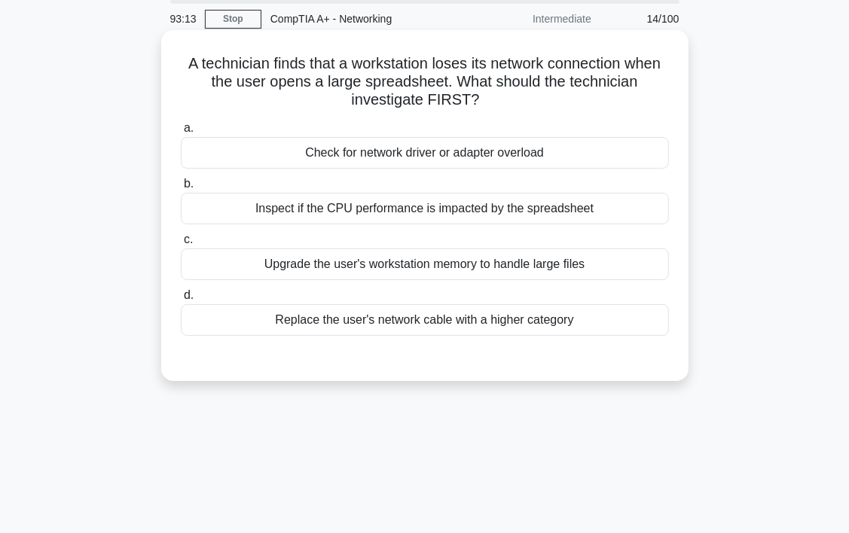
click at [470, 218] on div "Inspect if the CPU performance is impacted by the spreadsheet" at bounding box center [425, 209] width 488 height 32
click at [181, 189] on input "b. Inspect if the CPU performance is impacted by the spreadsheet" at bounding box center [181, 184] width 0 height 10
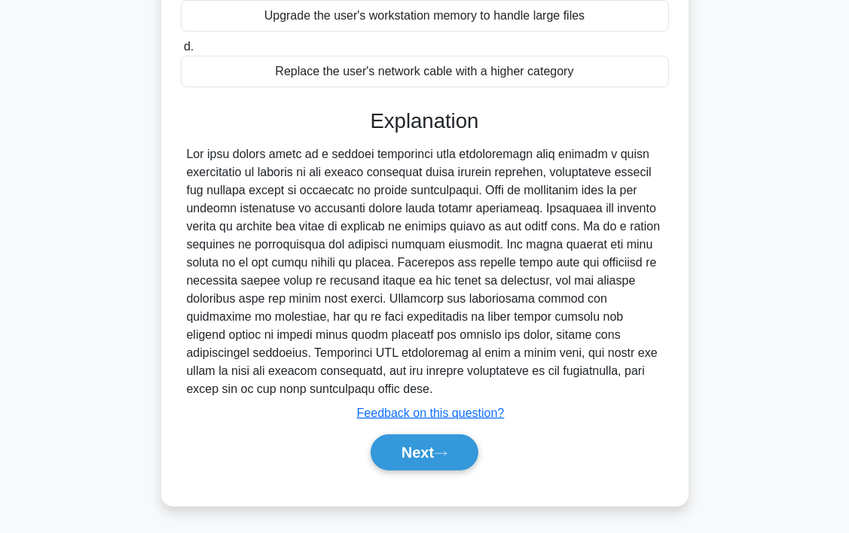
scroll to position [305, 0]
click at [421, 468] on button "Next" at bounding box center [425, 452] width 108 height 36
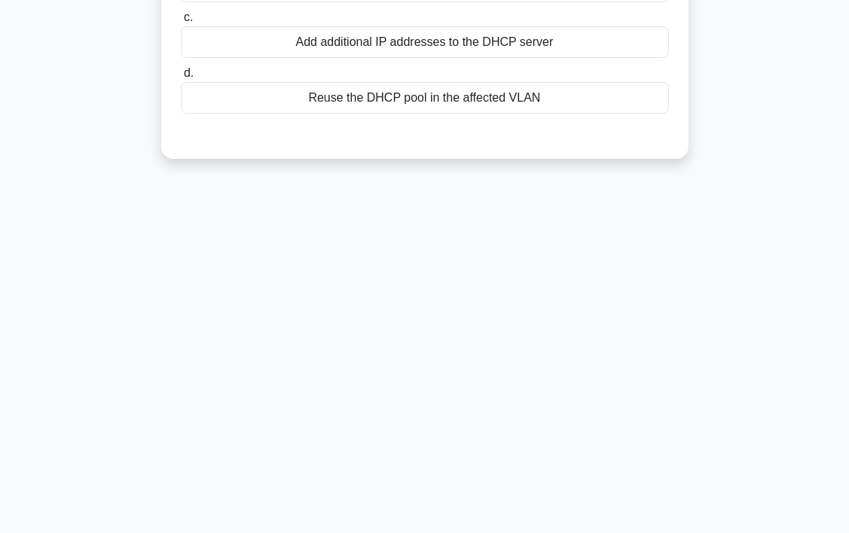
scroll to position [0, 0]
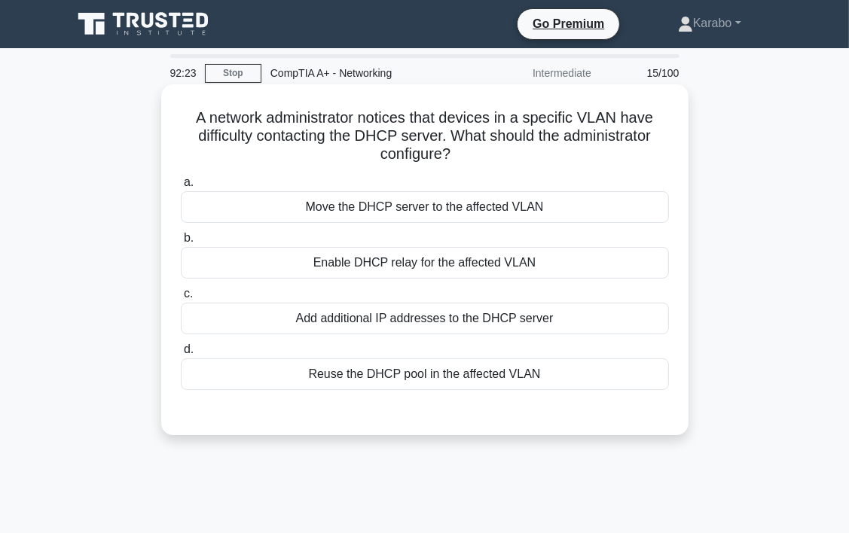
click at [469, 329] on div "Add additional IP addresses to the DHCP server" at bounding box center [425, 319] width 488 height 32
click at [181, 299] on input "c. Add additional IP addresses to the DHCP server" at bounding box center [181, 294] width 0 height 10
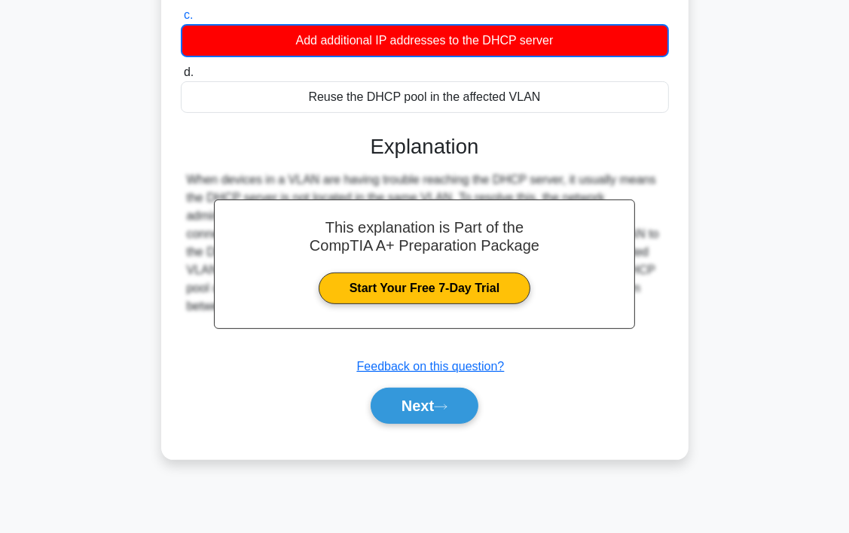
scroll to position [280, 0]
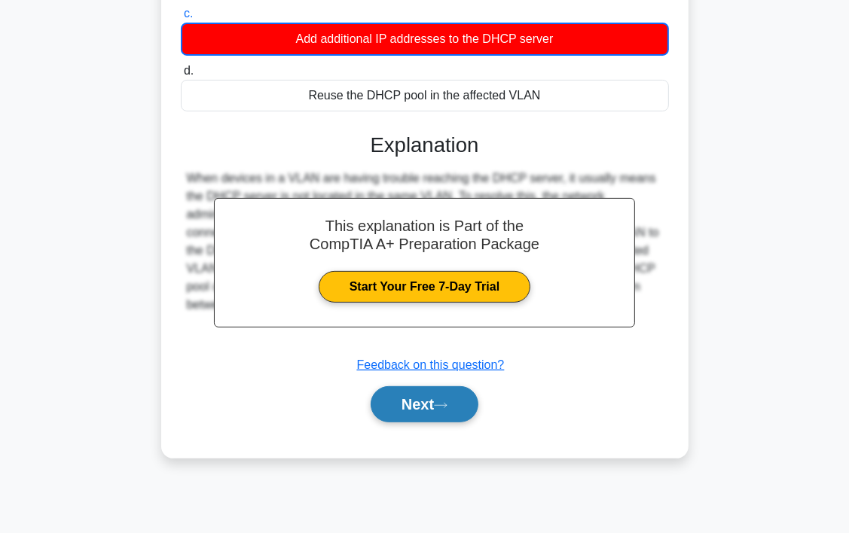
click at [441, 407] on icon at bounding box center [441, 406] width 14 height 8
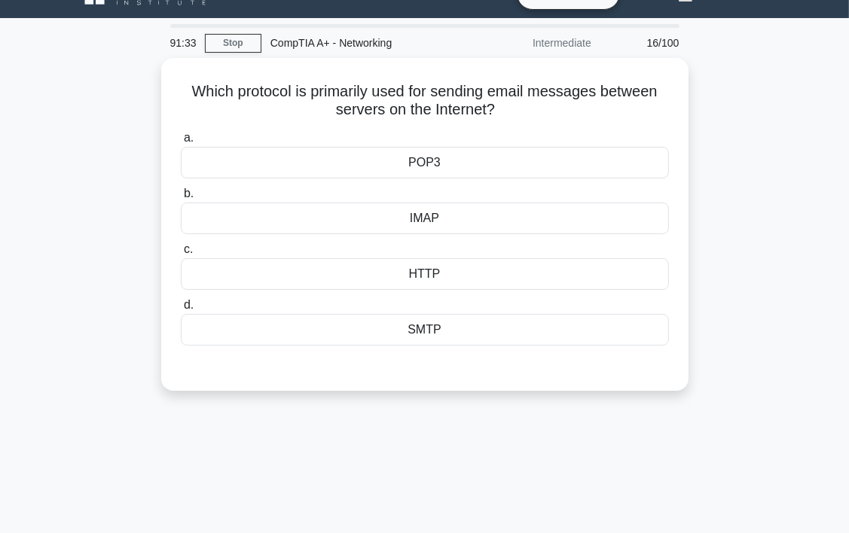
scroll to position [0, 0]
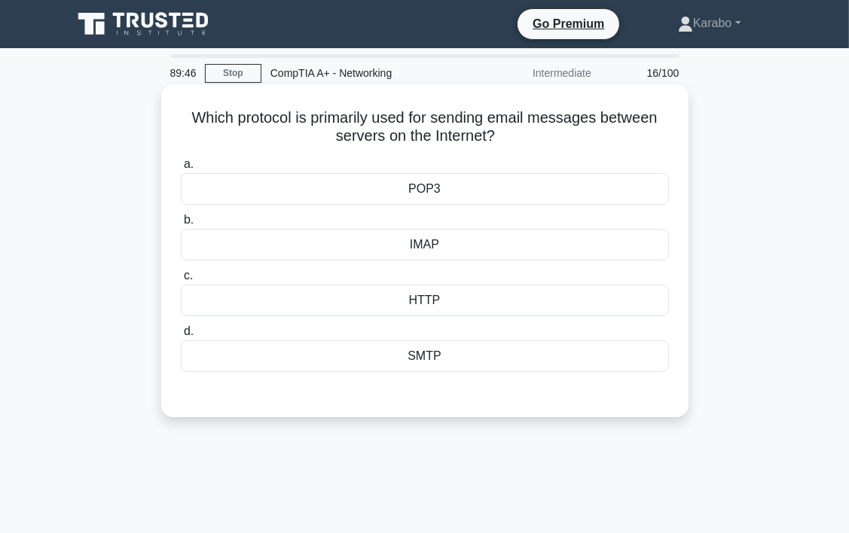
click at [435, 361] on div "SMTP" at bounding box center [425, 357] width 488 height 32
click at [181, 337] on input "d. SMTP" at bounding box center [181, 332] width 0 height 10
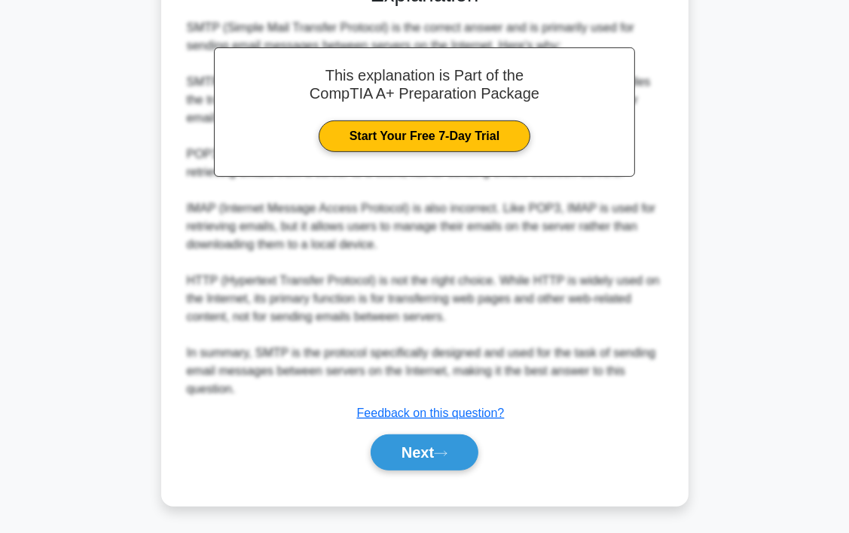
scroll to position [413, 0]
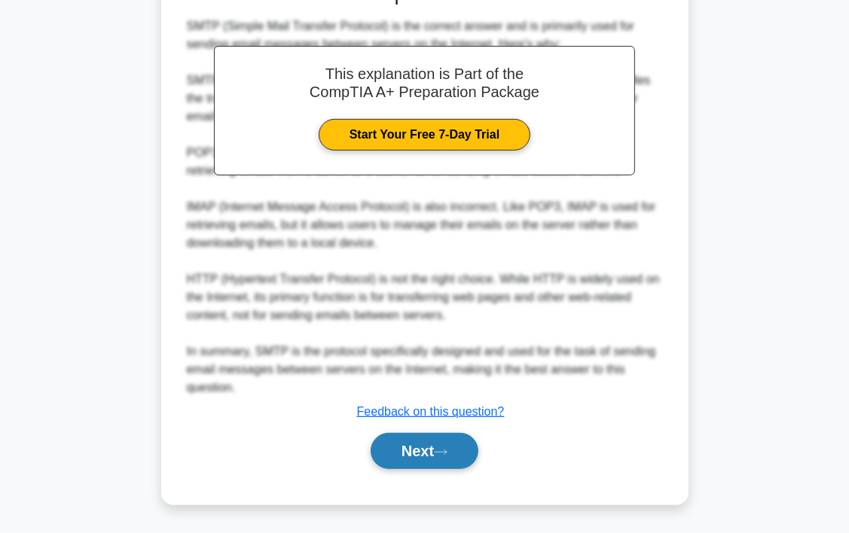
click at [419, 460] on button "Next" at bounding box center [425, 451] width 108 height 36
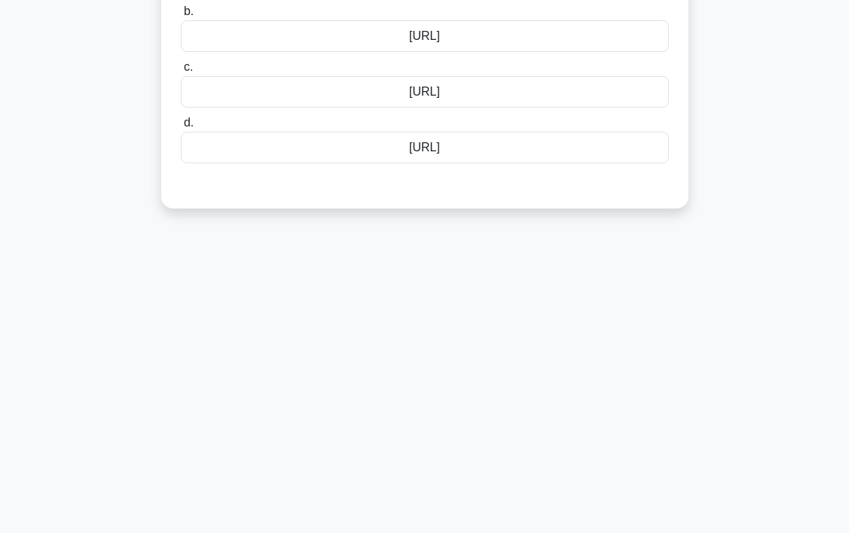
scroll to position [0, 0]
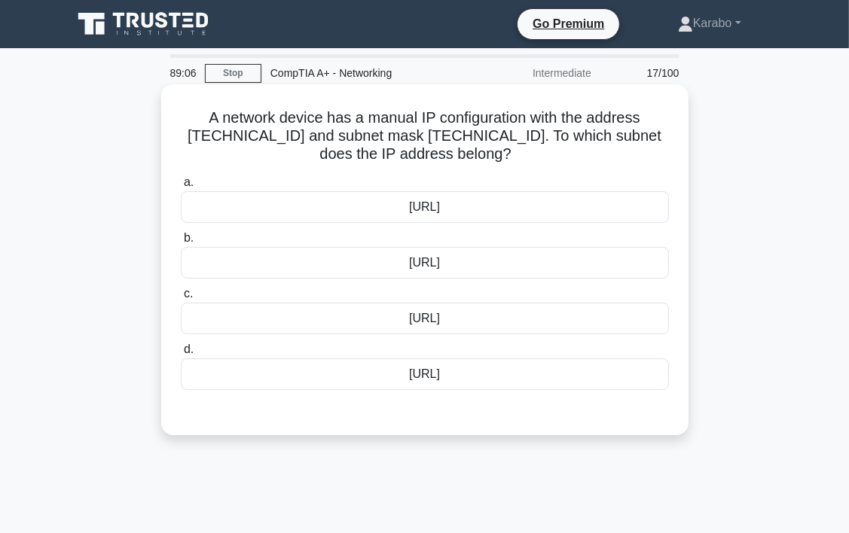
click at [440, 322] on div "192.168.10.192/26" at bounding box center [425, 319] width 488 height 32
click at [181, 299] on input "c. 192.168.10.192/26" at bounding box center [181, 294] width 0 height 10
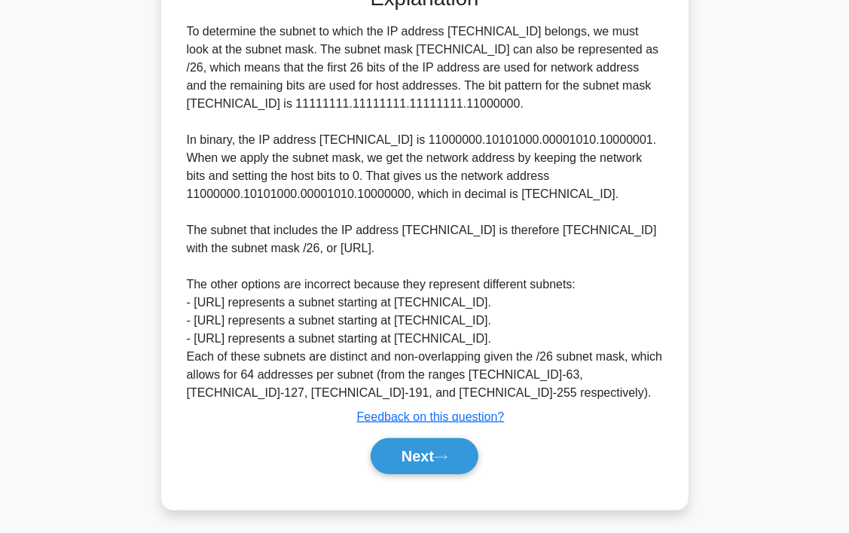
scroll to position [432, 0]
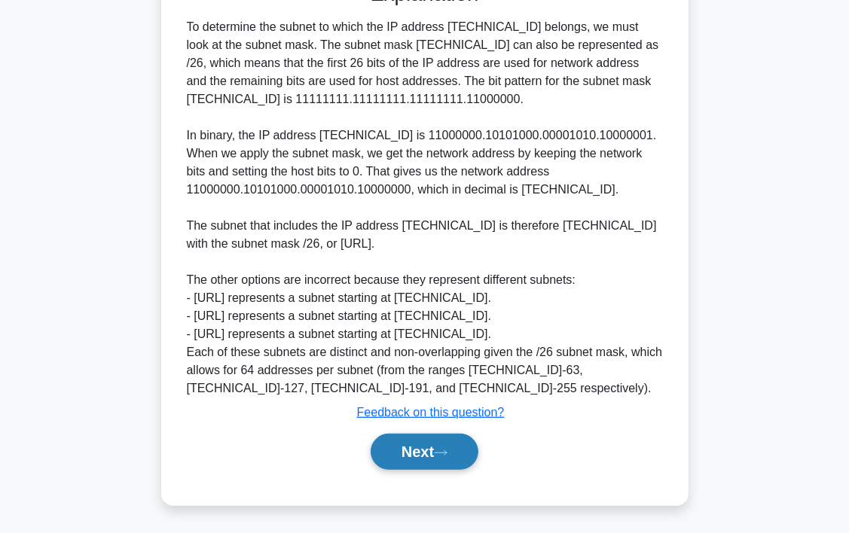
click at [446, 449] on icon at bounding box center [441, 453] width 14 height 8
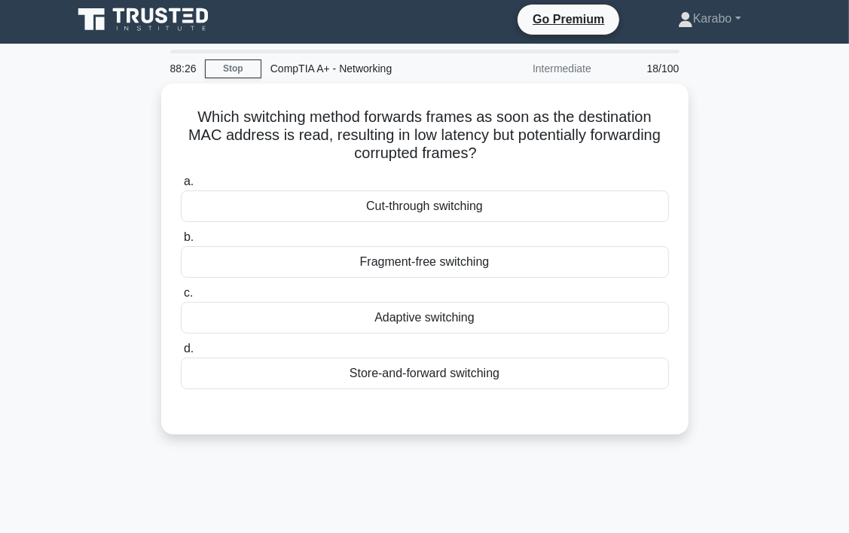
scroll to position [0, 0]
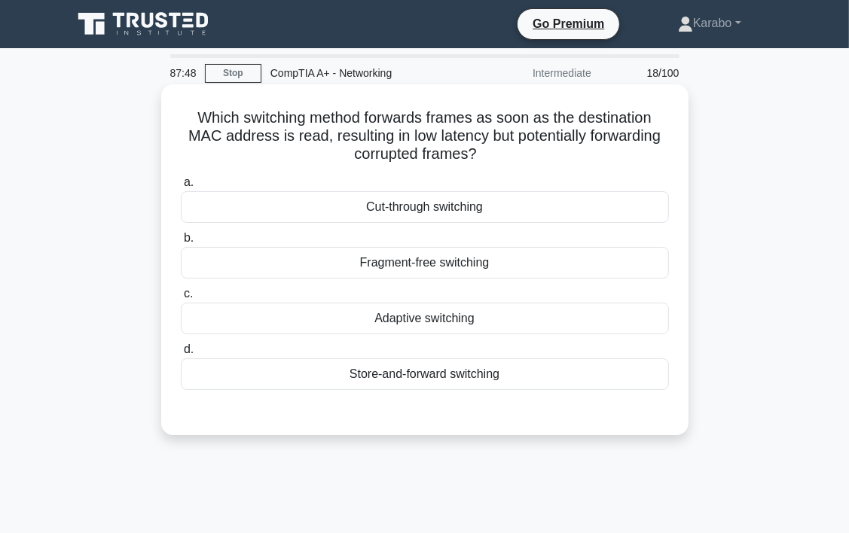
click at [395, 208] on div "Cut-through switching" at bounding box center [425, 207] width 488 height 32
click at [181, 188] on input "a. Cut-through switching" at bounding box center [181, 183] width 0 height 10
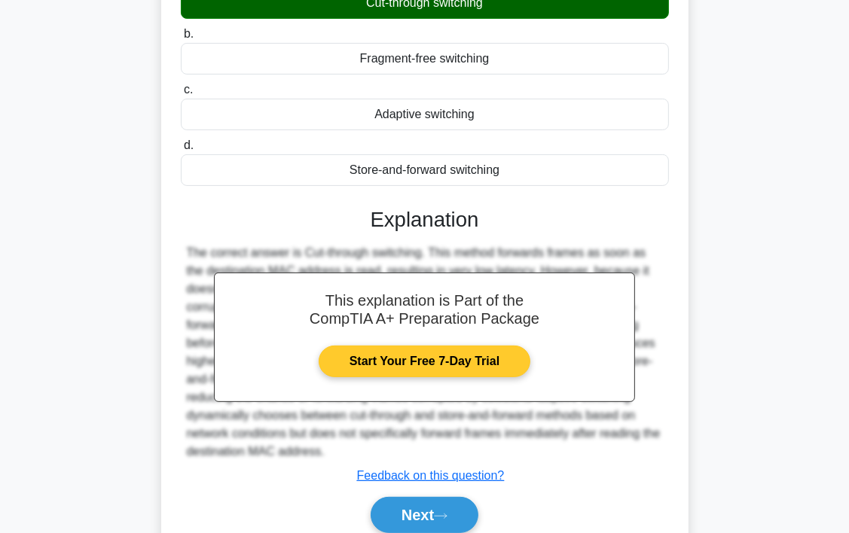
scroll to position [280, 0]
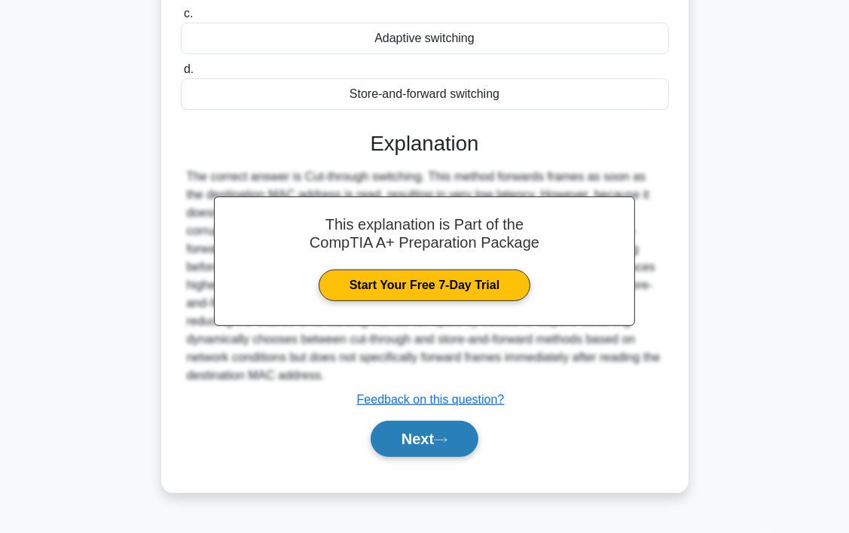
click at [418, 446] on button "Next" at bounding box center [425, 439] width 108 height 36
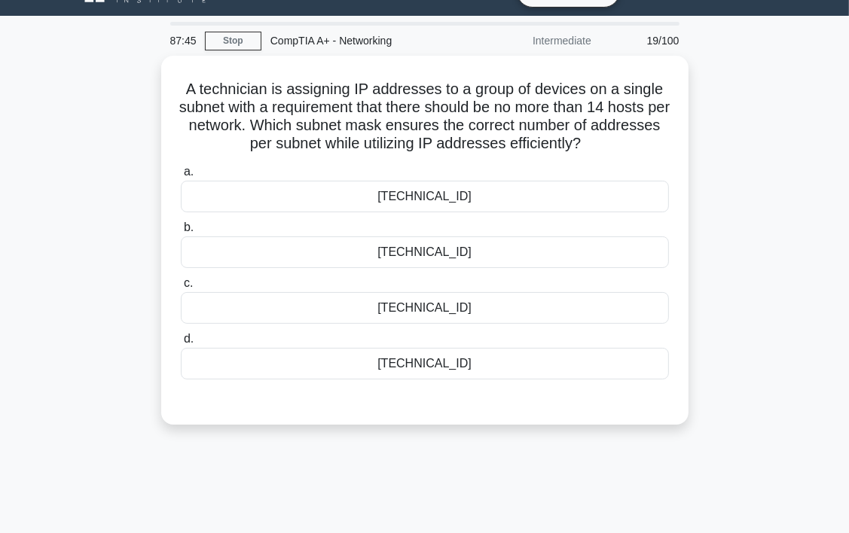
scroll to position [0, 0]
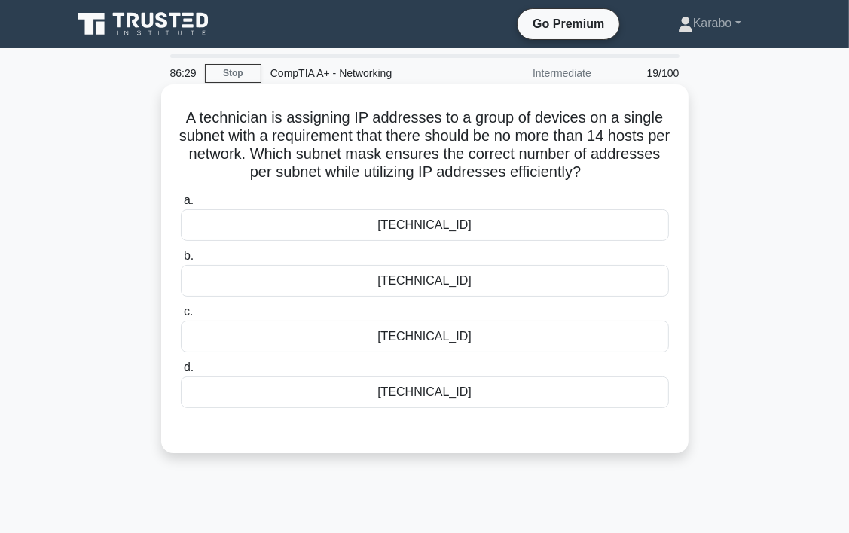
click at [489, 228] on div "255.255.255.128" at bounding box center [425, 225] width 488 height 32
click at [181, 206] on input "a. 255.255.255.128" at bounding box center [181, 201] width 0 height 10
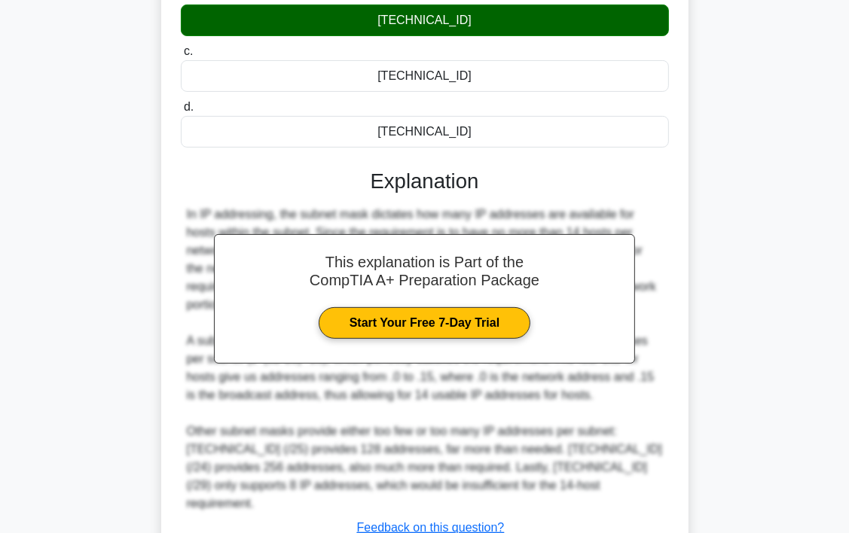
scroll to position [301, 0]
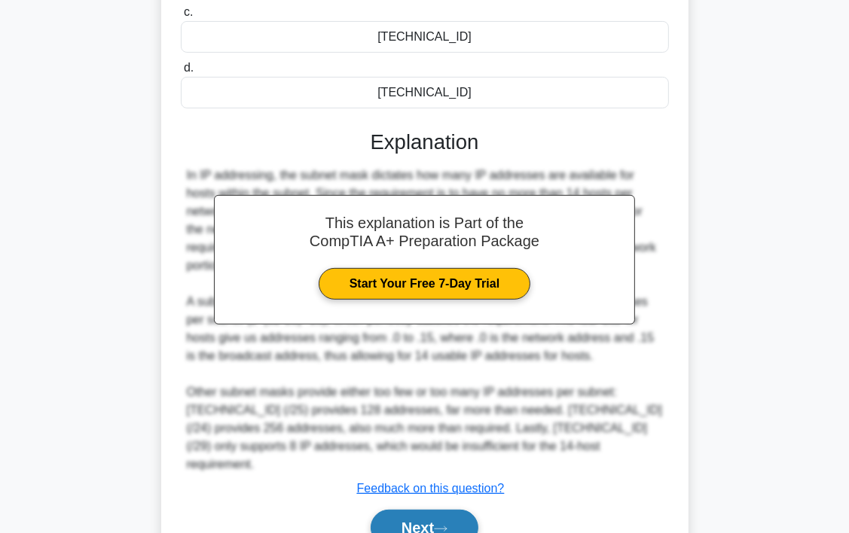
drag, startPoint x: 437, startPoint y: 501, endPoint x: 439, endPoint y: 494, distance: 7.7
click at [437, 510] on button "Next" at bounding box center [425, 528] width 108 height 36
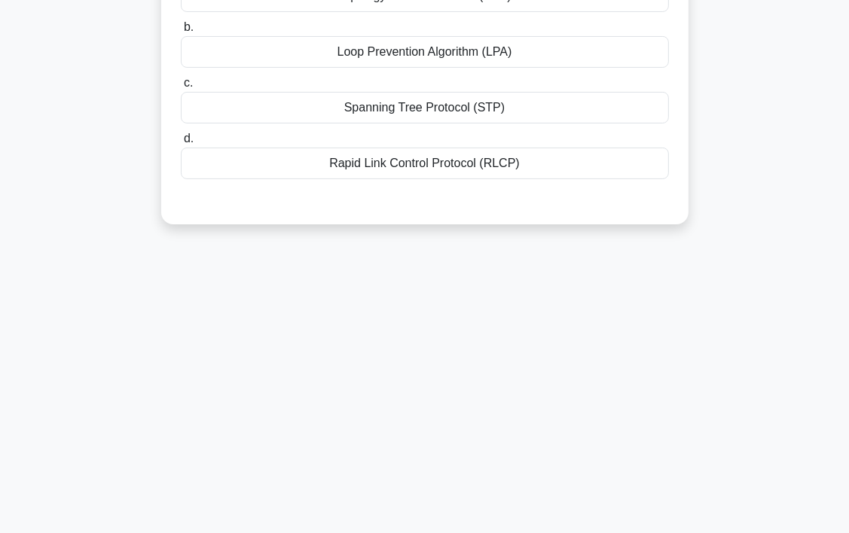
scroll to position [0, 0]
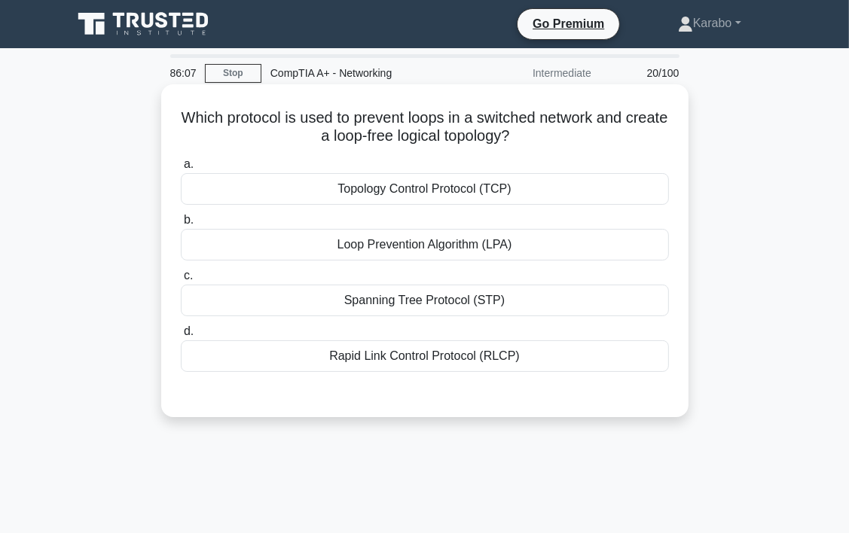
click at [470, 194] on div "Topology Control Protocol (TCP)" at bounding box center [425, 189] width 488 height 32
click at [181, 170] on input "a. Topology Control Protocol (TCP)" at bounding box center [181, 165] width 0 height 10
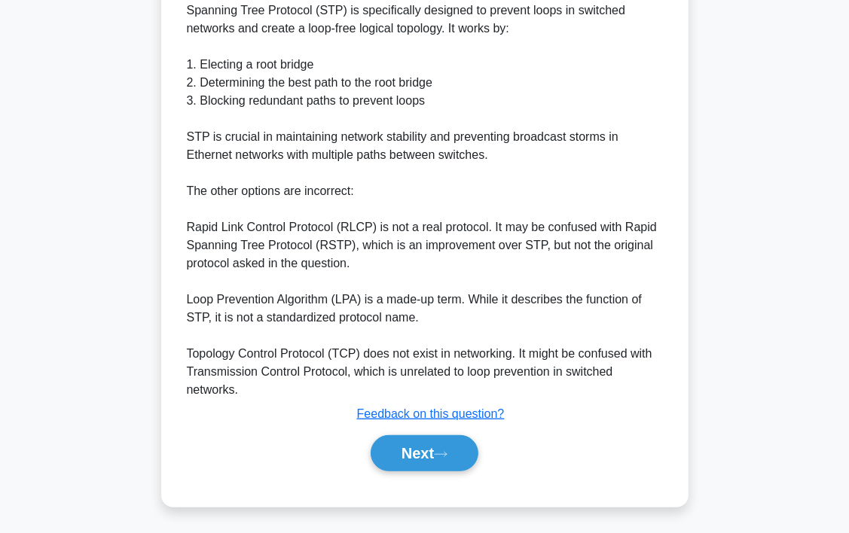
scroll to position [468, 0]
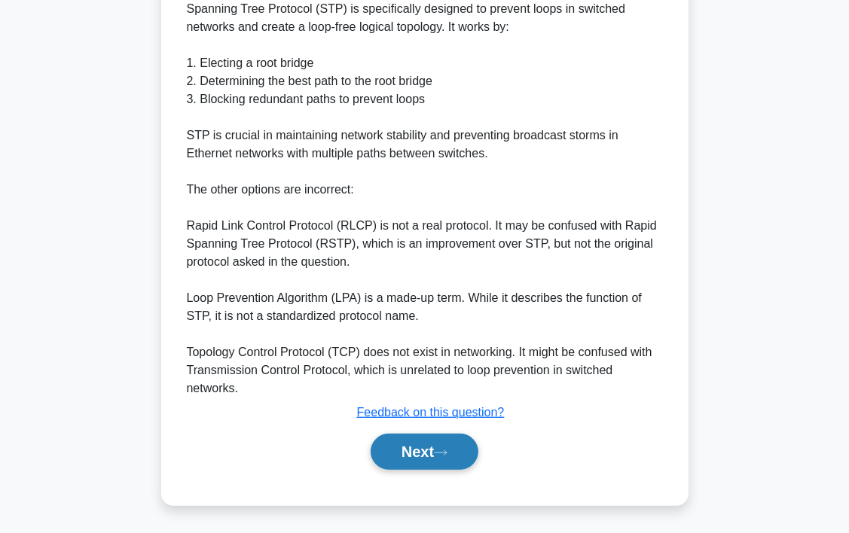
click at [440, 461] on button "Next" at bounding box center [425, 452] width 108 height 36
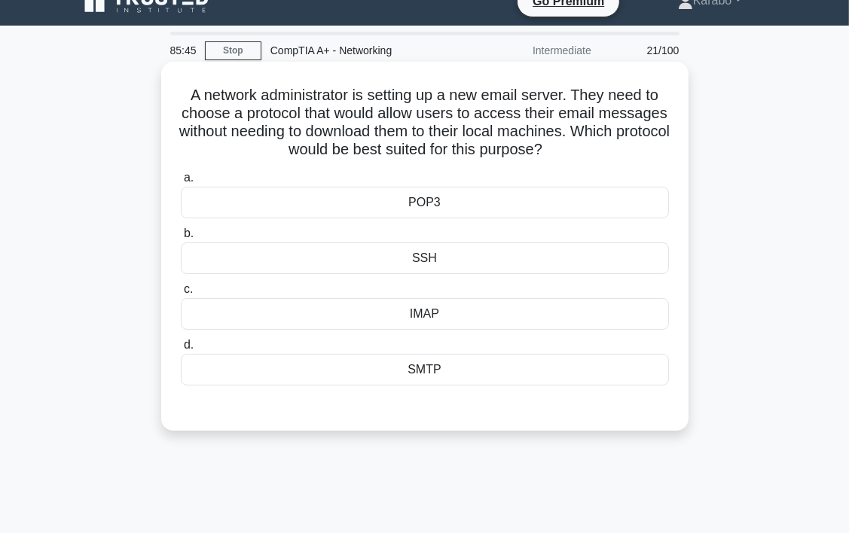
scroll to position [0, 0]
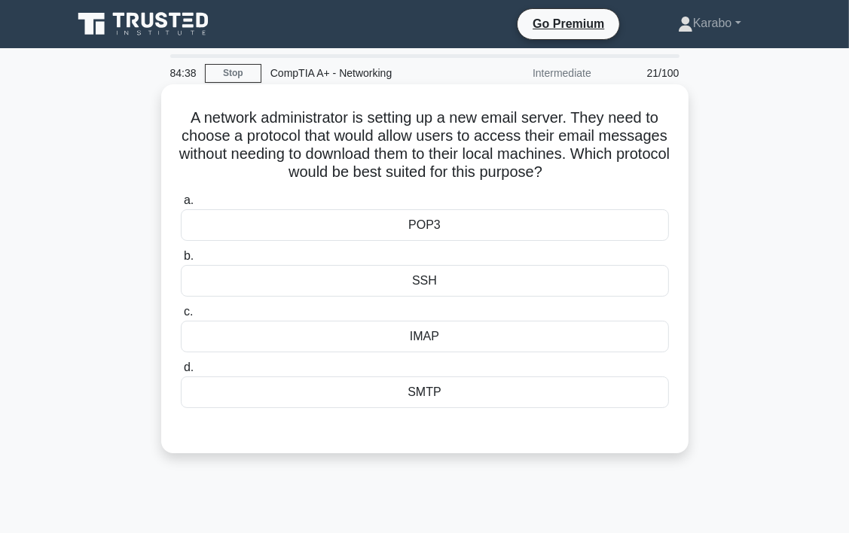
click at [499, 392] on div "SMTP" at bounding box center [425, 393] width 488 height 32
click at [181, 373] on input "d. SMTP" at bounding box center [181, 368] width 0 height 10
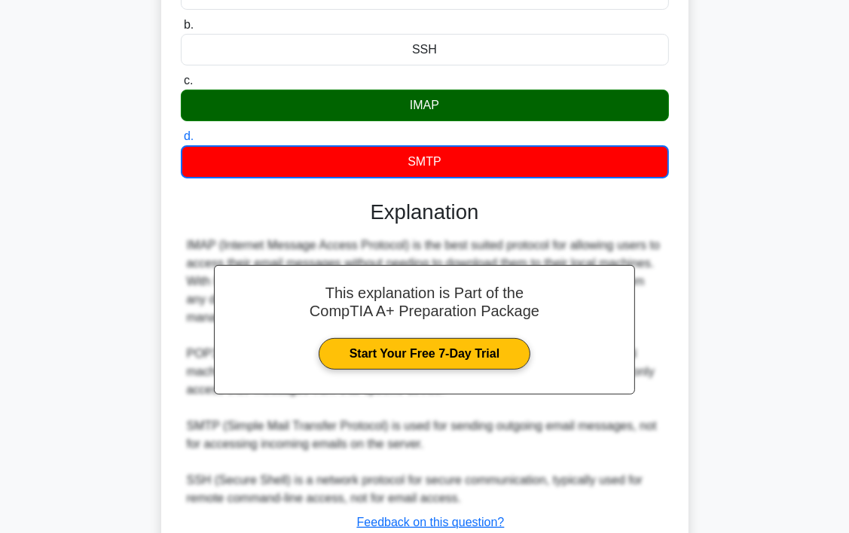
scroll to position [341, 0]
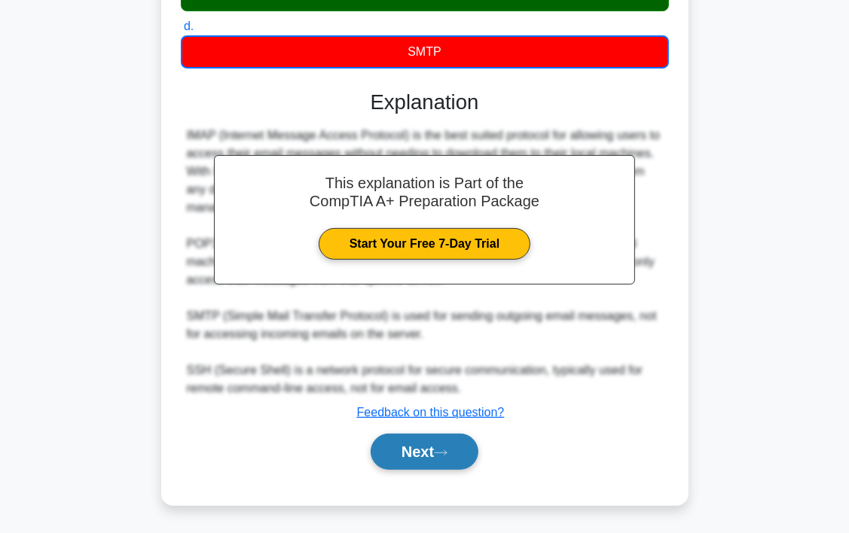
click at [445, 461] on button "Next" at bounding box center [425, 452] width 108 height 36
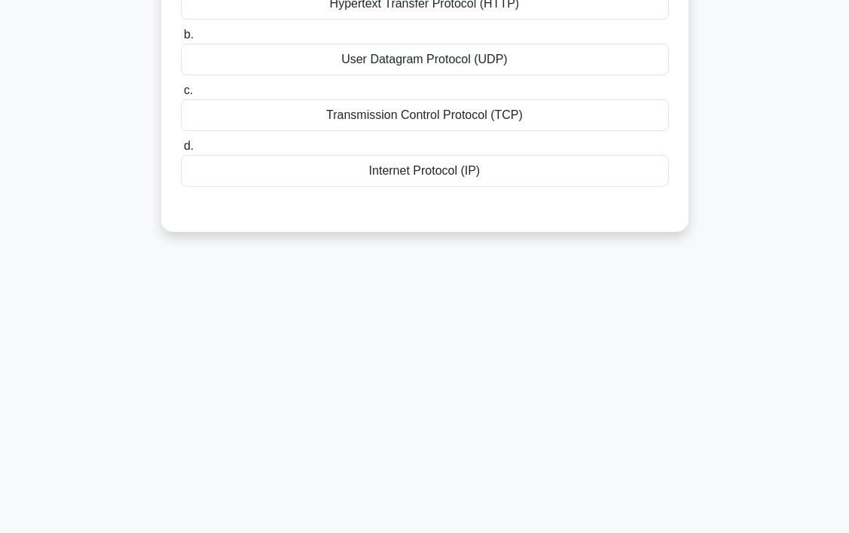
scroll to position [0, 0]
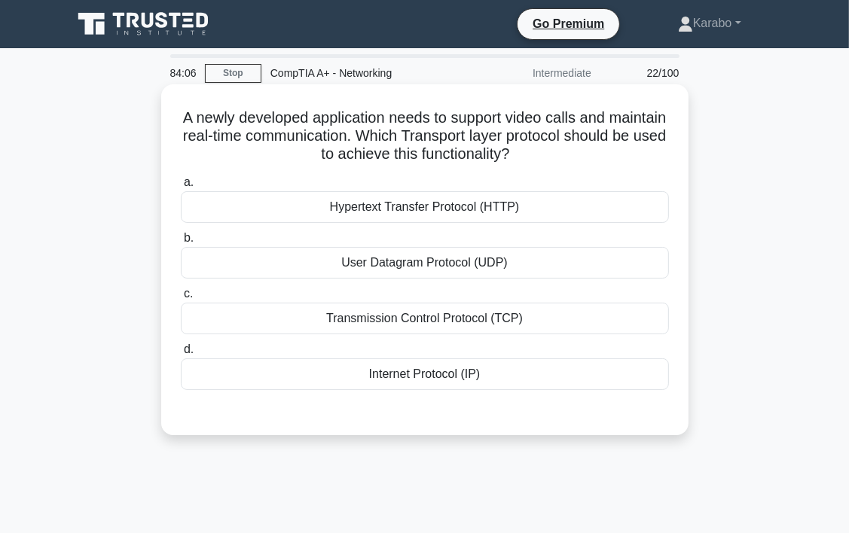
click at [530, 206] on div "Hypertext Transfer Protocol (HTTP)" at bounding box center [425, 207] width 488 height 32
click at [181, 188] on input "a. Hypertext Transfer Protocol (HTTP)" at bounding box center [181, 183] width 0 height 10
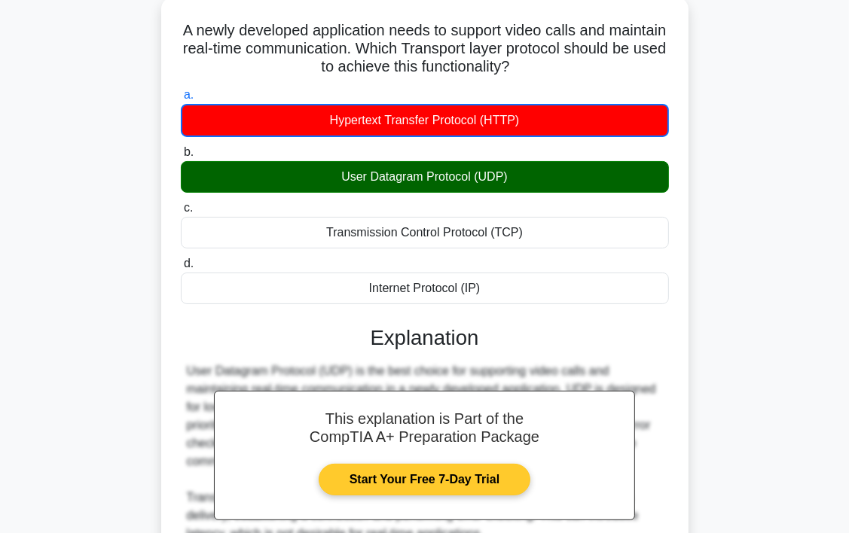
scroll to position [359, 0]
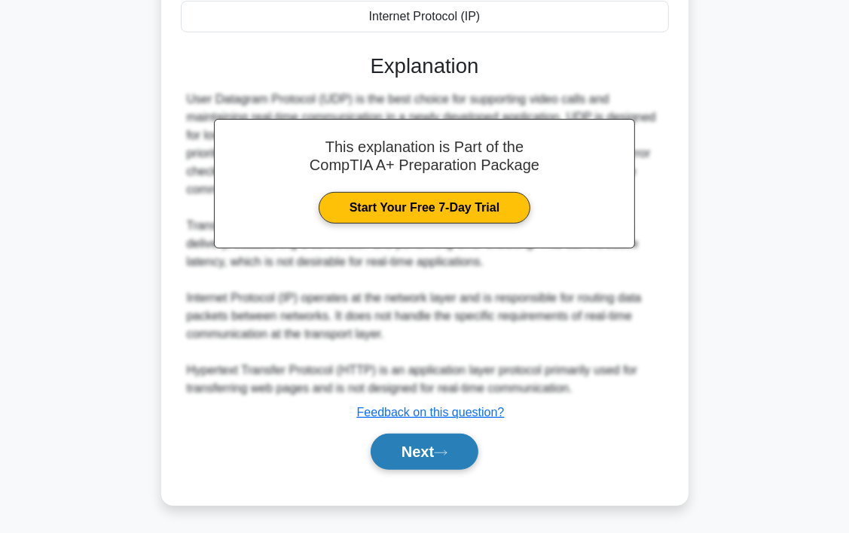
click at [439, 442] on button "Next" at bounding box center [425, 452] width 108 height 36
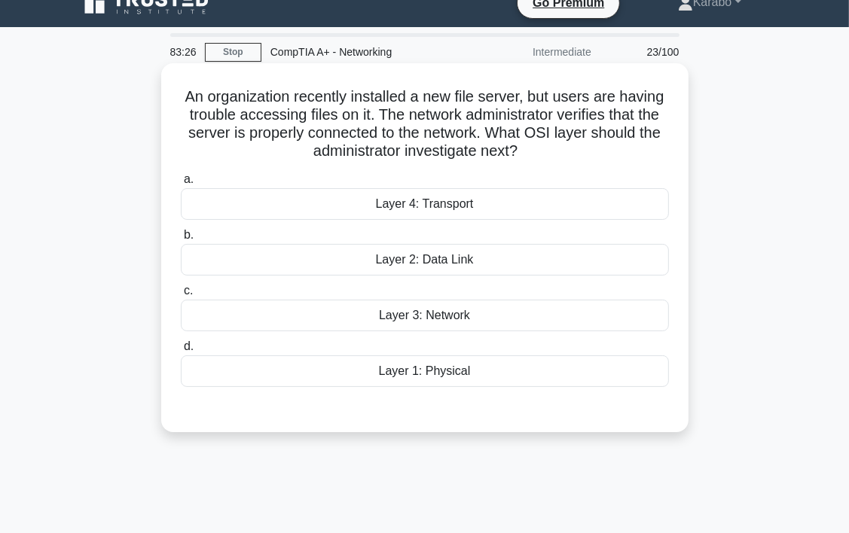
scroll to position [0, 0]
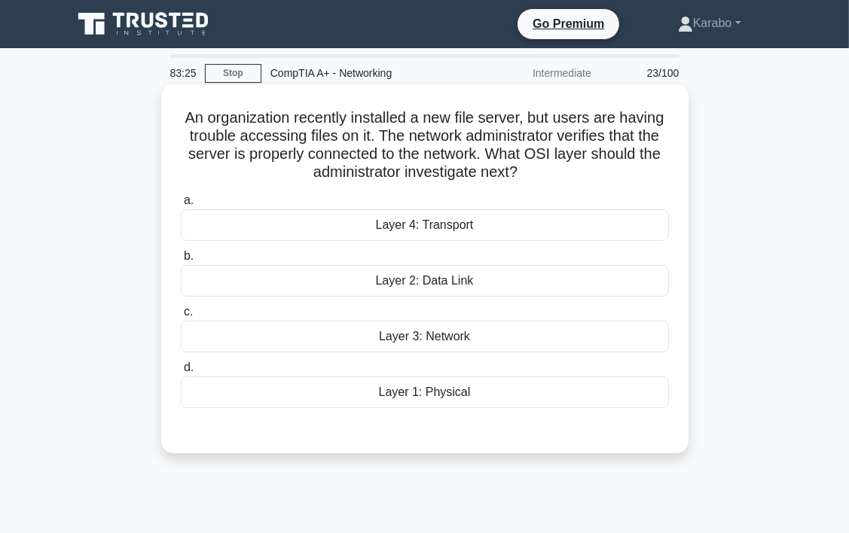
click at [458, 288] on div "Layer 2: Data Link" at bounding box center [425, 281] width 488 height 32
click at [460, 285] on div "Layer 2: Data Link" at bounding box center [425, 281] width 488 height 32
click at [181, 261] on input "b. Layer 2: Data Link" at bounding box center [181, 257] width 0 height 10
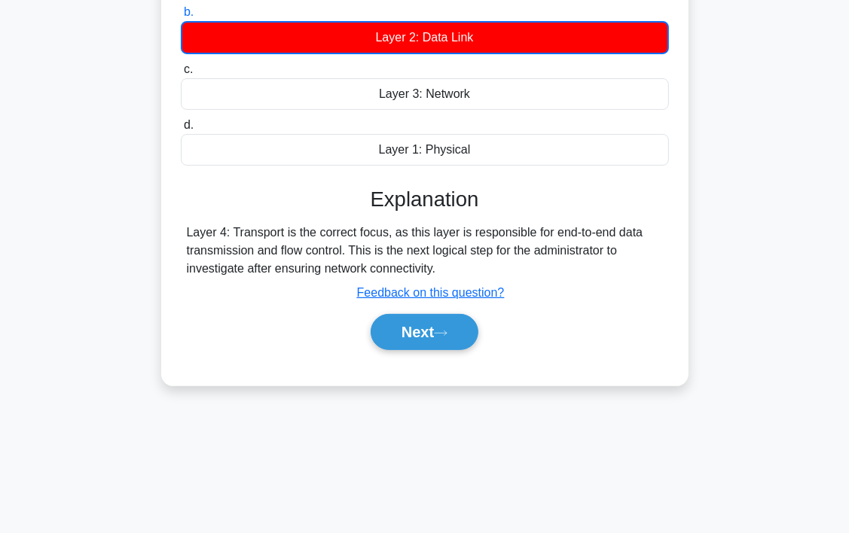
scroll to position [280, 0]
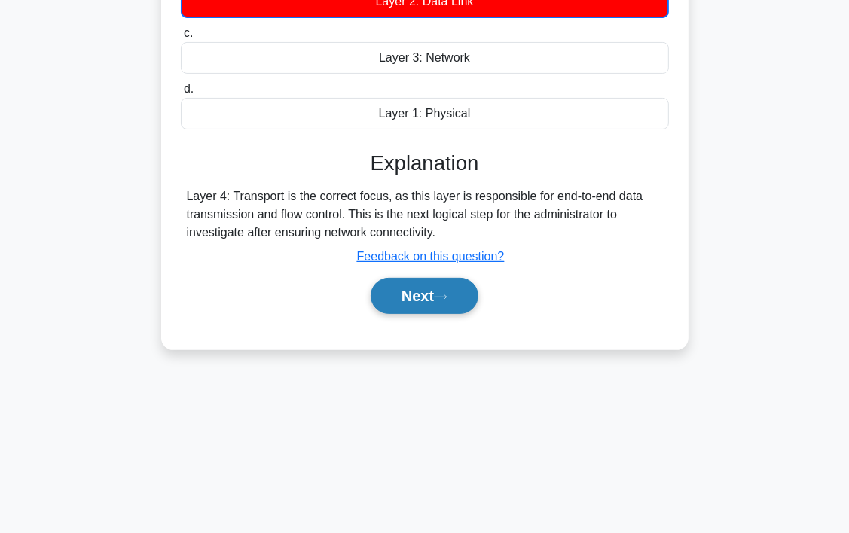
click at [437, 294] on button "Next" at bounding box center [425, 296] width 108 height 36
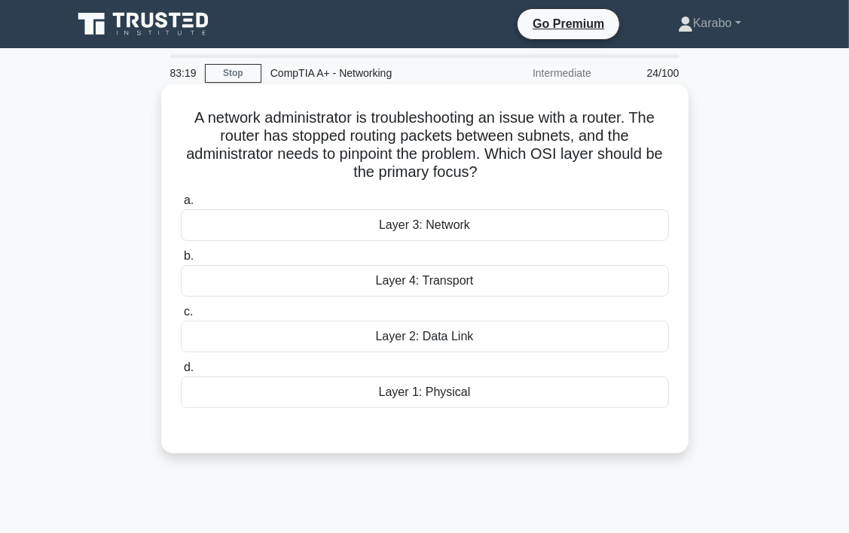
scroll to position [0, 0]
click at [428, 271] on div "Layer 4: Transport" at bounding box center [425, 281] width 488 height 32
click at [181, 261] on input "b. Layer 4: Transport" at bounding box center [181, 257] width 0 height 10
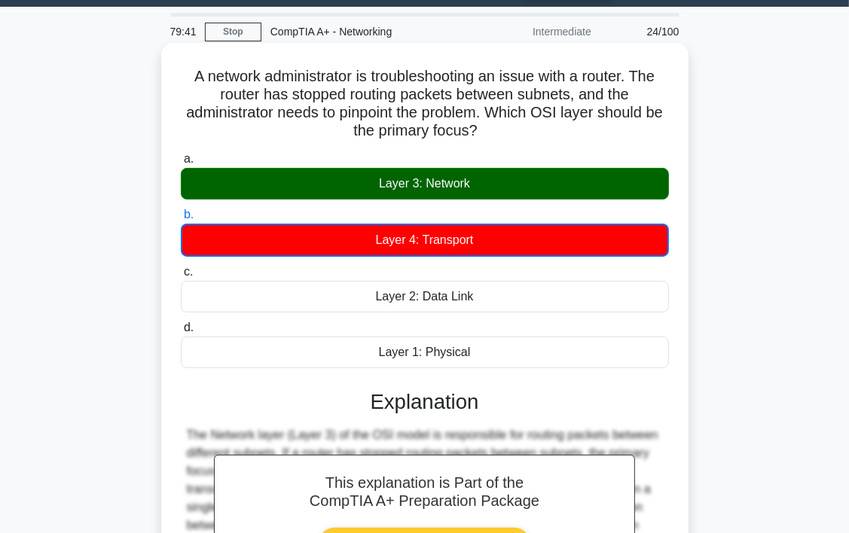
scroll to position [280, 0]
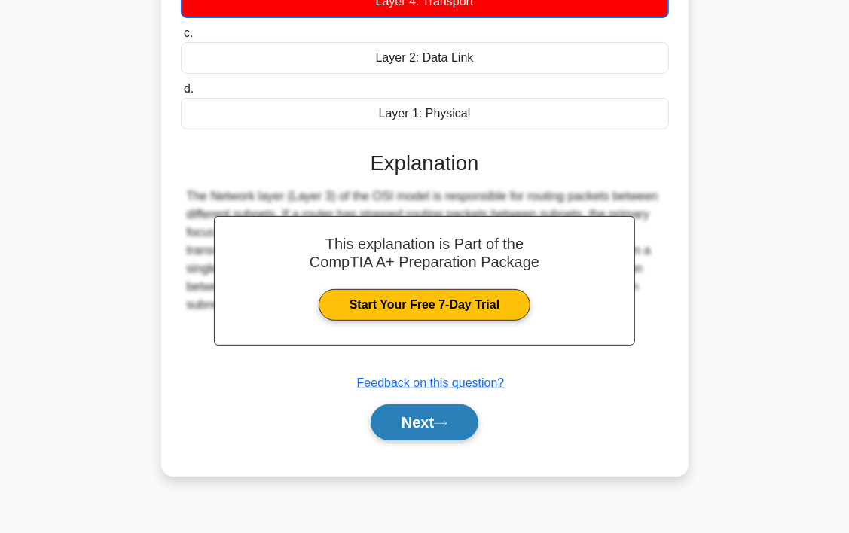
click at [429, 423] on button "Next" at bounding box center [425, 423] width 108 height 36
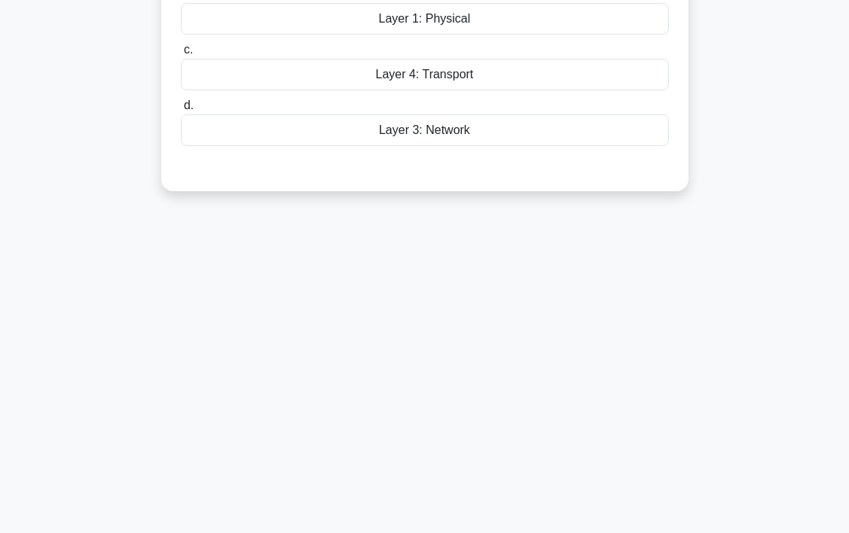
scroll to position [0, 0]
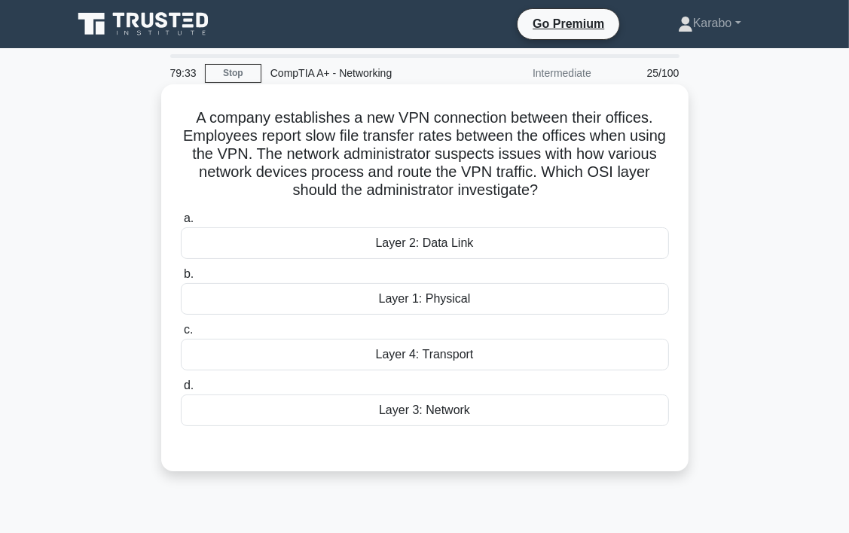
click at [448, 349] on div "Layer 4: Transport" at bounding box center [425, 355] width 488 height 32
drag, startPoint x: 448, startPoint y: 349, endPoint x: 481, endPoint y: 359, distance: 35.3
click at [480, 359] on div "Layer 4: Transport" at bounding box center [425, 355] width 488 height 32
click at [181, 335] on input "c. Layer 4: Transport" at bounding box center [181, 331] width 0 height 10
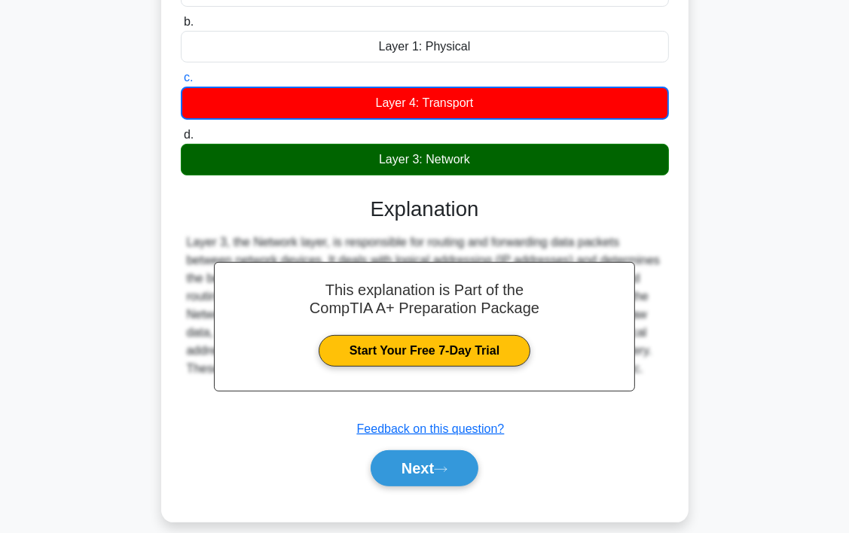
scroll to position [280, 0]
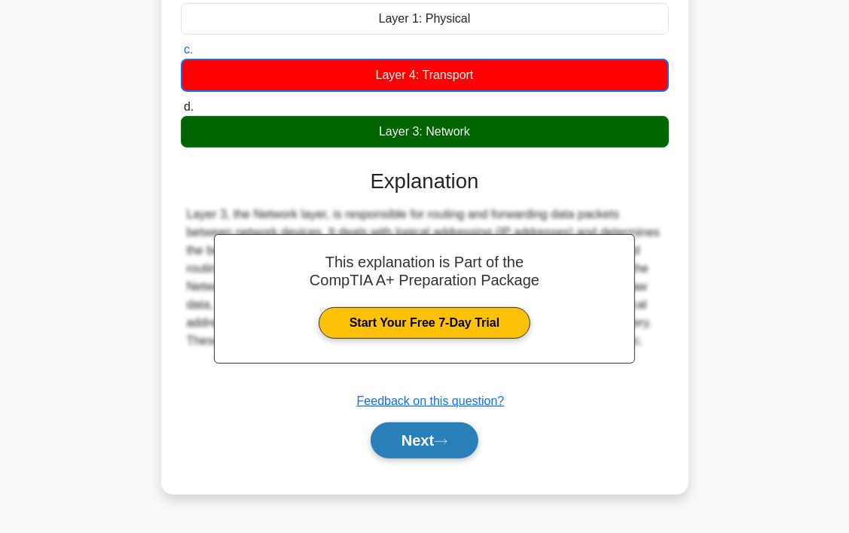
click at [423, 440] on button "Next" at bounding box center [425, 441] width 108 height 36
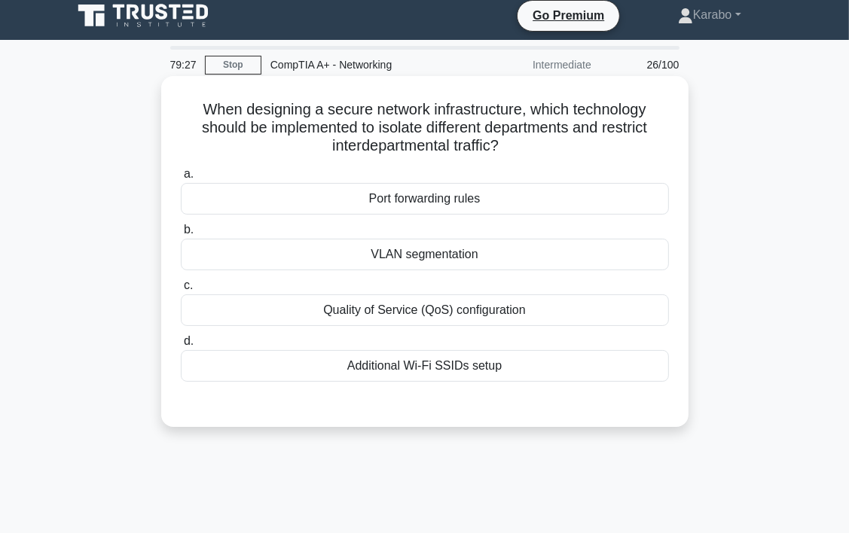
scroll to position [0, 0]
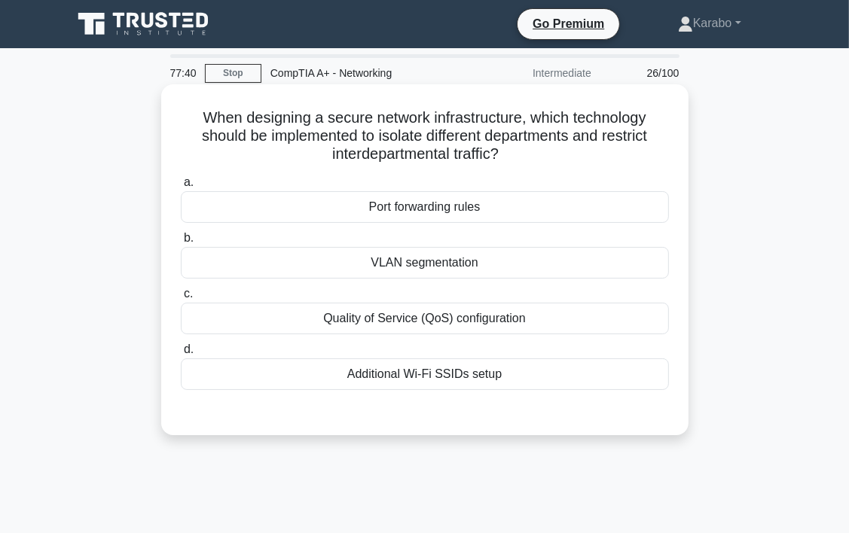
click at [463, 255] on div "VLAN segmentation" at bounding box center [425, 263] width 488 height 32
click at [181, 243] on input "b. VLAN segmentation" at bounding box center [181, 239] width 0 height 10
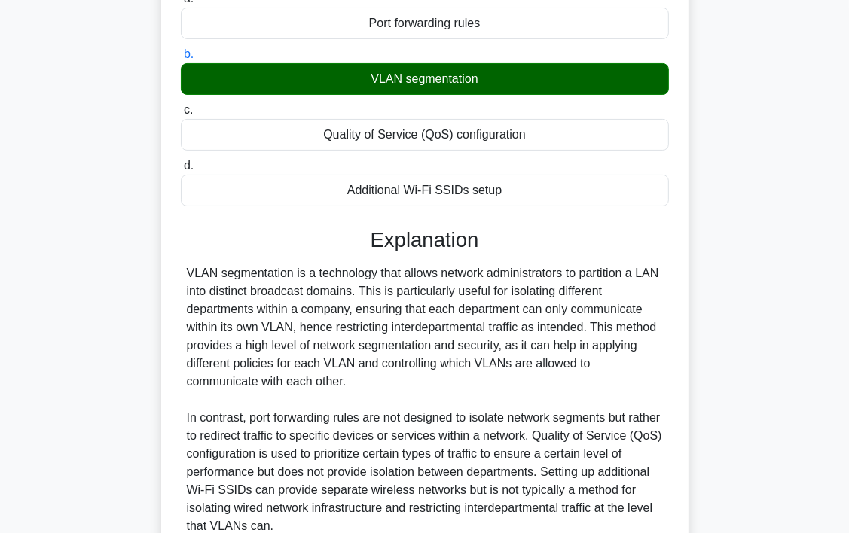
scroll to position [322, 0]
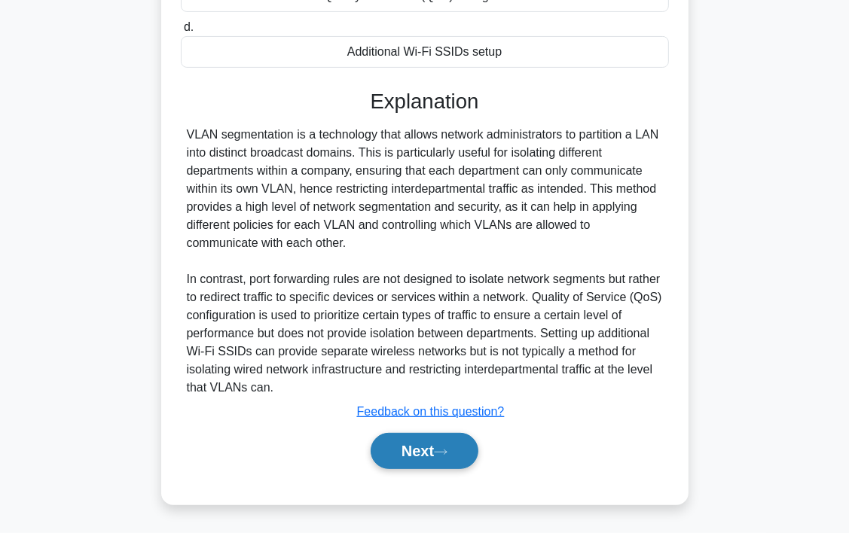
click at [442, 457] on button "Next" at bounding box center [425, 451] width 108 height 36
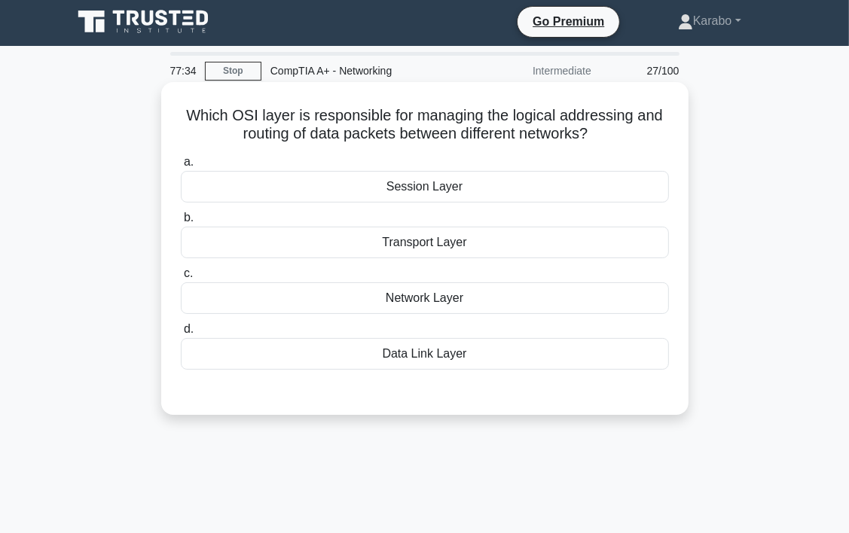
scroll to position [0, 0]
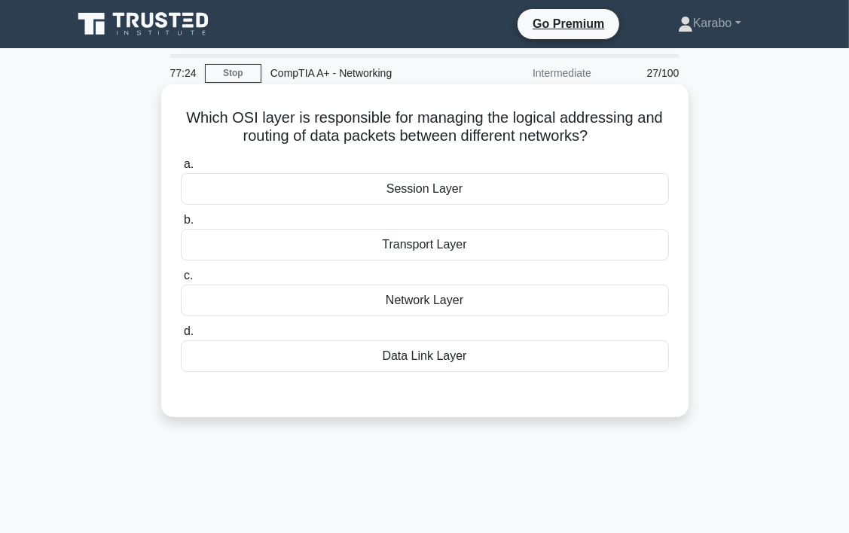
click at [347, 289] on div "Network Layer" at bounding box center [425, 301] width 488 height 32
click at [181, 281] on input "c. Network Layer" at bounding box center [181, 276] width 0 height 10
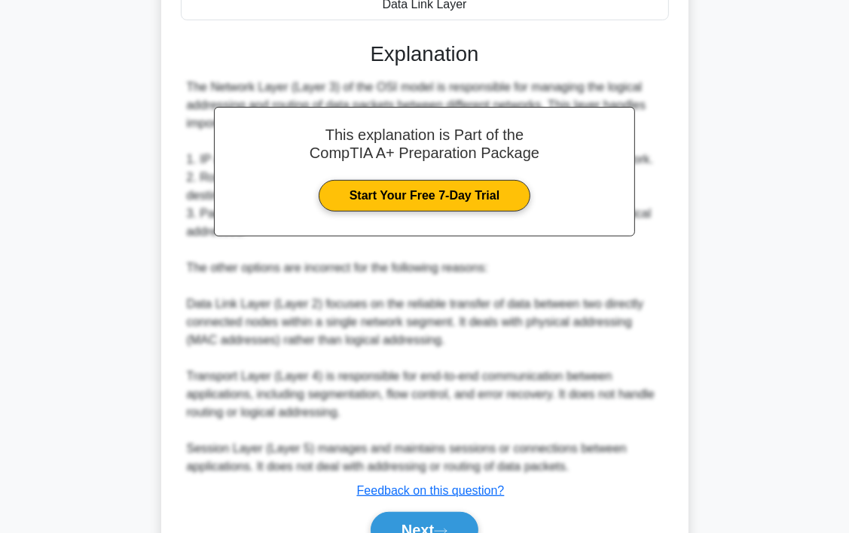
scroll to position [377, 0]
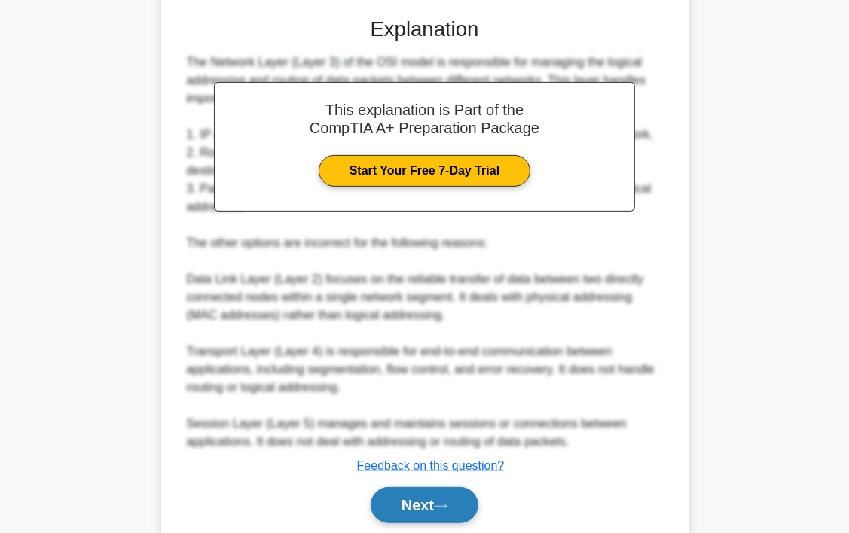
click at [442, 516] on button "Next" at bounding box center [425, 506] width 108 height 36
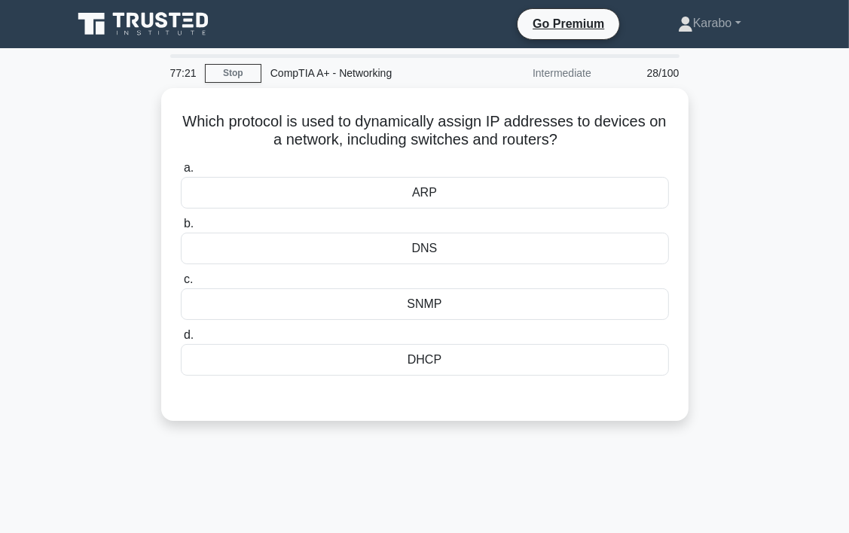
scroll to position [0, 0]
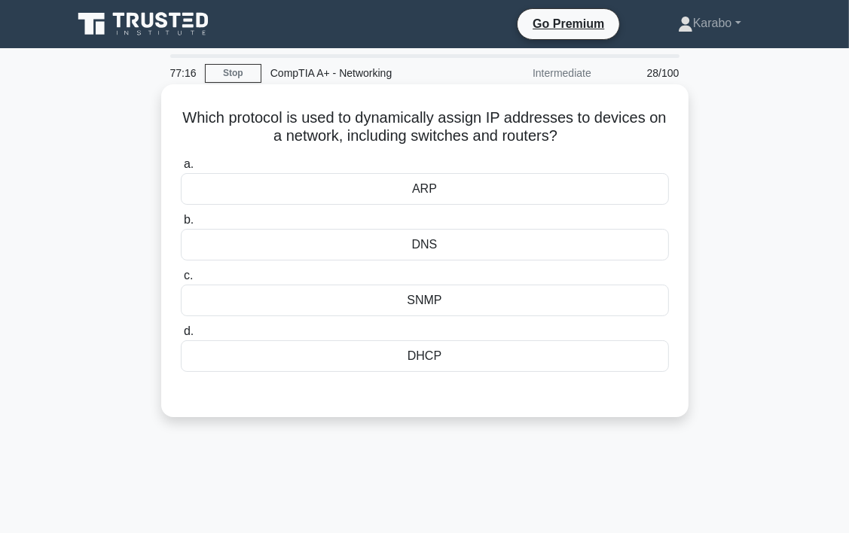
click at [506, 365] on div "DHCP" at bounding box center [425, 357] width 488 height 32
click at [181, 337] on input "d. DHCP" at bounding box center [181, 332] width 0 height 10
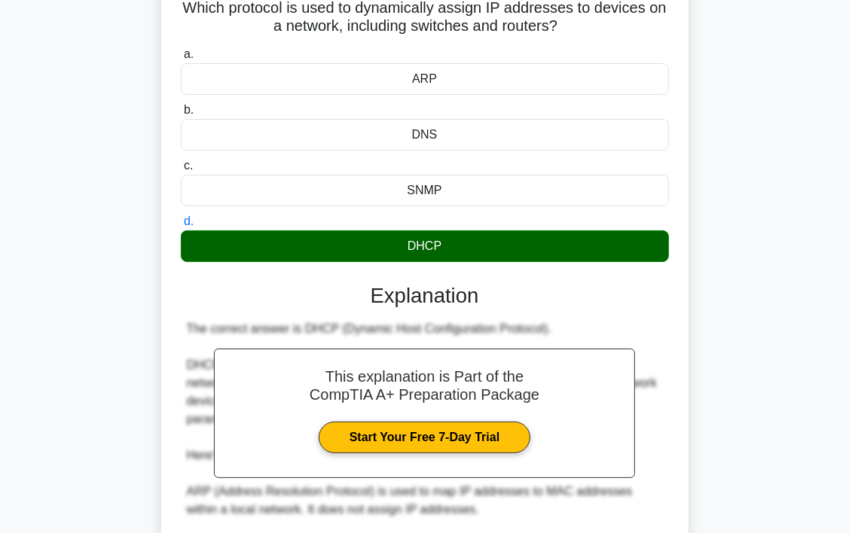
scroll to position [301, 0]
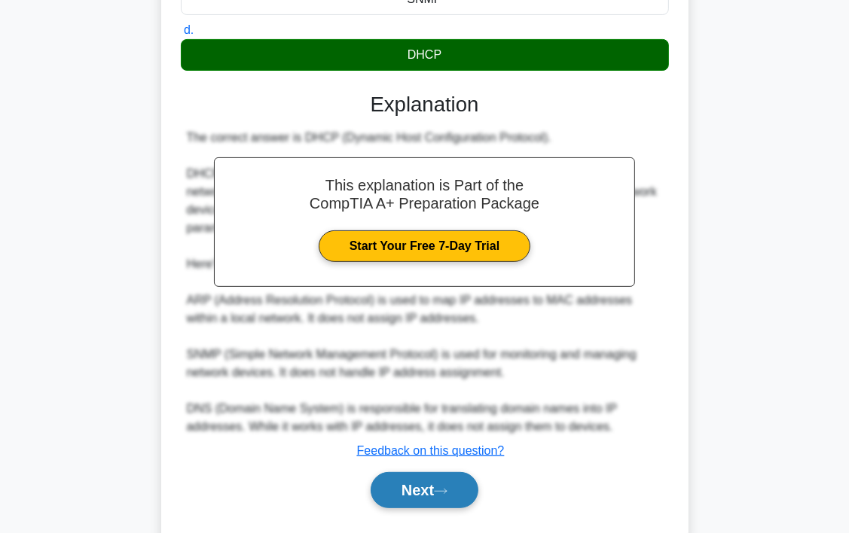
click at [470, 472] on button "Next" at bounding box center [425, 490] width 108 height 36
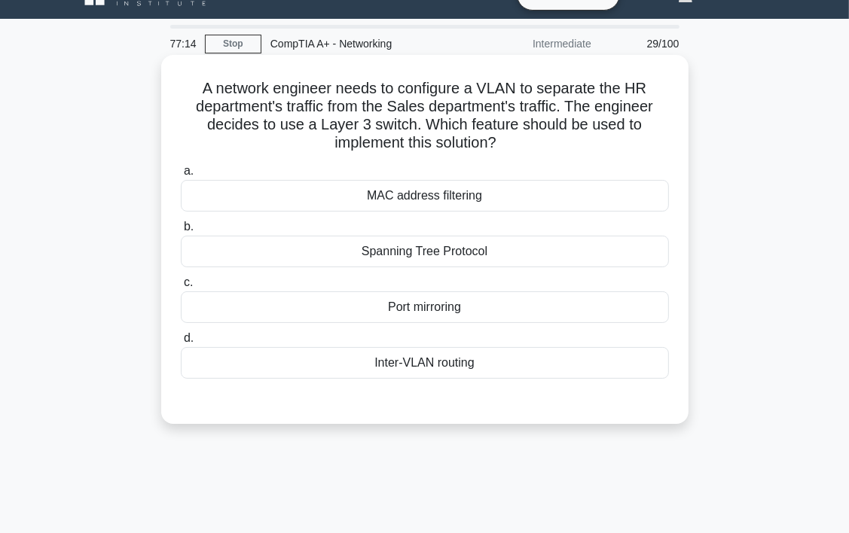
scroll to position [0, 0]
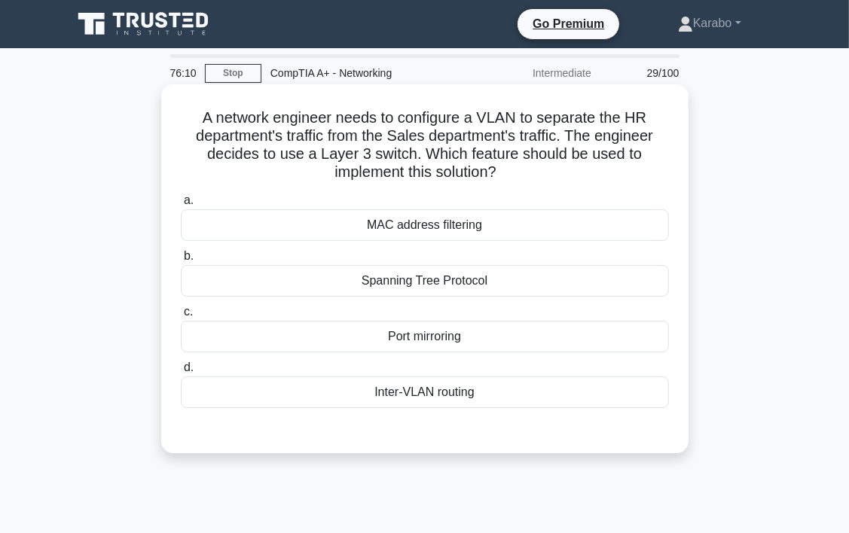
click at [527, 402] on div "Inter-VLAN routing" at bounding box center [425, 393] width 488 height 32
click at [181, 373] on input "d. Inter-VLAN routing" at bounding box center [181, 368] width 0 height 10
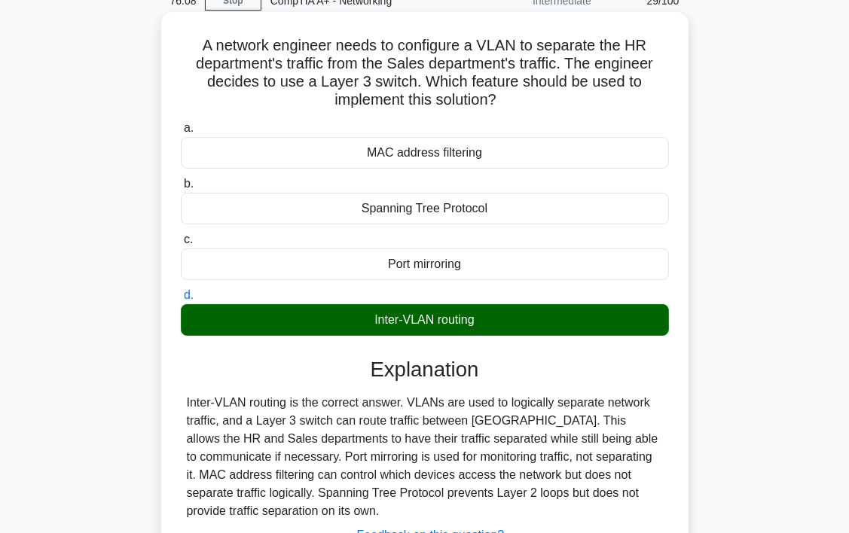
scroll to position [280, 0]
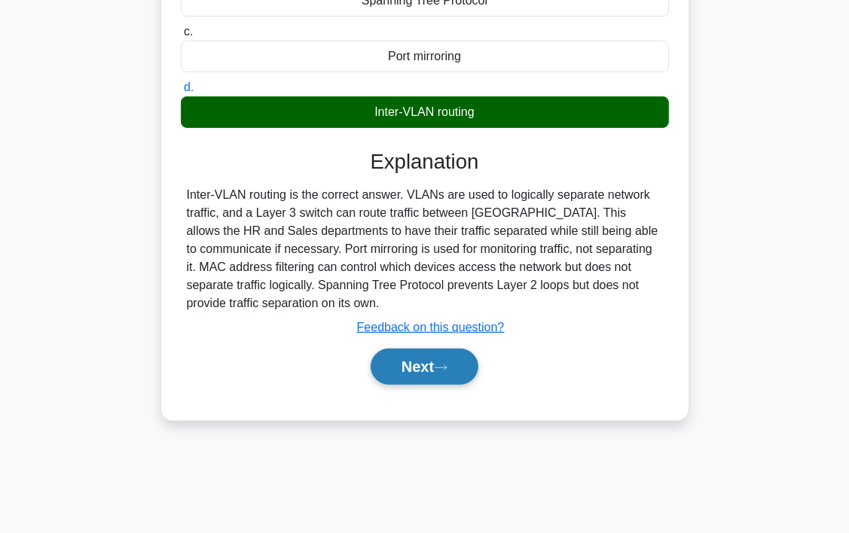
click at [416, 368] on button "Next" at bounding box center [425, 367] width 108 height 36
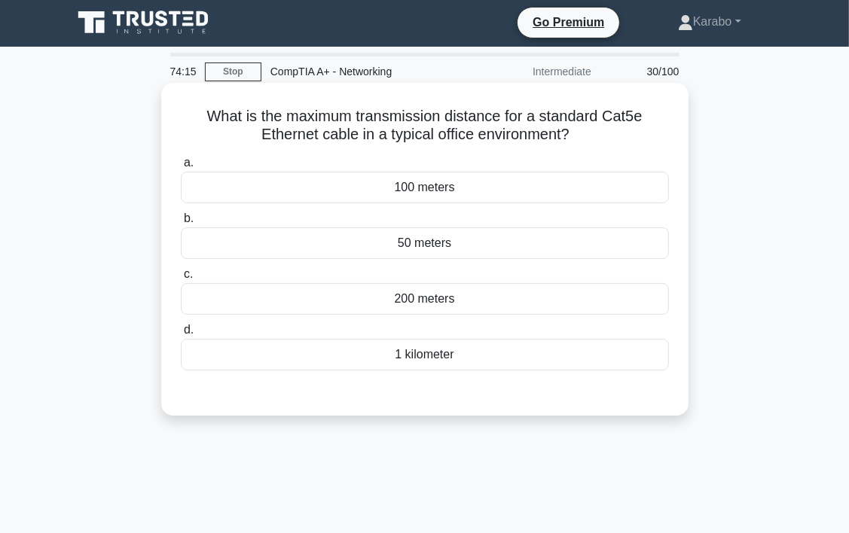
scroll to position [0, 0]
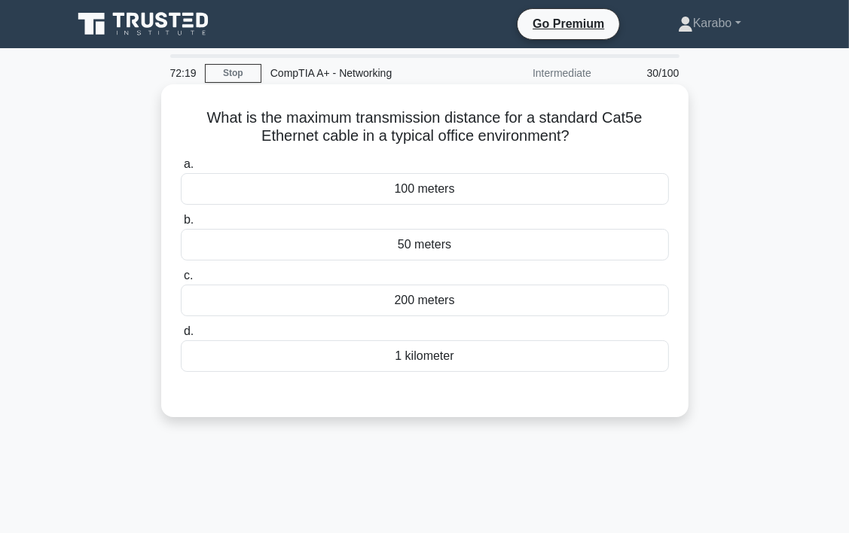
click at [464, 249] on div "50 meters" at bounding box center [425, 245] width 488 height 32
click at [181, 225] on input "b. 50 meters" at bounding box center [181, 221] width 0 height 10
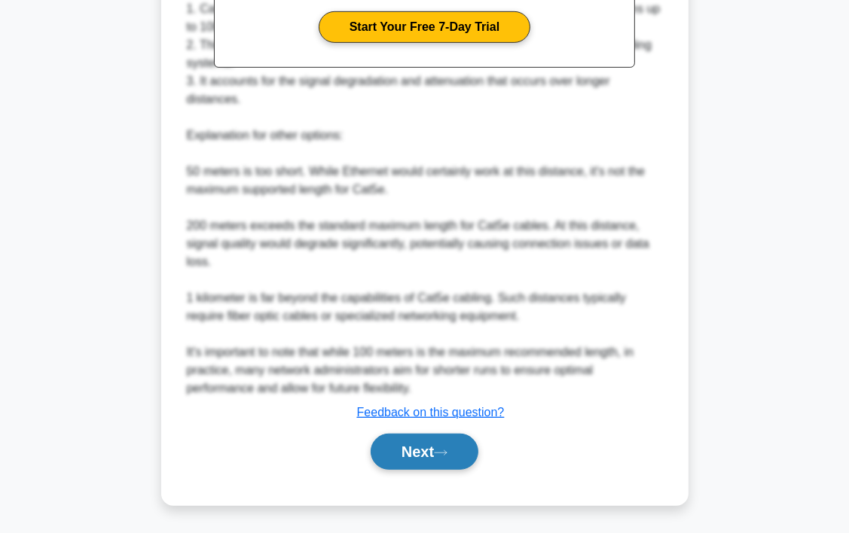
click at [435, 438] on button "Next" at bounding box center [425, 452] width 108 height 36
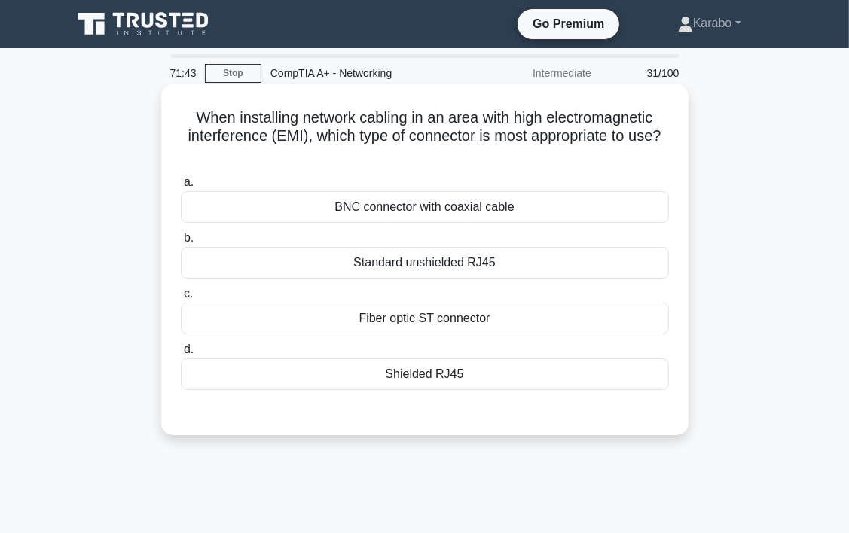
click at [491, 389] on div "Shielded RJ45" at bounding box center [425, 375] width 488 height 32
click at [181, 355] on input "d. Shielded RJ45" at bounding box center [181, 350] width 0 height 10
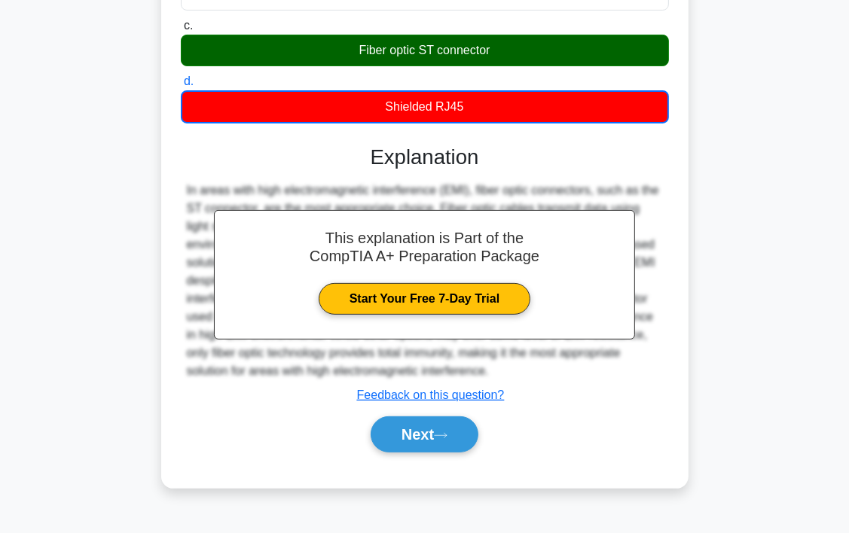
scroll to position [280, 0]
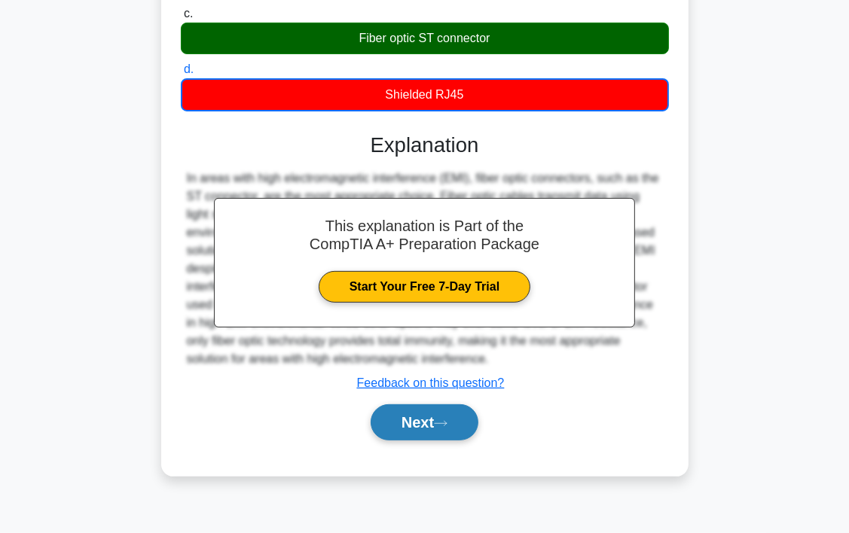
click at [419, 426] on button "Next" at bounding box center [425, 423] width 108 height 36
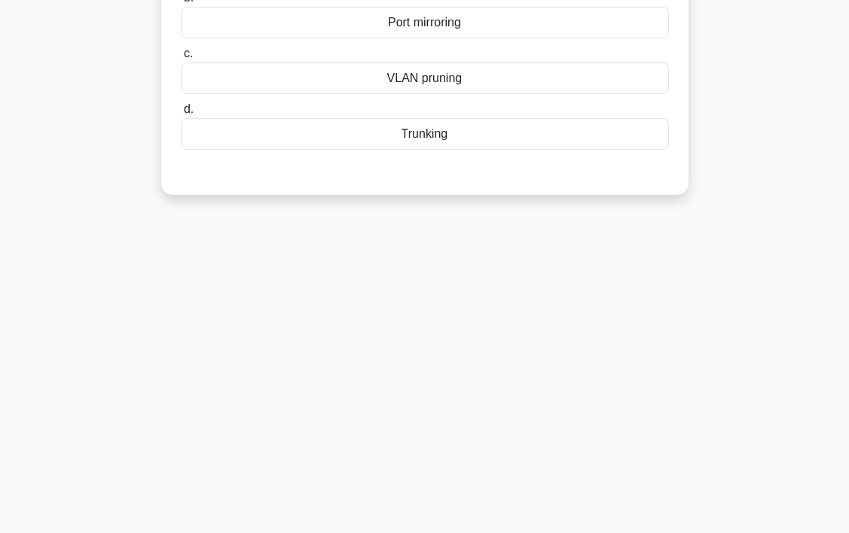
click at [311, 215] on div "70:58 Stop CompTIA A+ - Networking Intermediate 32/100 An IT team is setting up…" at bounding box center [424, 151] width 723 height 754
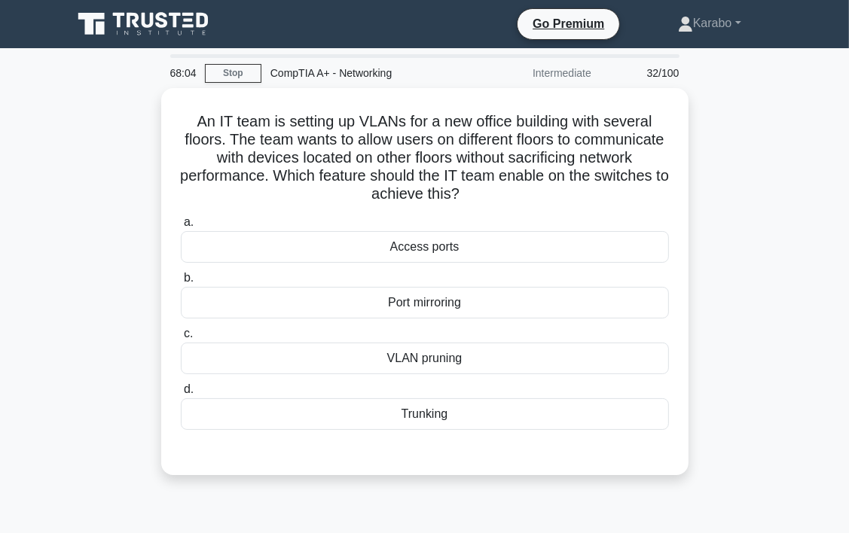
scroll to position [0, 0]
click at [307, 24] on div "Go Premium Karabo Profile Settings Profile Settings Go Premium Karabo Profile S…" at bounding box center [503, 24] width 549 height 32
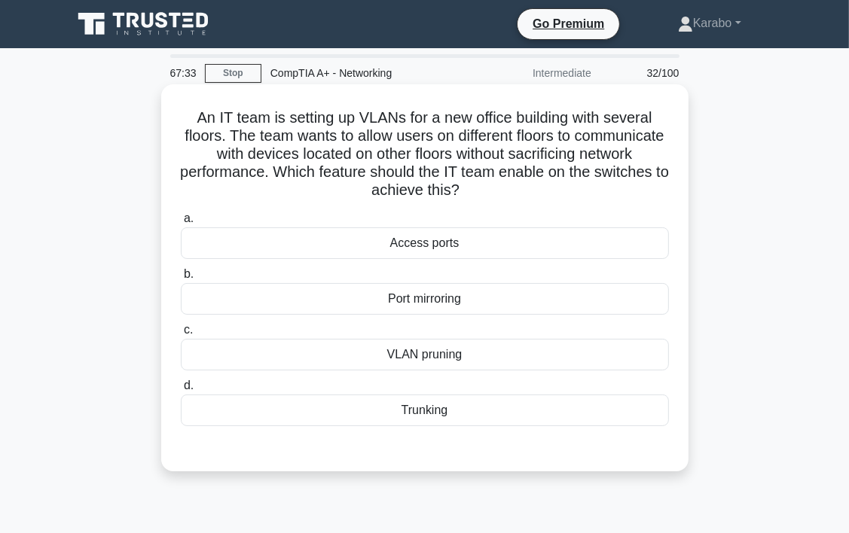
click at [498, 351] on div "VLAN pruning" at bounding box center [425, 355] width 488 height 32
click at [181, 335] on input "c. VLAN pruning" at bounding box center [181, 331] width 0 height 10
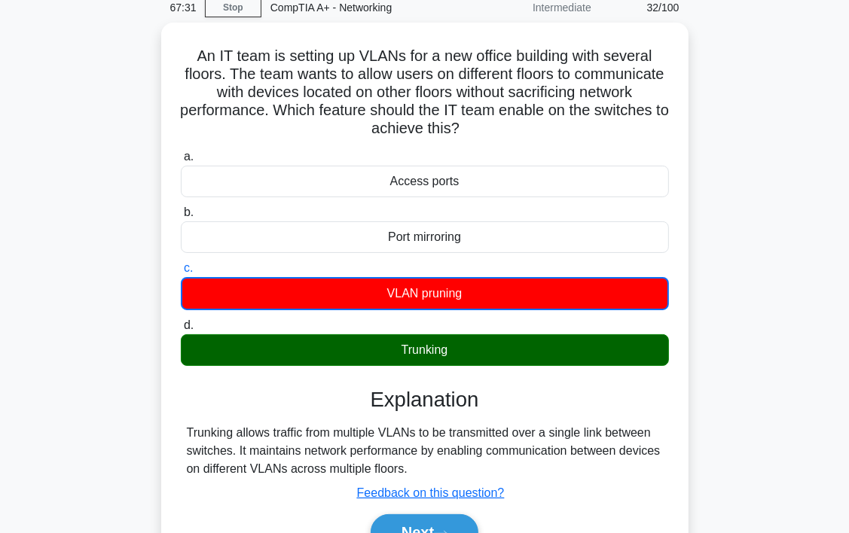
scroll to position [226, 0]
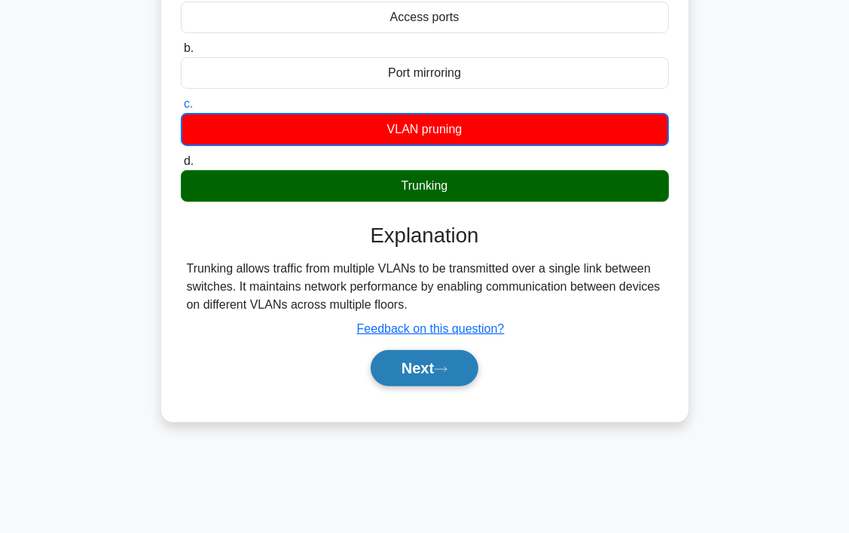
click at [433, 377] on button "Next" at bounding box center [425, 368] width 108 height 36
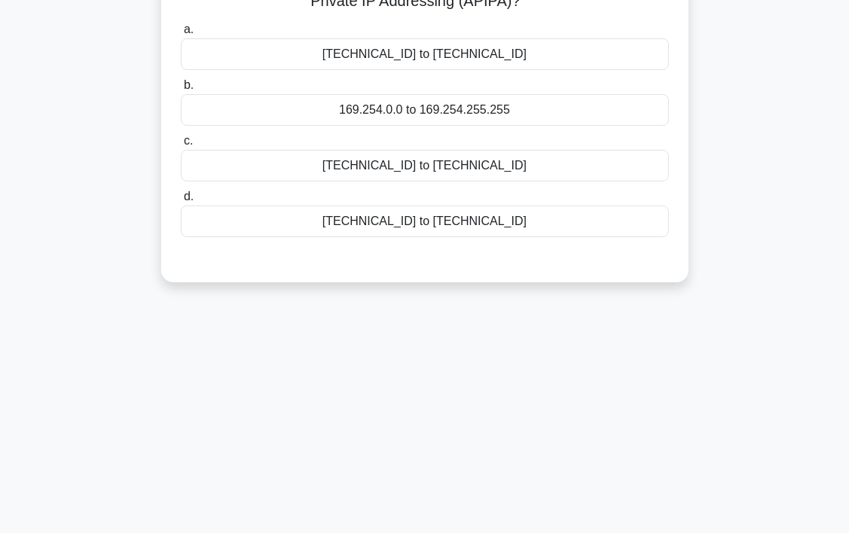
scroll to position [0, 0]
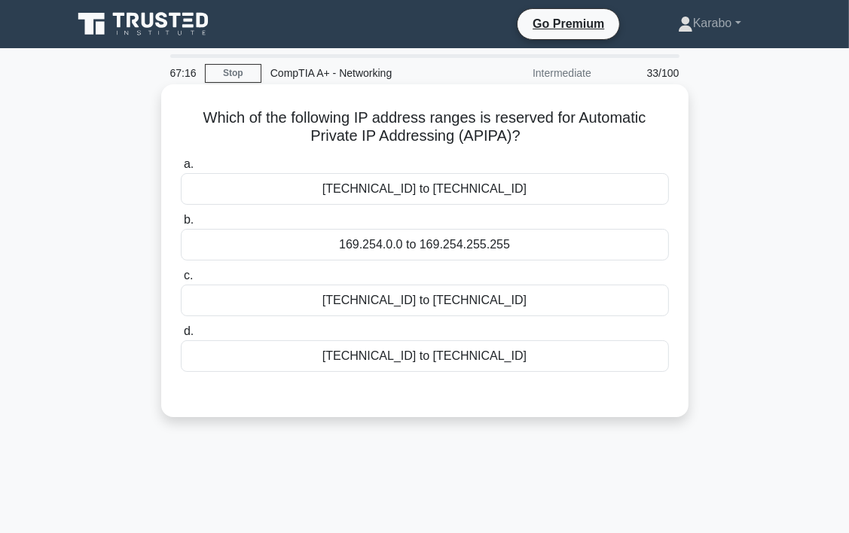
click at [461, 298] on div "10.0.0.0 to 10.255.255.255" at bounding box center [425, 301] width 488 height 32
click at [181, 281] on input "c. 10.0.0.0 to 10.255.255.255" at bounding box center [181, 276] width 0 height 10
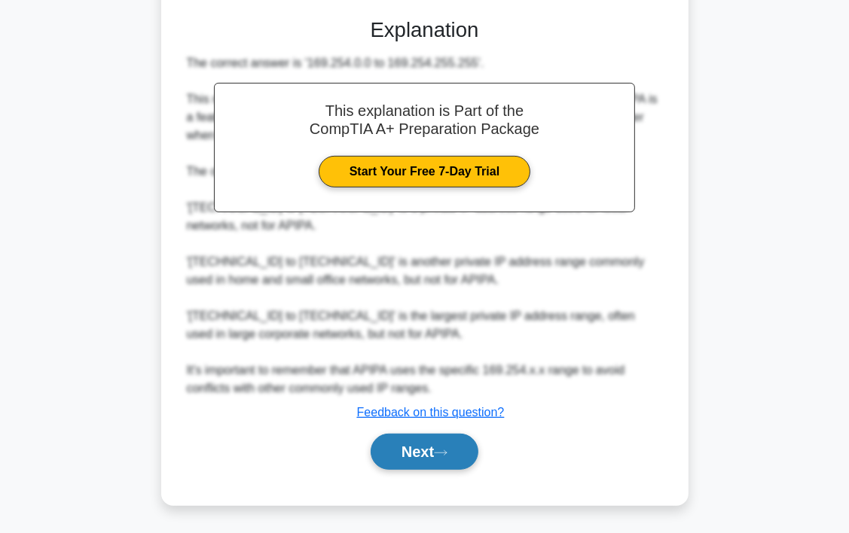
click at [454, 453] on button "Next" at bounding box center [425, 452] width 108 height 36
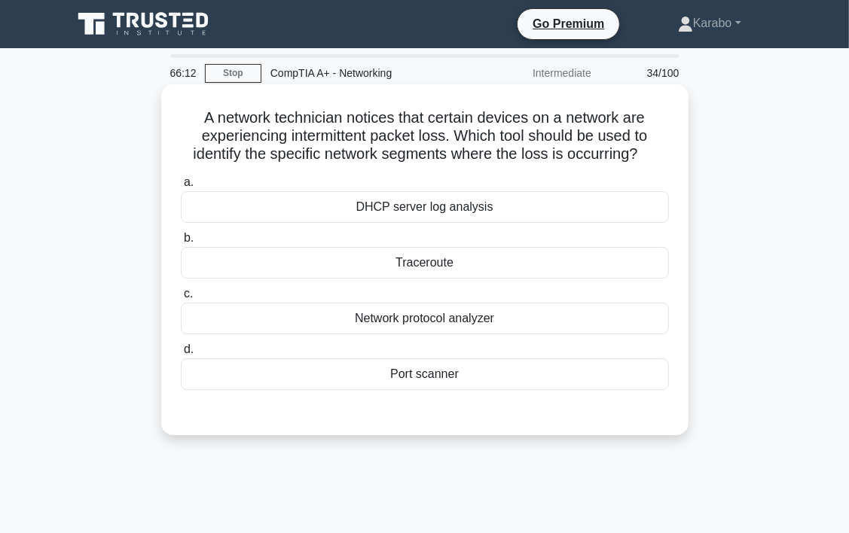
click at [524, 316] on div "Network protocol analyzer" at bounding box center [425, 319] width 488 height 32
click at [181, 299] on input "c. Network protocol analyzer" at bounding box center [181, 294] width 0 height 10
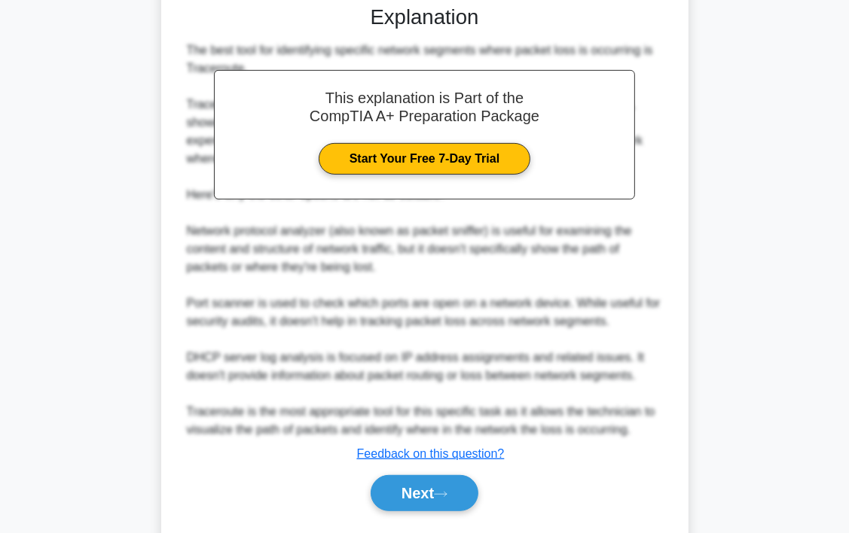
scroll to position [450, 0]
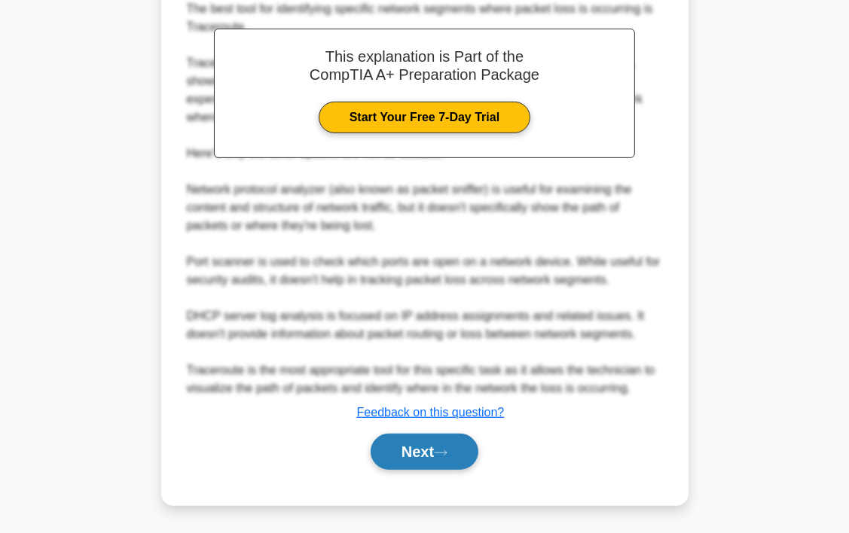
click at [406, 462] on button "Next" at bounding box center [425, 452] width 108 height 36
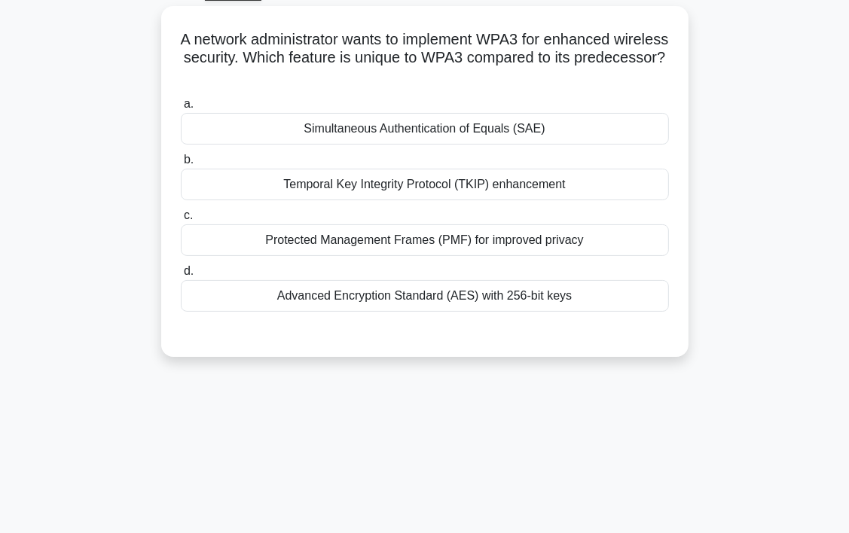
scroll to position [0, 0]
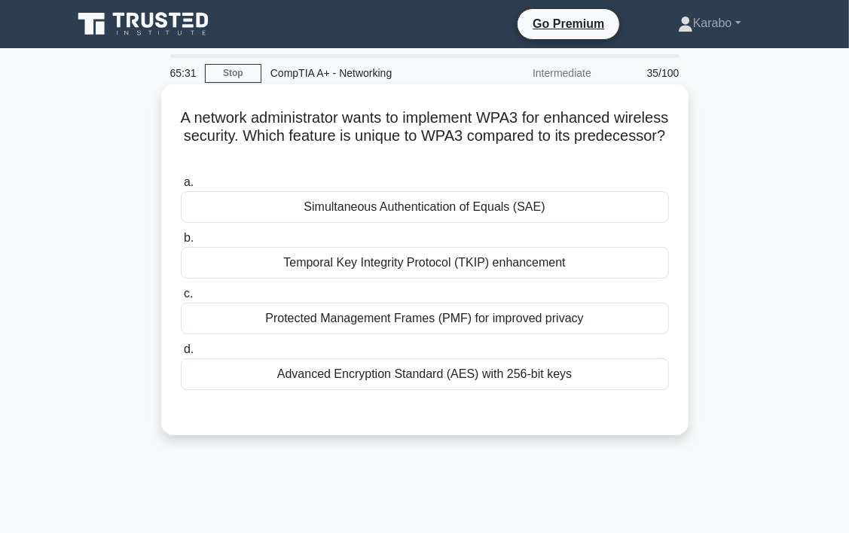
click at [530, 332] on div "Protected Management Frames (PMF) for improved privacy" at bounding box center [425, 319] width 488 height 32
click at [181, 299] on input "c. Protected Management Frames (PMF) for improved privacy" at bounding box center [181, 294] width 0 height 10
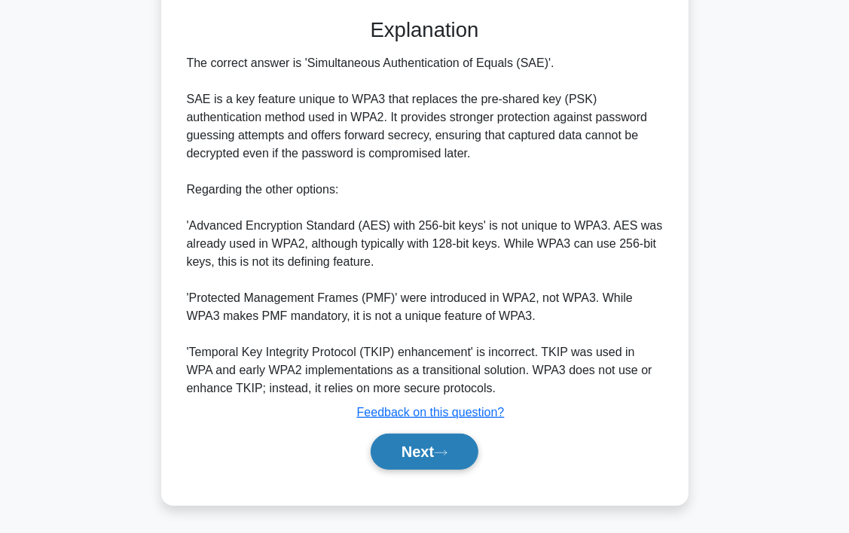
click at [463, 451] on button "Next" at bounding box center [425, 452] width 108 height 36
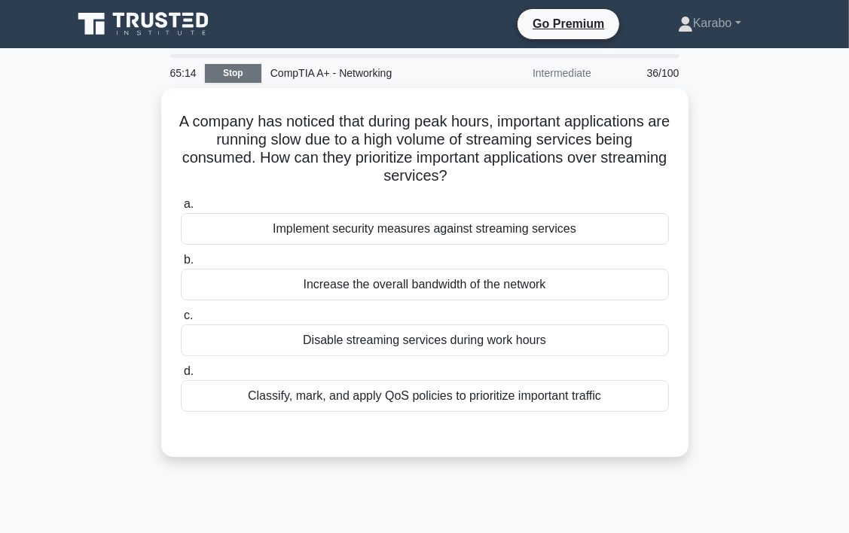
click at [238, 75] on link "Stop" at bounding box center [233, 73] width 57 height 19
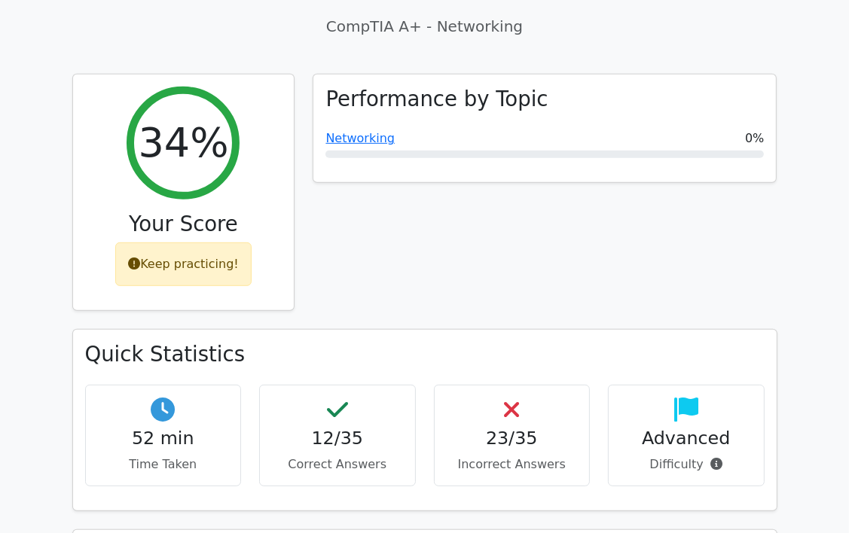
scroll to position [527, 0]
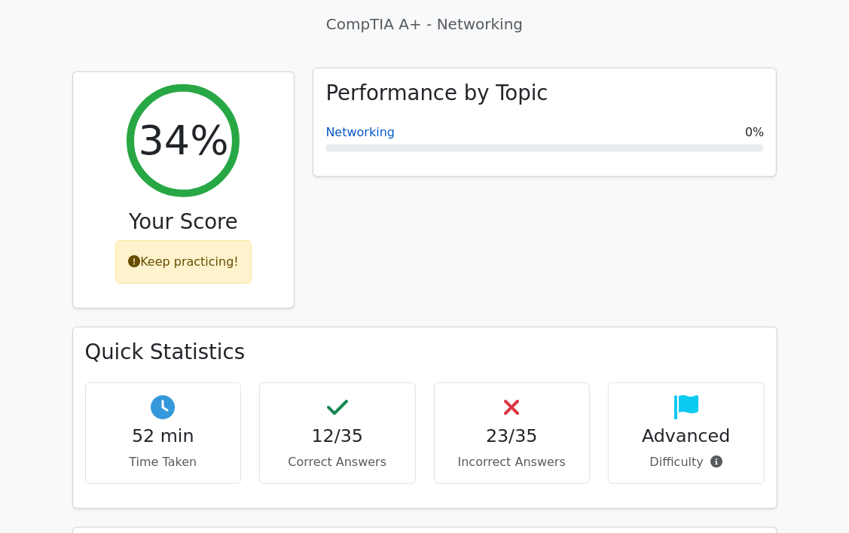
click at [368, 125] on link "Networking" at bounding box center [360, 132] width 69 height 14
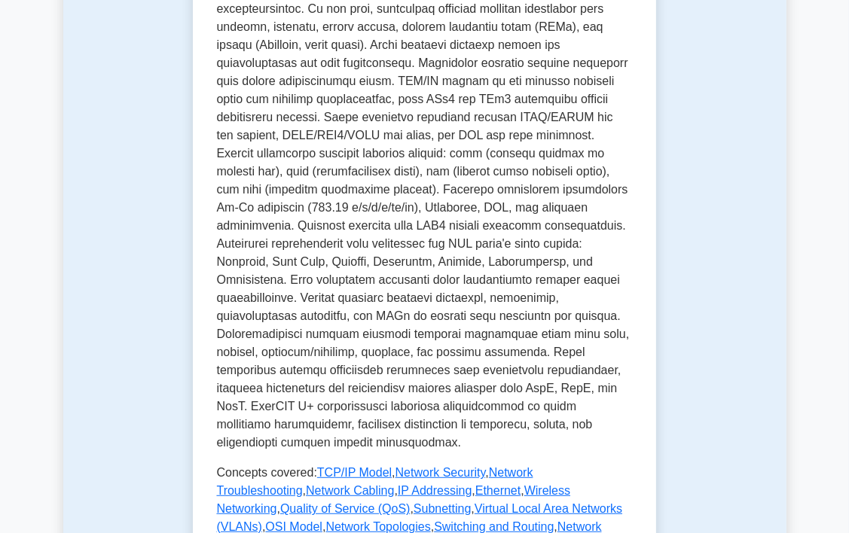
scroll to position [603, 0]
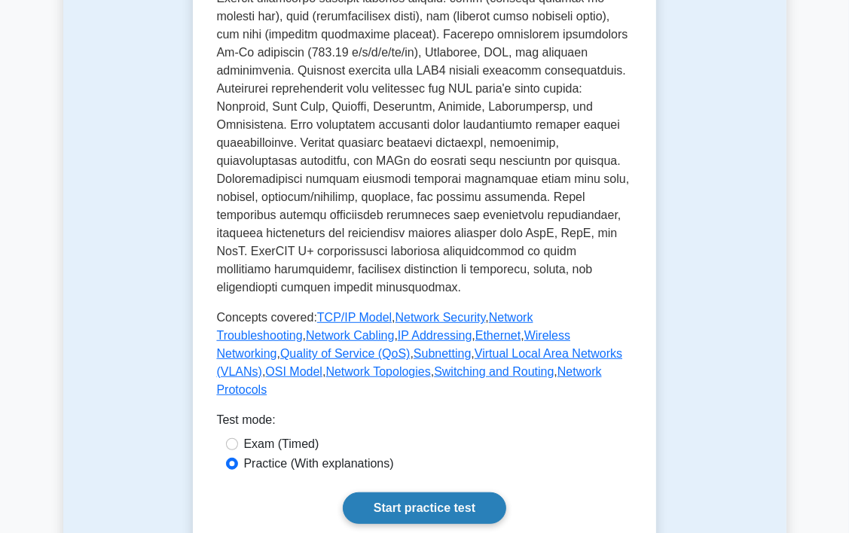
click at [429, 493] on link "Start practice test" at bounding box center [425, 509] width 164 height 32
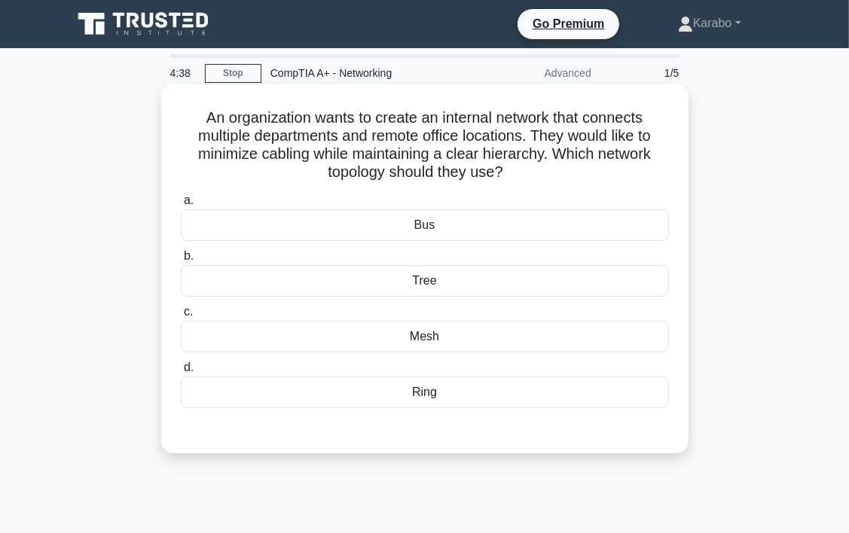
click at [434, 283] on div "Tree" at bounding box center [425, 281] width 488 height 32
click at [181, 261] on input "b. Tree" at bounding box center [181, 257] width 0 height 10
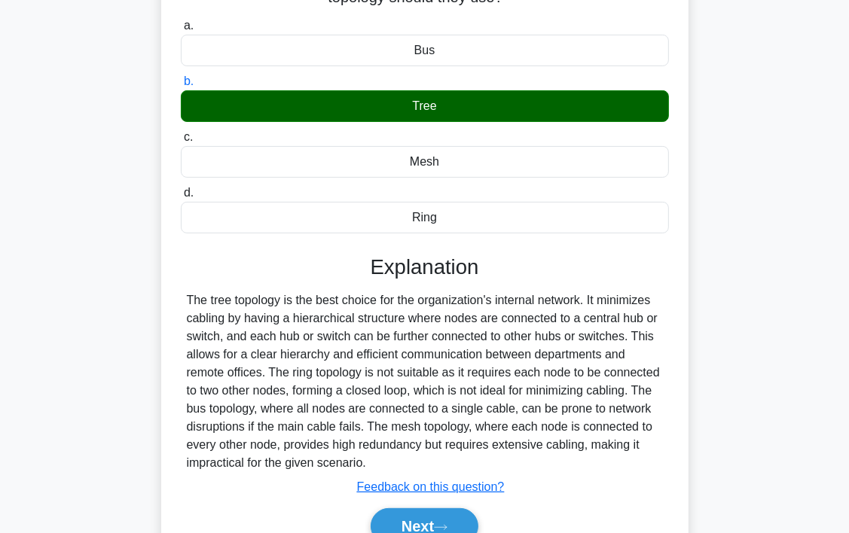
scroll to position [226, 0]
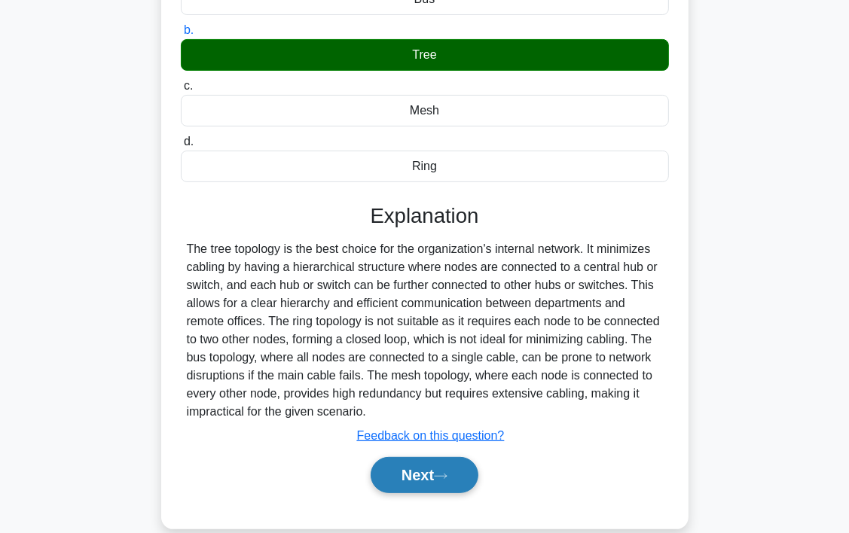
click at [440, 483] on button "Next" at bounding box center [425, 475] width 108 height 36
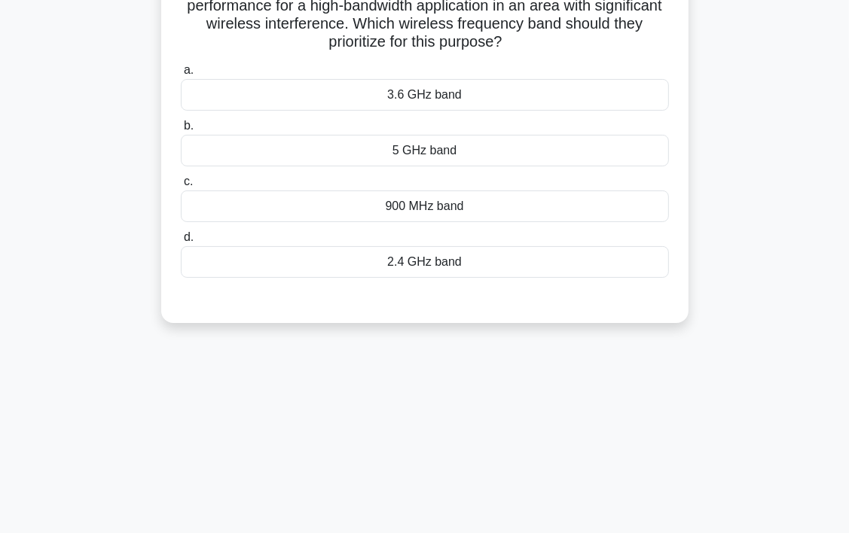
scroll to position [0, 0]
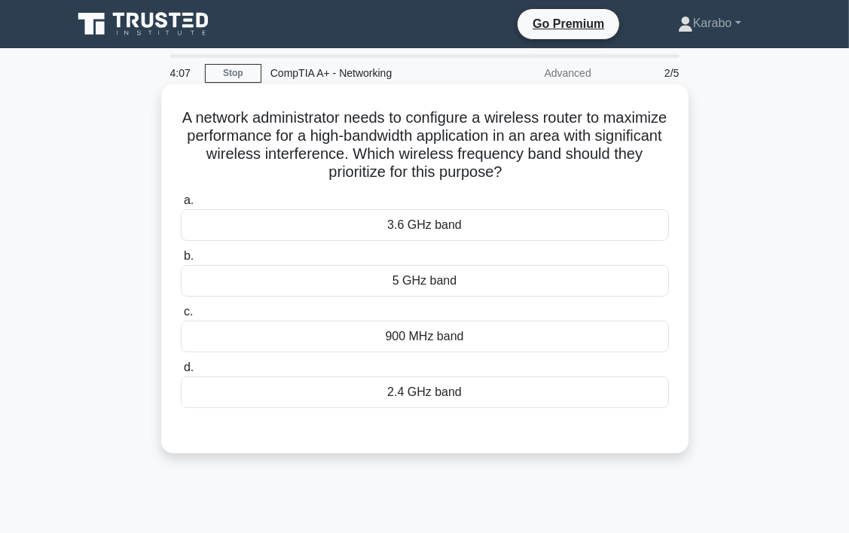
click at [527, 157] on h5 "A network administrator needs to configure a wireless router to maximize perfor…" at bounding box center [424, 146] width 491 height 74
click at [410, 281] on div "5 GHz band" at bounding box center [425, 281] width 488 height 32
click at [181, 261] on input "b. 5 GHz band" at bounding box center [181, 257] width 0 height 10
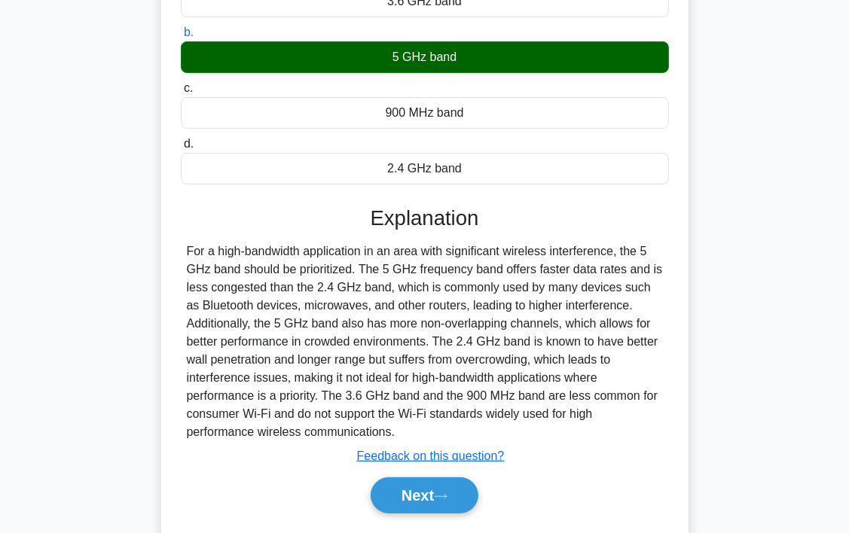
scroll to position [226, 0]
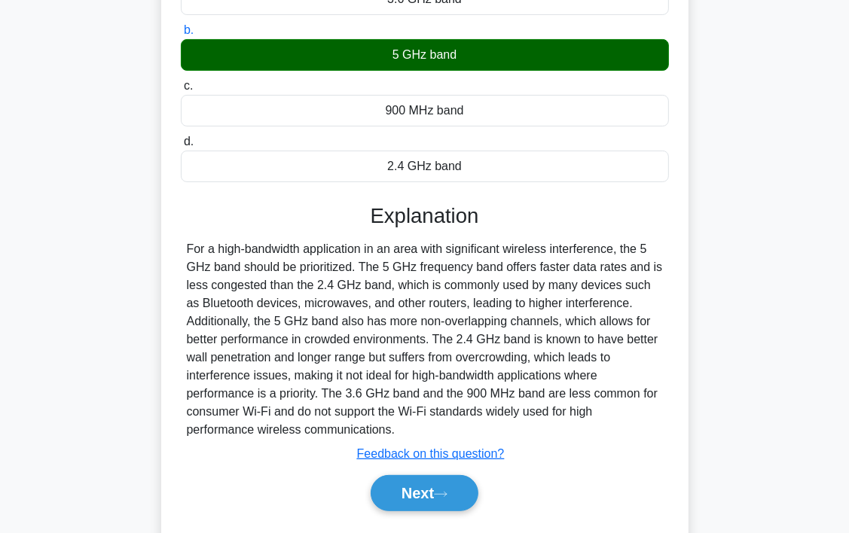
click at [439, 513] on div "Next" at bounding box center [425, 493] width 488 height 48
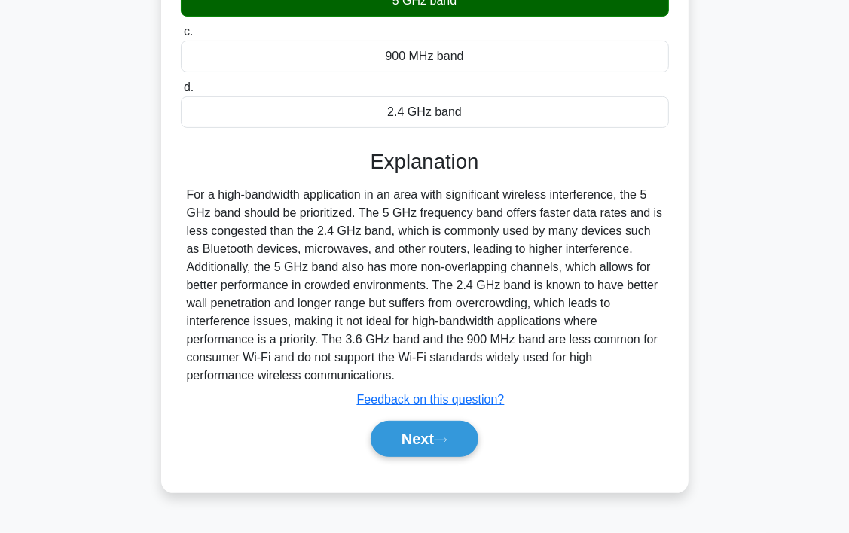
scroll to position [280, 0]
click at [471, 440] on button "Next" at bounding box center [425, 439] width 108 height 36
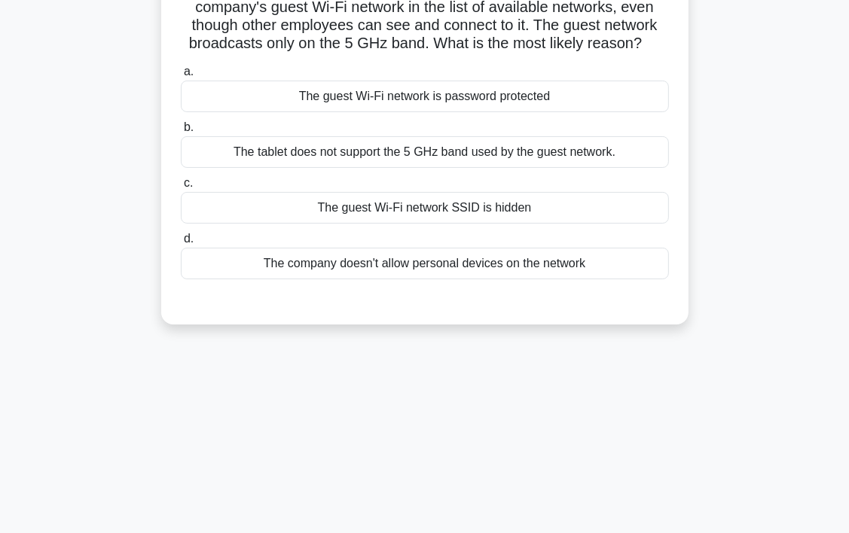
scroll to position [130, 0]
click at [509, 212] on div "The guest Wi-Fi network SSID is hidden" at bounding box center [425, 207] width 488 height 32
click at [181, 188] on input "c. The guest Wi-Fi network SSID is hidden" at bounding box center [181, 183] width 0 height 10
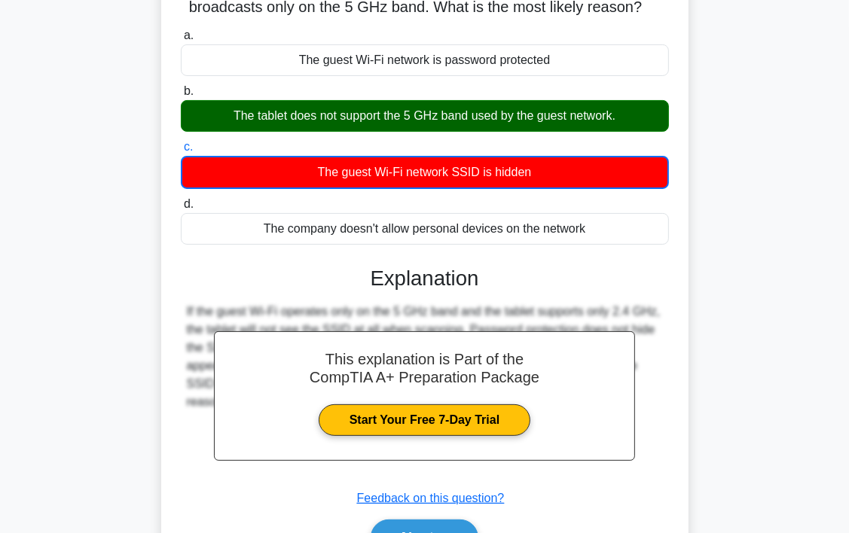
drag, startPoint x: 492, startPoint y: 203, endPoint x: 469, endPoint y: 223, distance: 30.4
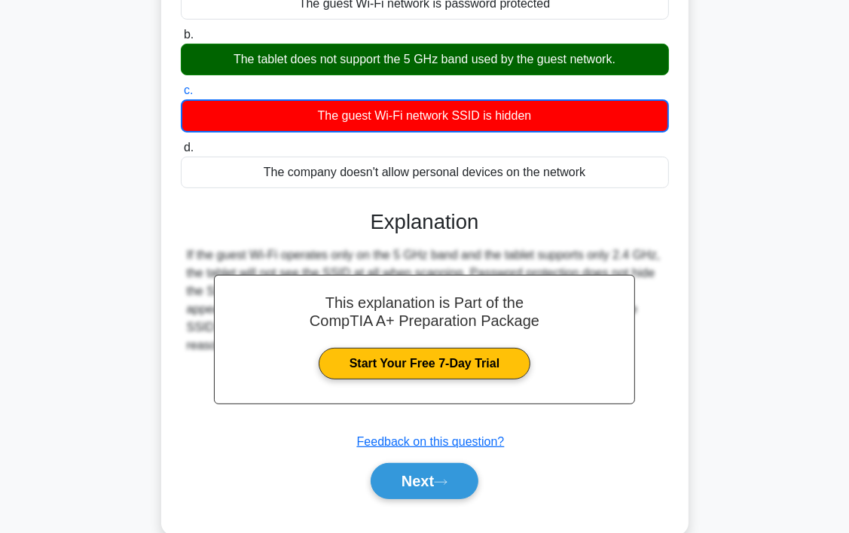
scroll to position [280, 0]
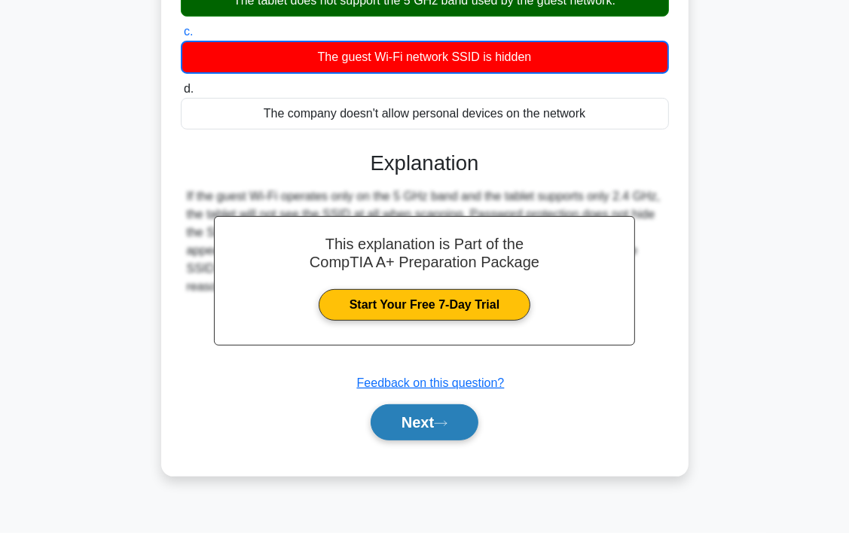
click at [411, 429] on button "Next" at bounding box center [425, 423] width 108 height 36
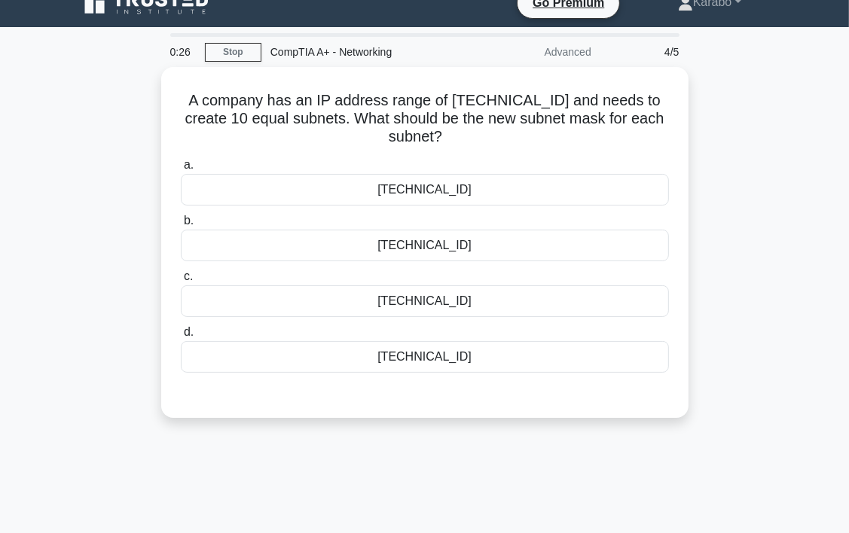
scroll to position [0, 0]
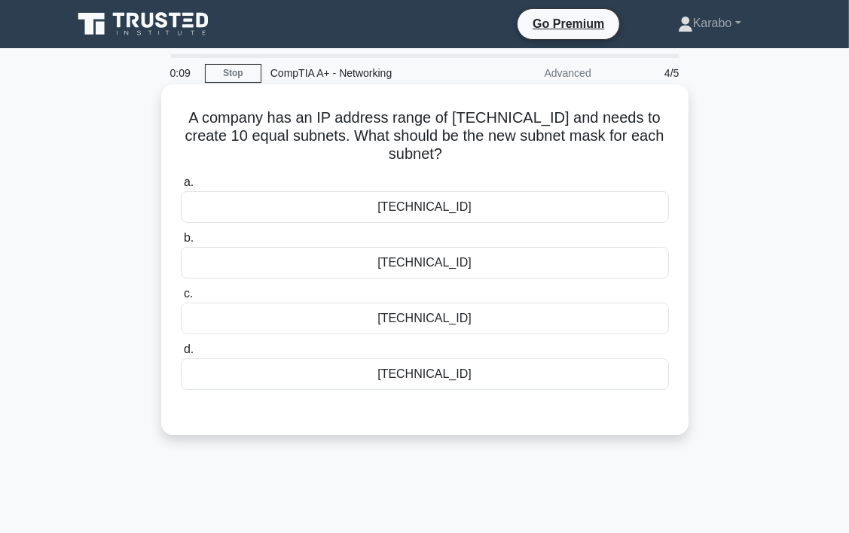
click at [443, 265] on div "255.255.248.0" at bounding box center [425, 263] width 488 height 32
click at [181, 243] on input "b. 255.255.248.0" at bounding box center [181, 239] width 0 height 10
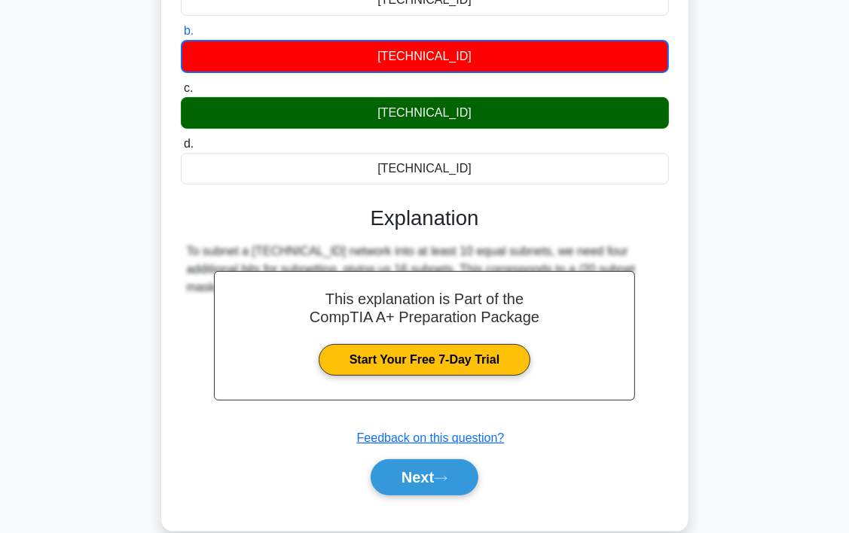
scroll to position [280, 0]
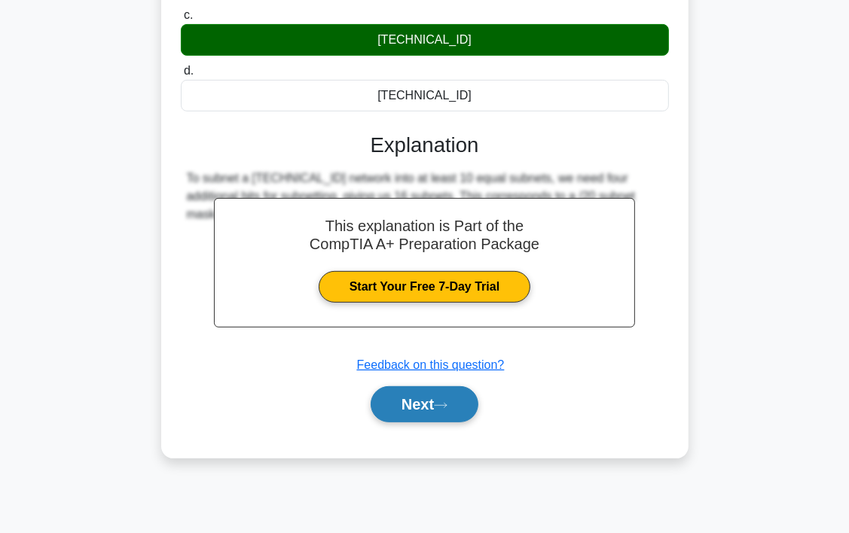
click at [445, 405] on icon at bounding box center [441, 406] width 14 height 8
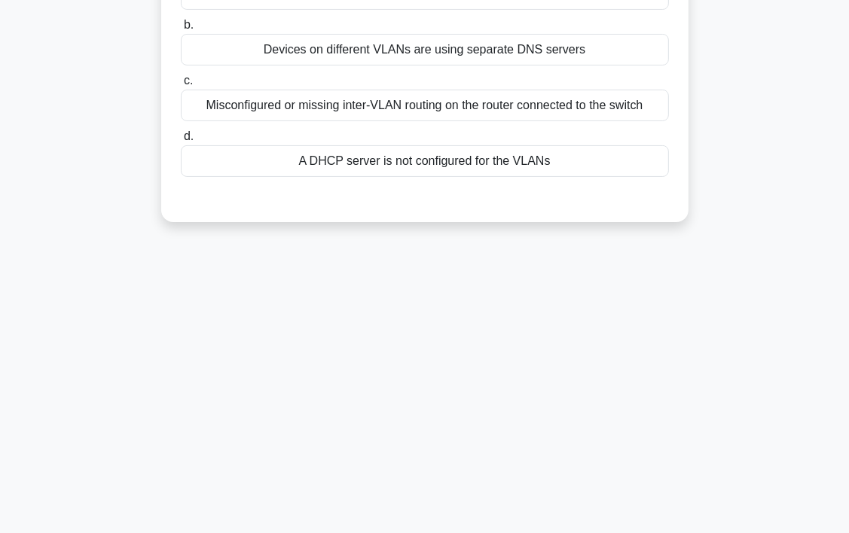
scroll to position [0, 0]
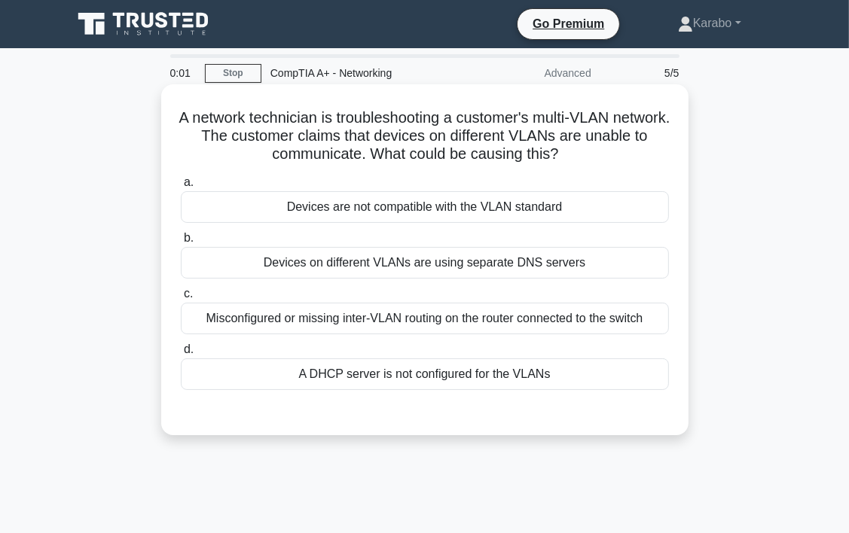
click at [509, 265] on div "Devices on different VLANs are using separate DNS servers" at bounding box center [425, 263] width 488 height 32
click at [181, 243] on input "b. Devices on different VLANs are using separate DNS servers" at bounding box center [181, 239] width 0 height 10
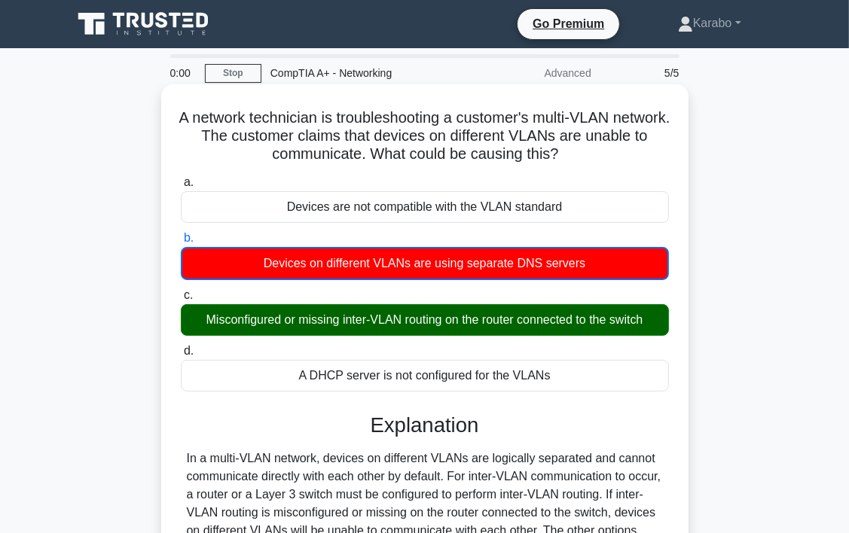
scroll to position [280, 0]
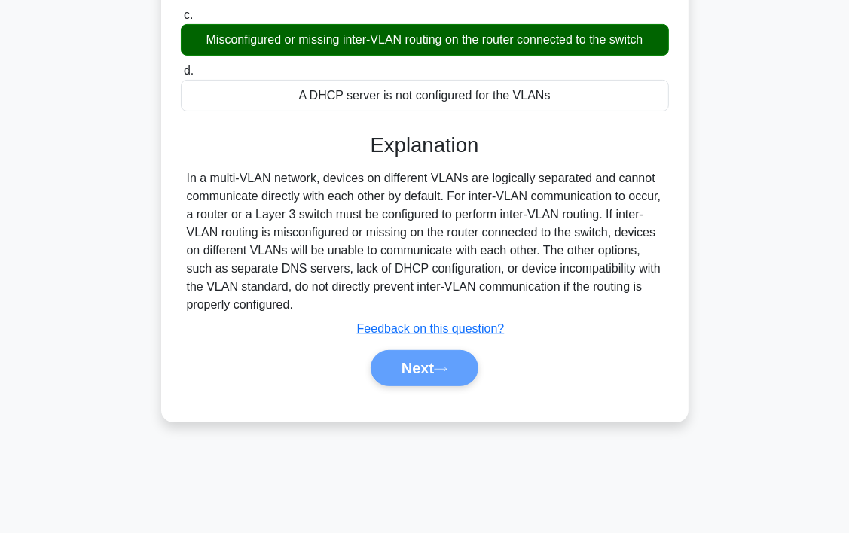
click at [450, 362] on div "Next" at bounding box center [425, 368] width 494 height 36
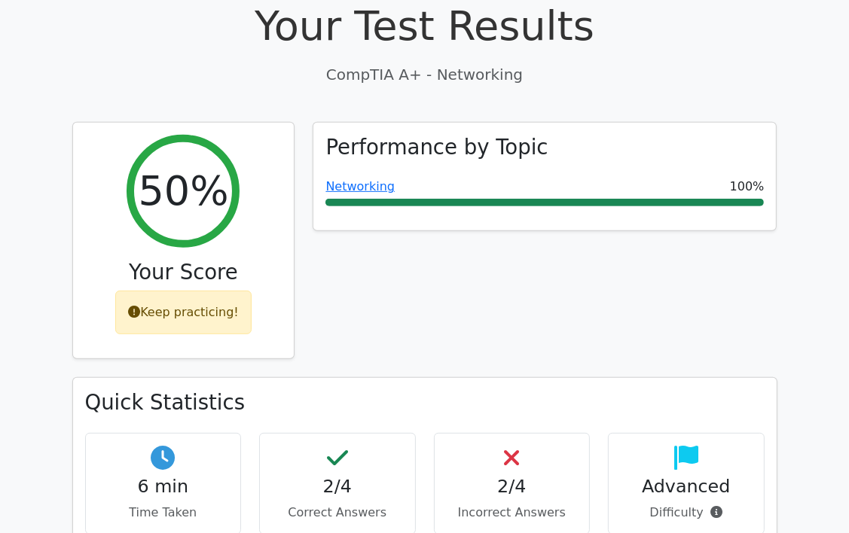
scroll to position [452, 0]
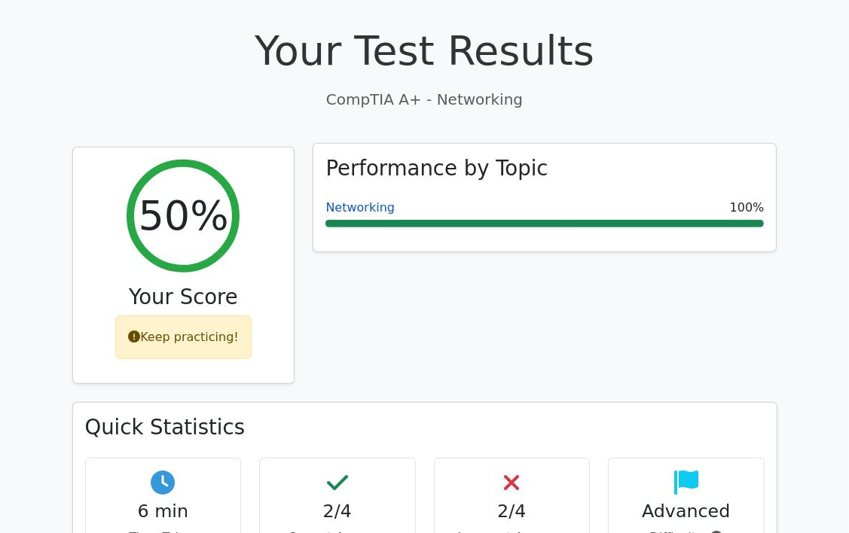
click at [375, 200] on link "Networking" at bounding box center [360, 207] width 69 height 14
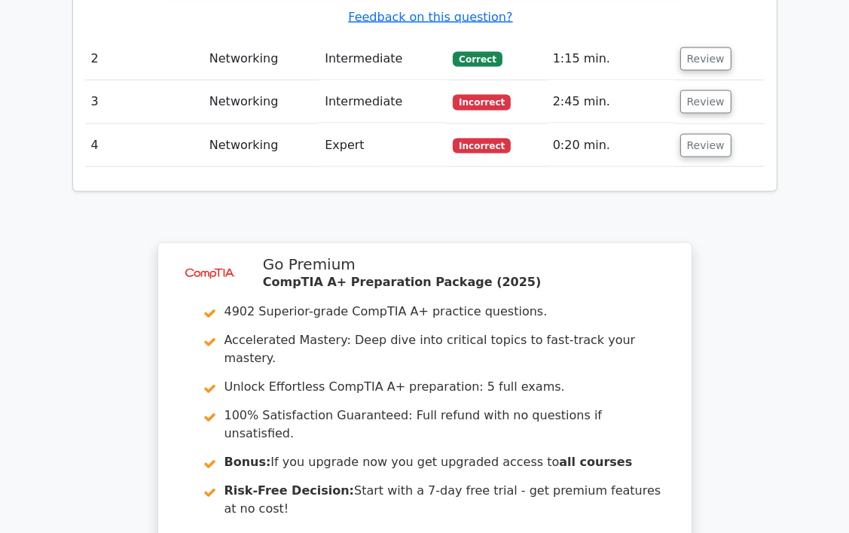
scroll to position [1884, 0]
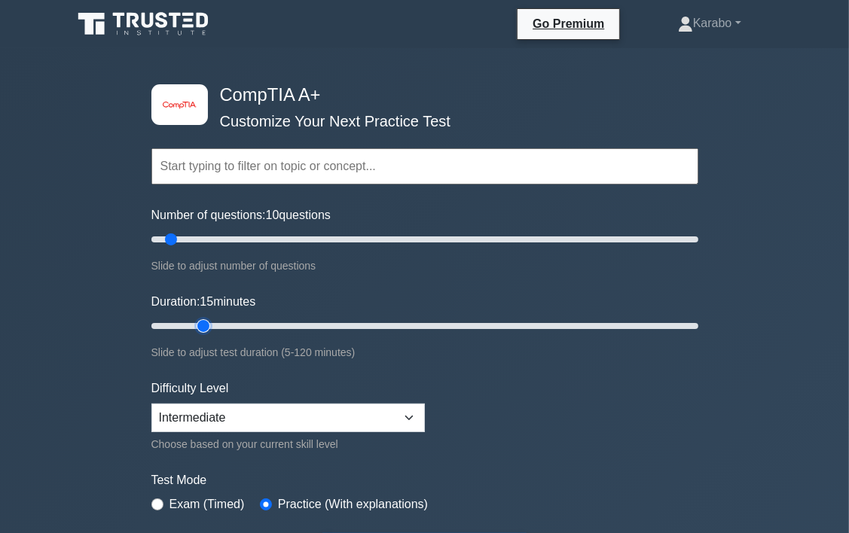
click at [206, 326] on input "Duration: 15 minutes" at bounding box center [424, 326] width 547 height 18
drag, startPoint x: 203, startPoint y: 324, endPoint x: 320, endPoint y: 327, distance: 116.8
type input "40"
click at [320, 327] on input "Duration: 40 minutes" at bounding box center [424, 326] width 547 height 18
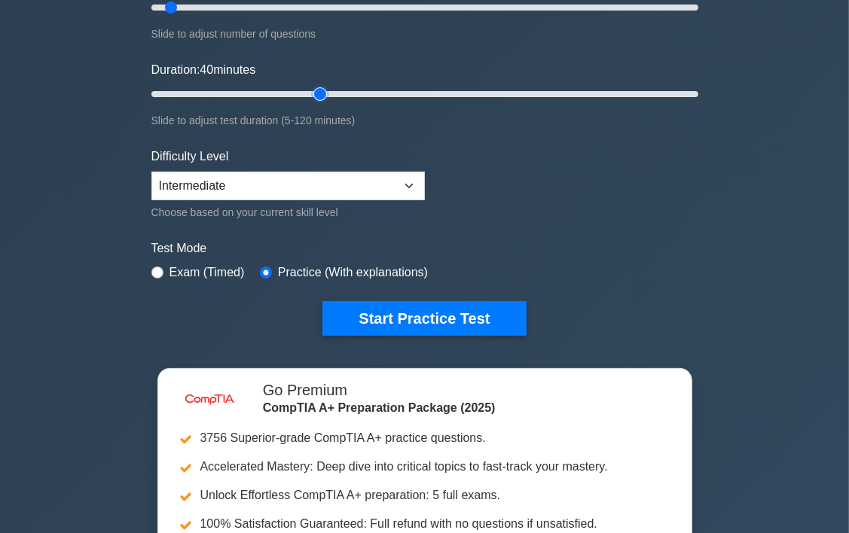
scroll to position [377, 0]
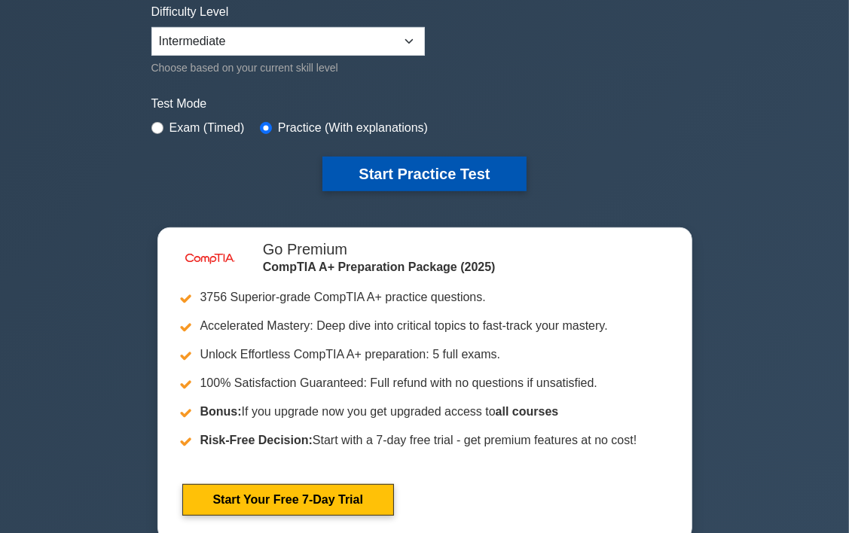
click at [485, 166] on button "Start Practice Test" at bounding box center [423, 174] width 203 height 35
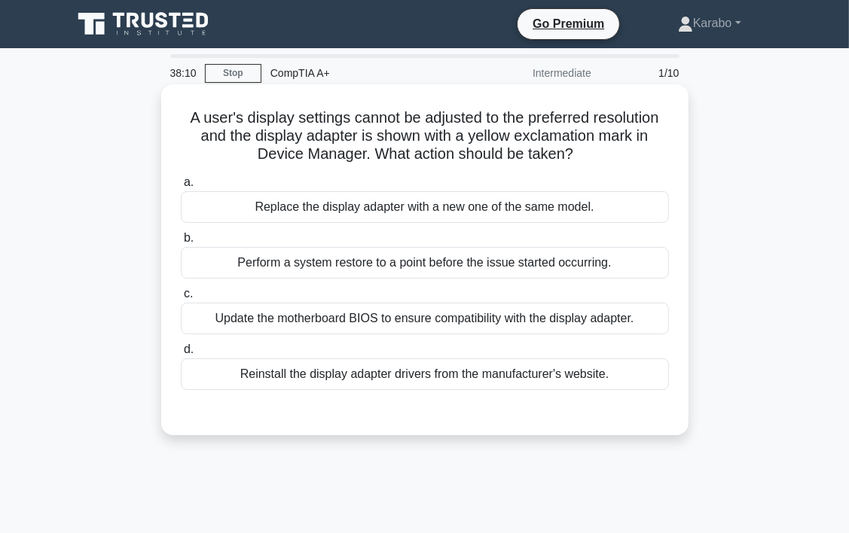
click at [601, 276] on div "Perform a system restore to a point before the issue started occurring." at bounding box center [425, 263] width 488 height 32
click at [181, 243] on input "b. Perform a system restore to a point before the issue started occurring." at bounding box center [181, 239] width 0 height 10
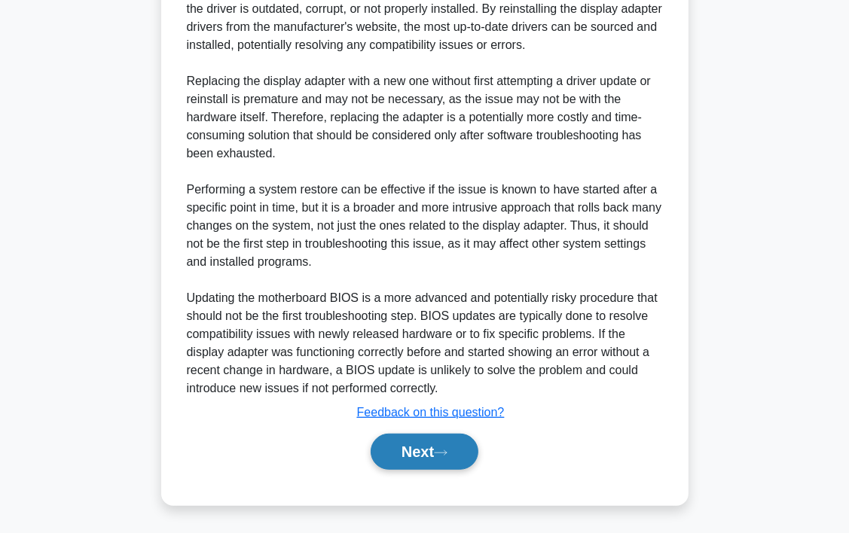
click at [426, 457] on button "Next" at bounding box center [425, 452] width 108 height 36
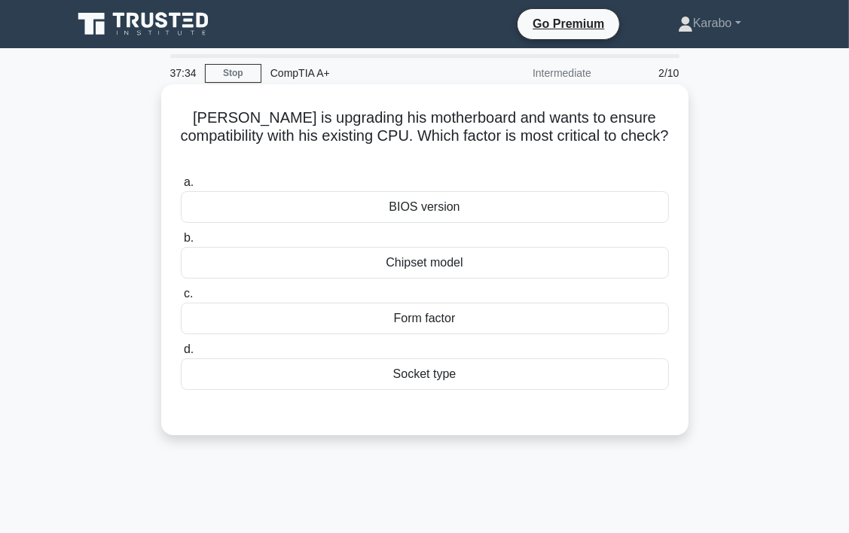
click at [491, 249] on div "Chipset model" at bounding box center [425, 263] width 488 height 32
click at [181, 243] on input "b. Chipset model" at bounding box center [181, 239] width 0 height 10
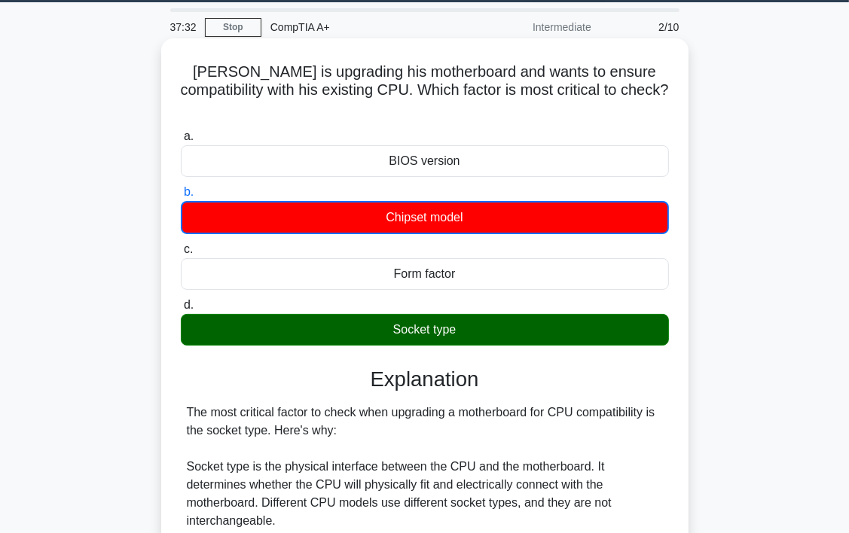
scroll to position [377, 0]
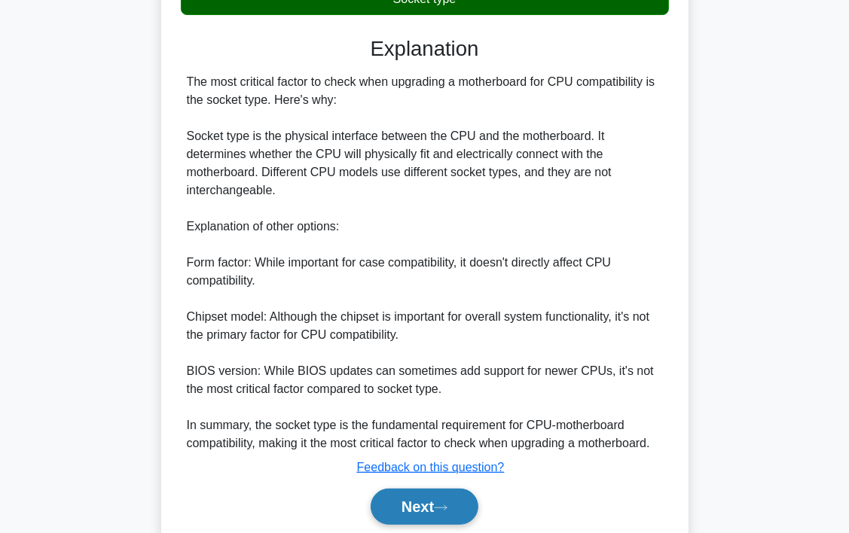
click at [431, 491] on button "Next" at bounding box center [425, 507] width 108 height 36
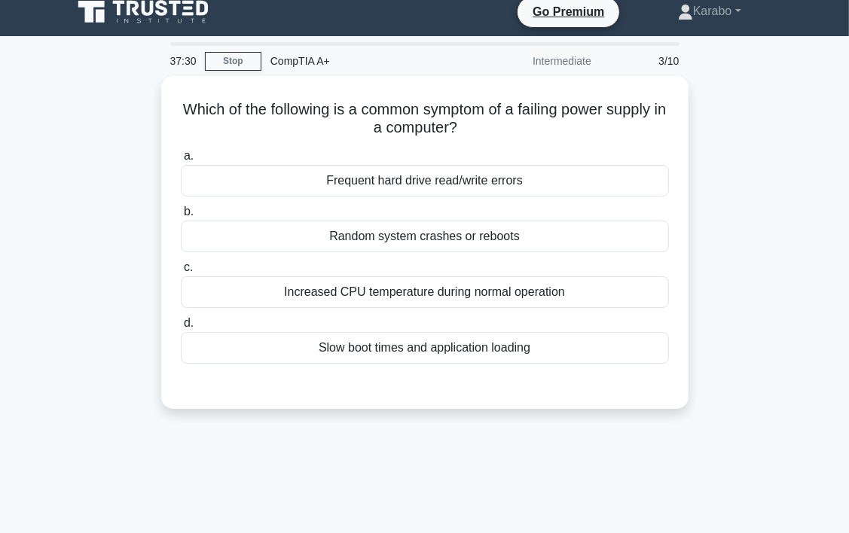
scroll to position [0, 0]
